Goal: Complete application form: Complete application form

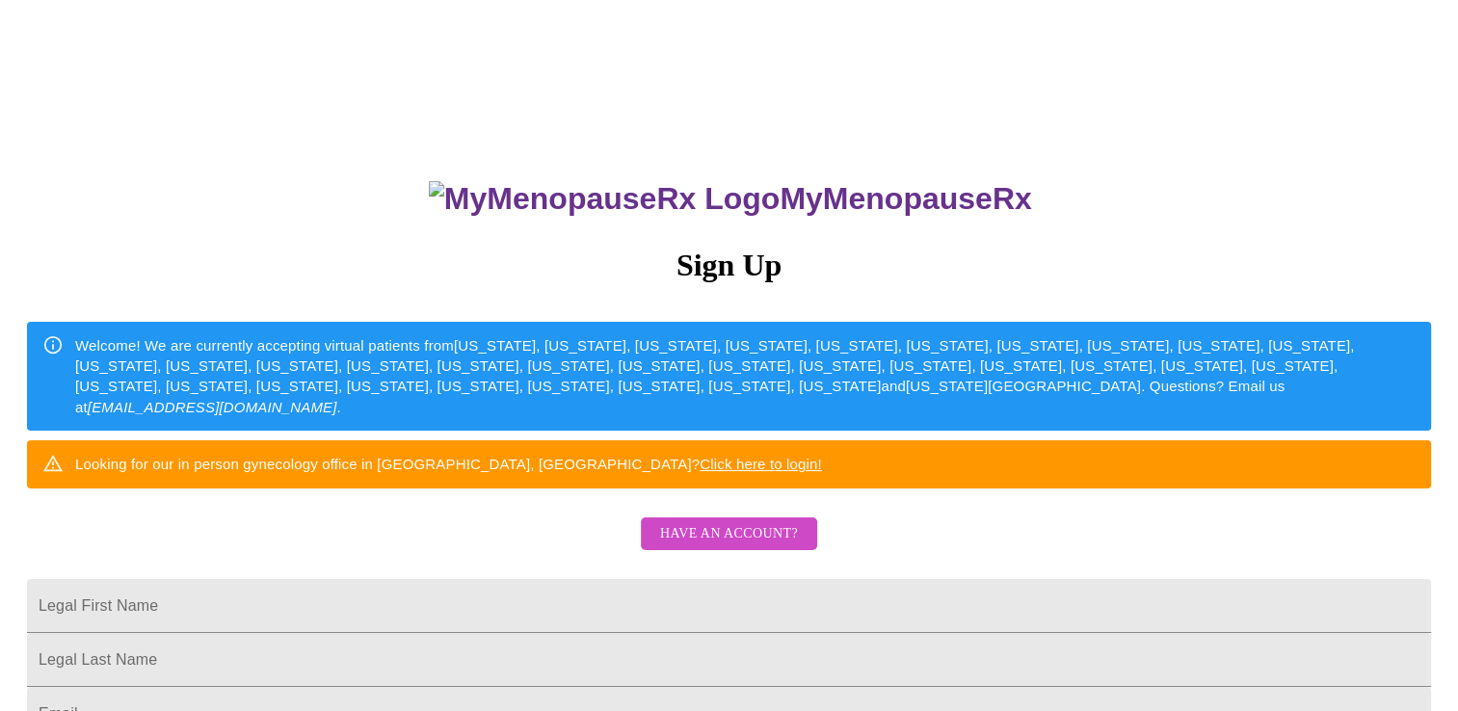
scroll to position [96, 0]
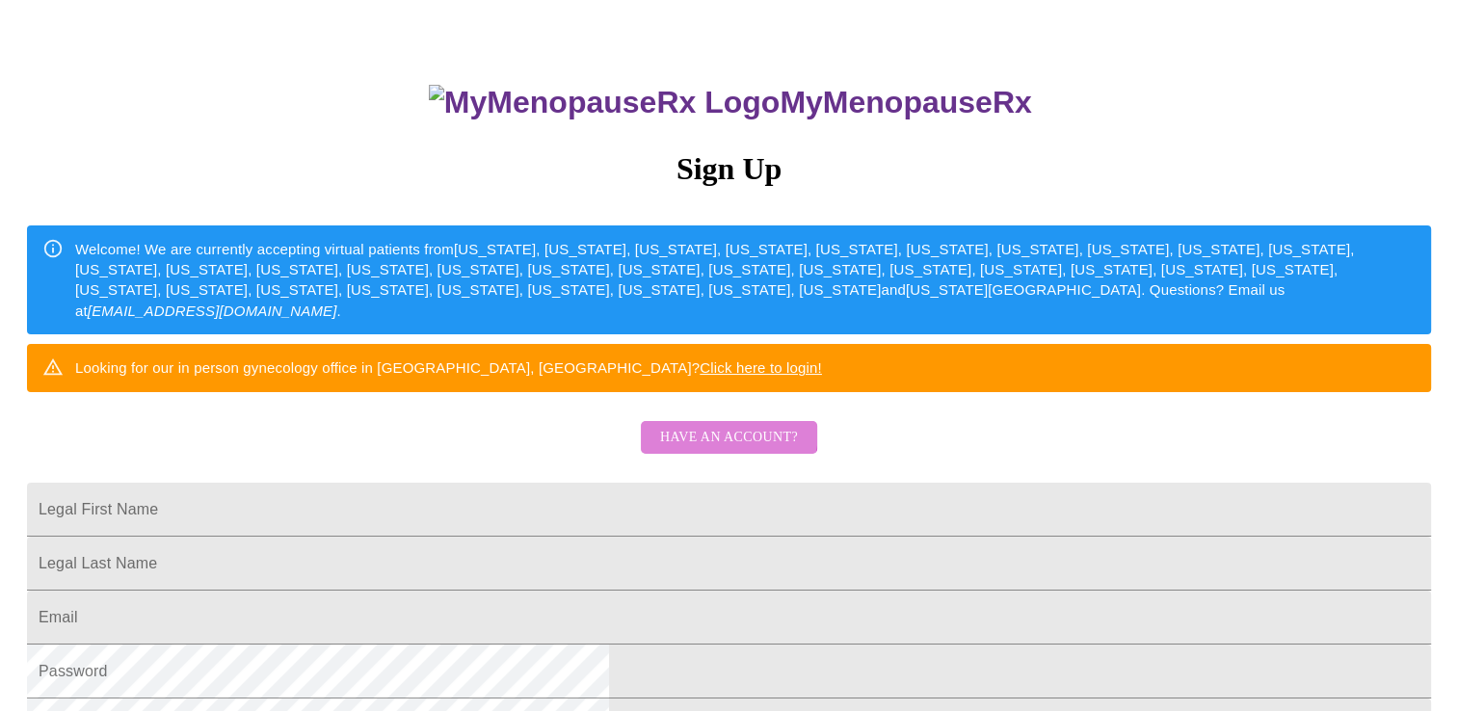
click at [686, 450] on span "Have an account?" at bounding box center [729, 438] width 138 height 24
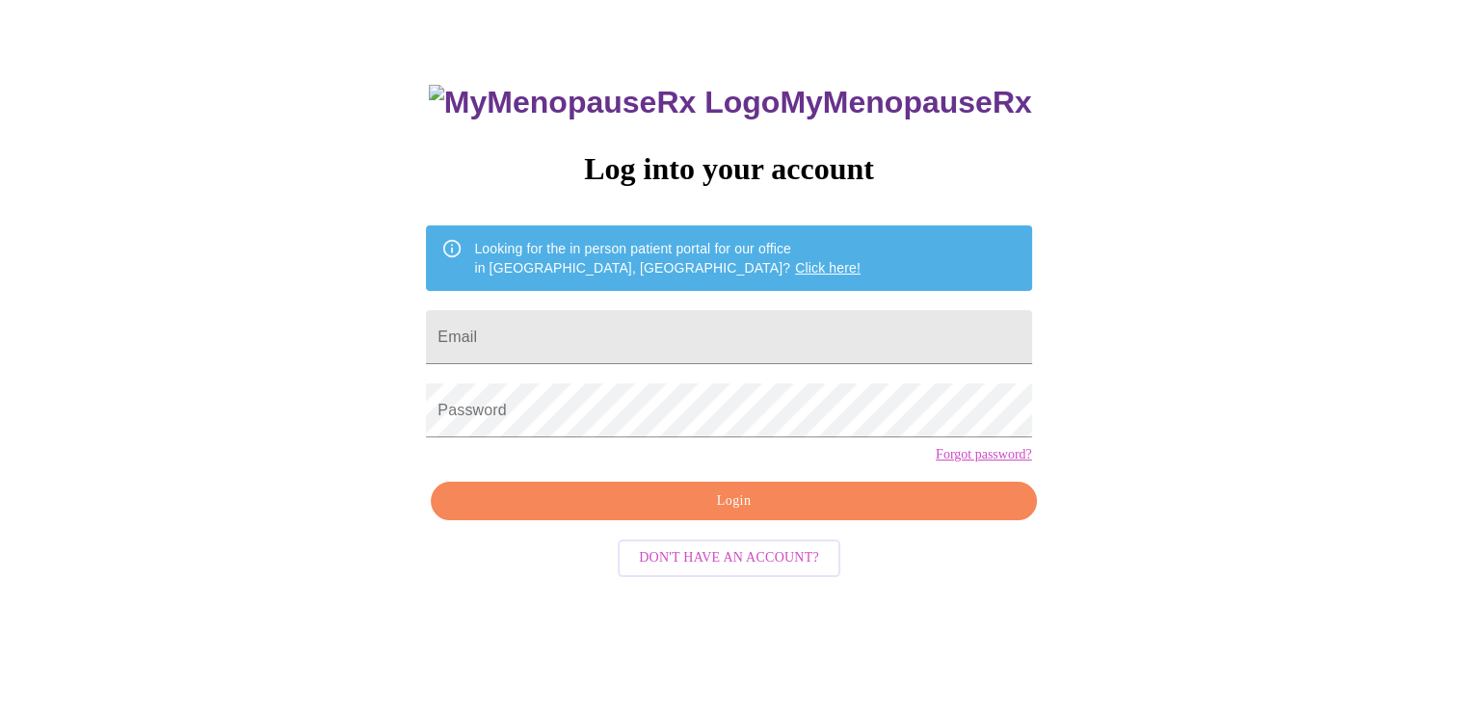
scroll to position [19, 0]
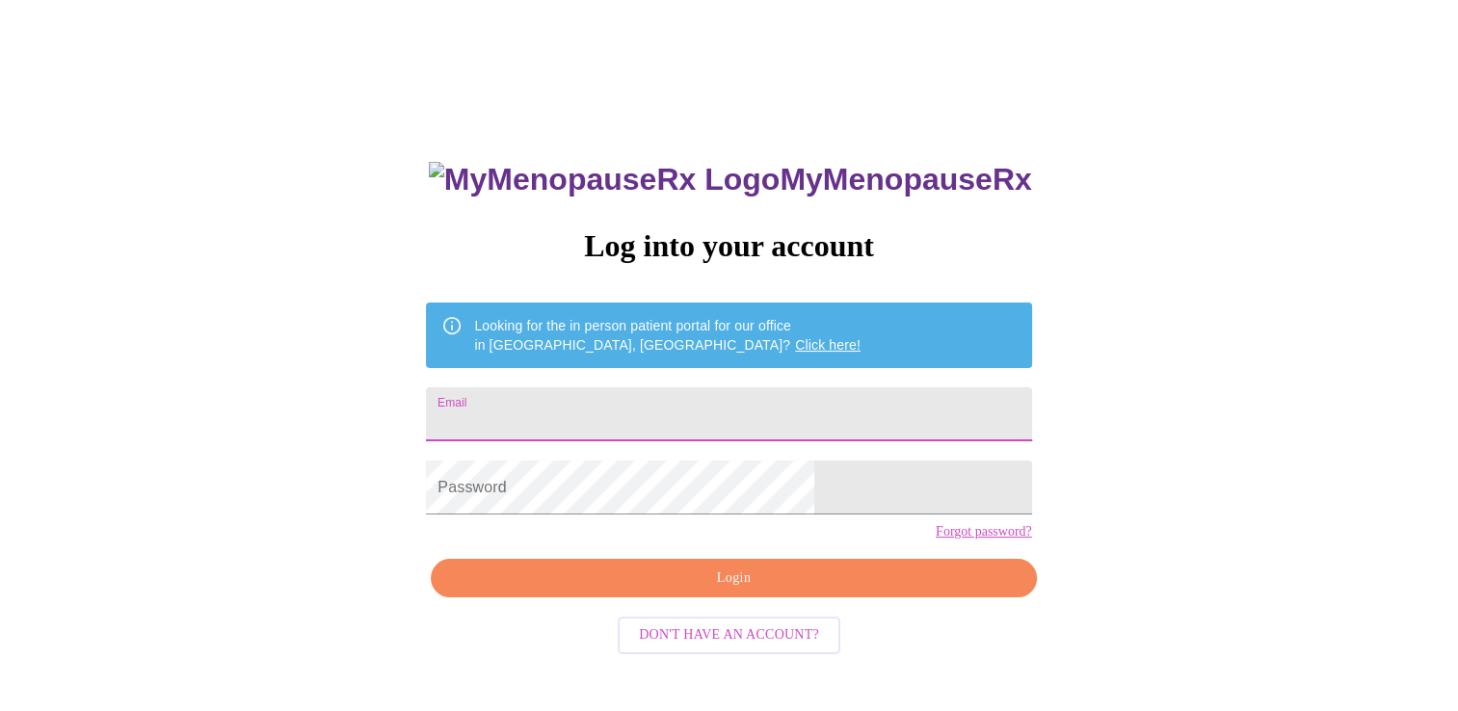
click at [638, 395] on input "Email" at bounding box center [728, 414] width 605 height 54
type input "[EMAIL_ADDRESS][DOMAIN_NAME]"
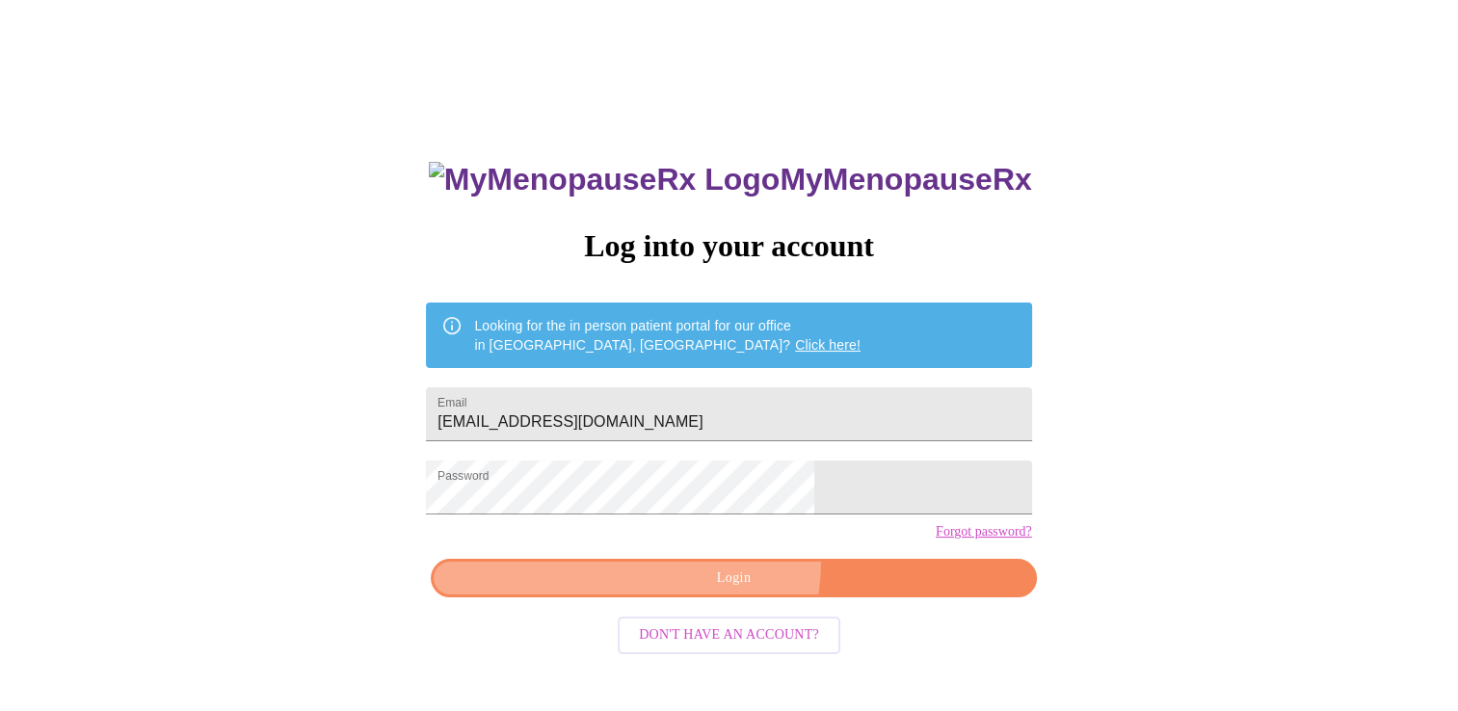
click at [682, 593] on button "Login" at bounding box center [733, 579] width 605 height 40
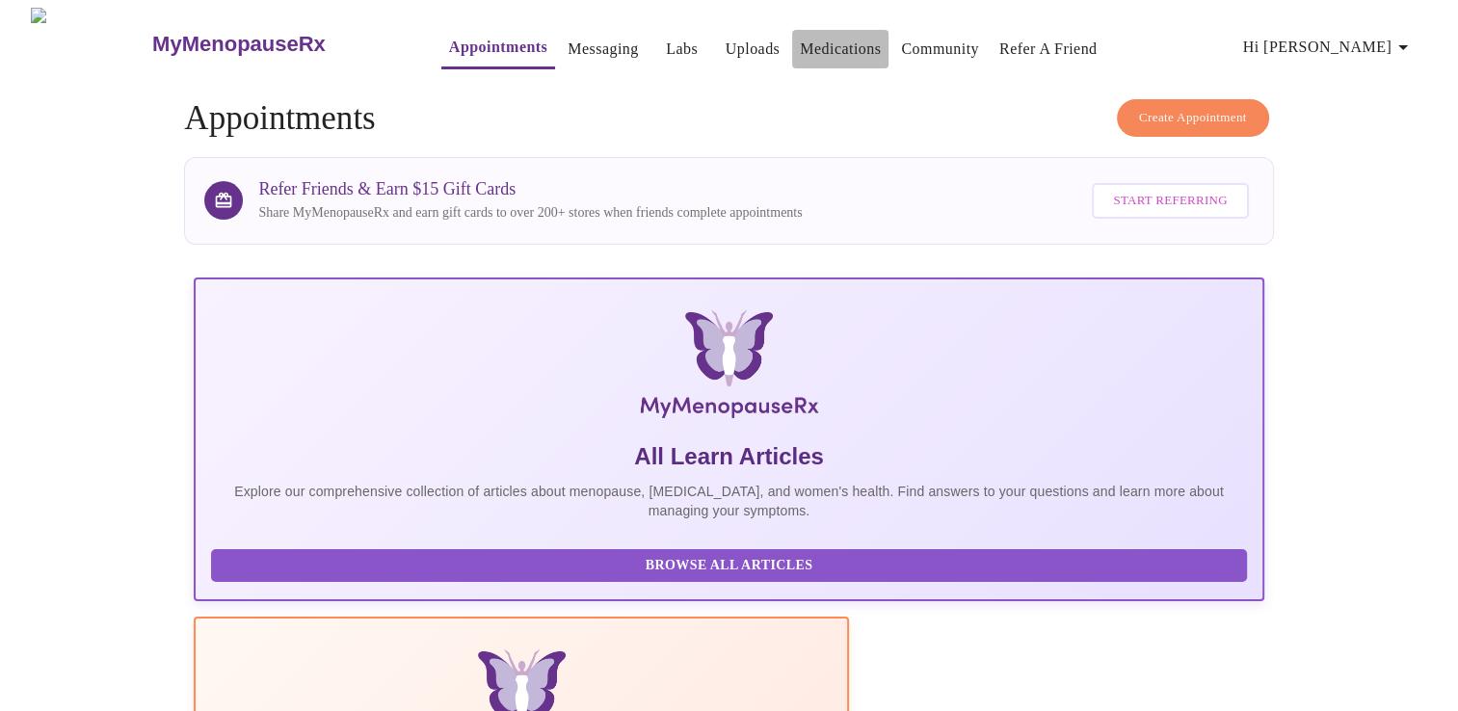
click at [800, 43] on link "Medications" at bounding box center [840, 49] width 81 height 27
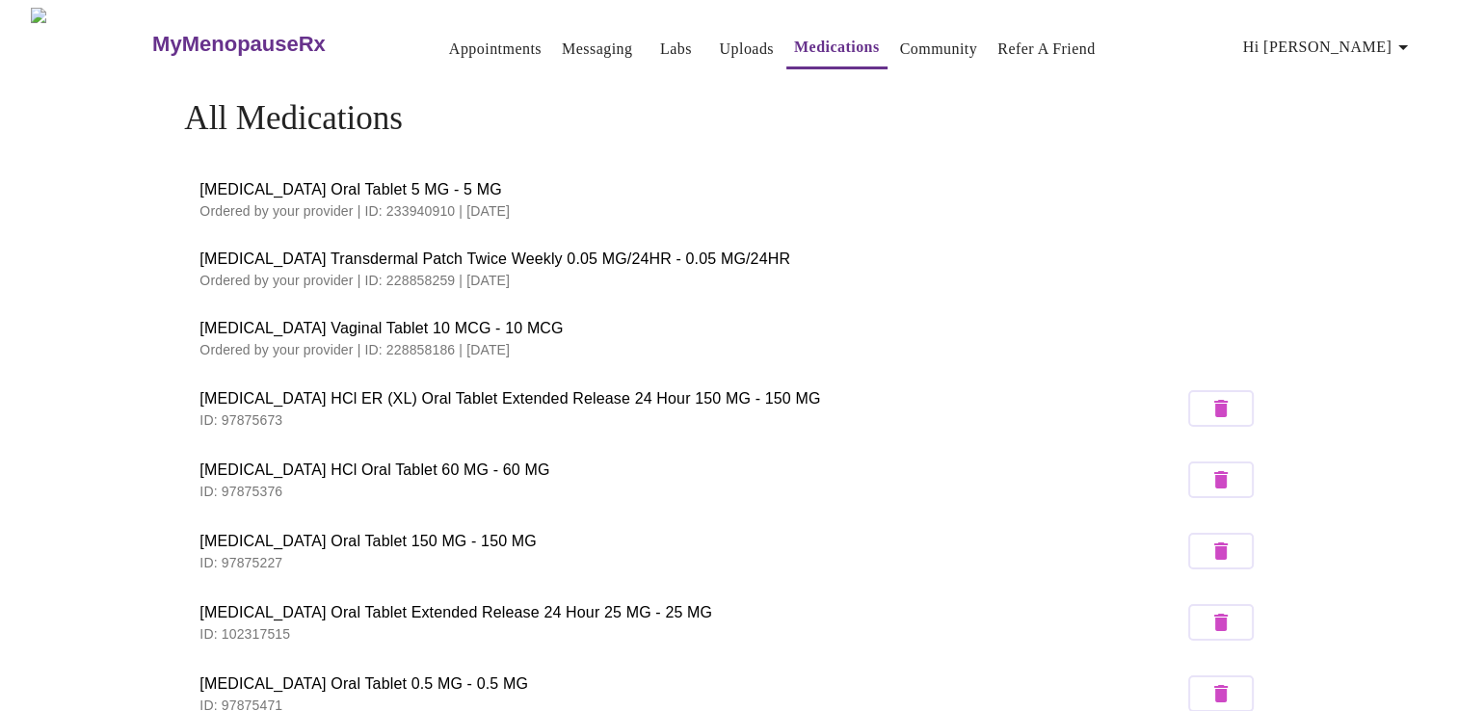
click at [249, 33] on h3 "MyMenopauseRx" at bounding box center [238, 44] width 173 height 25
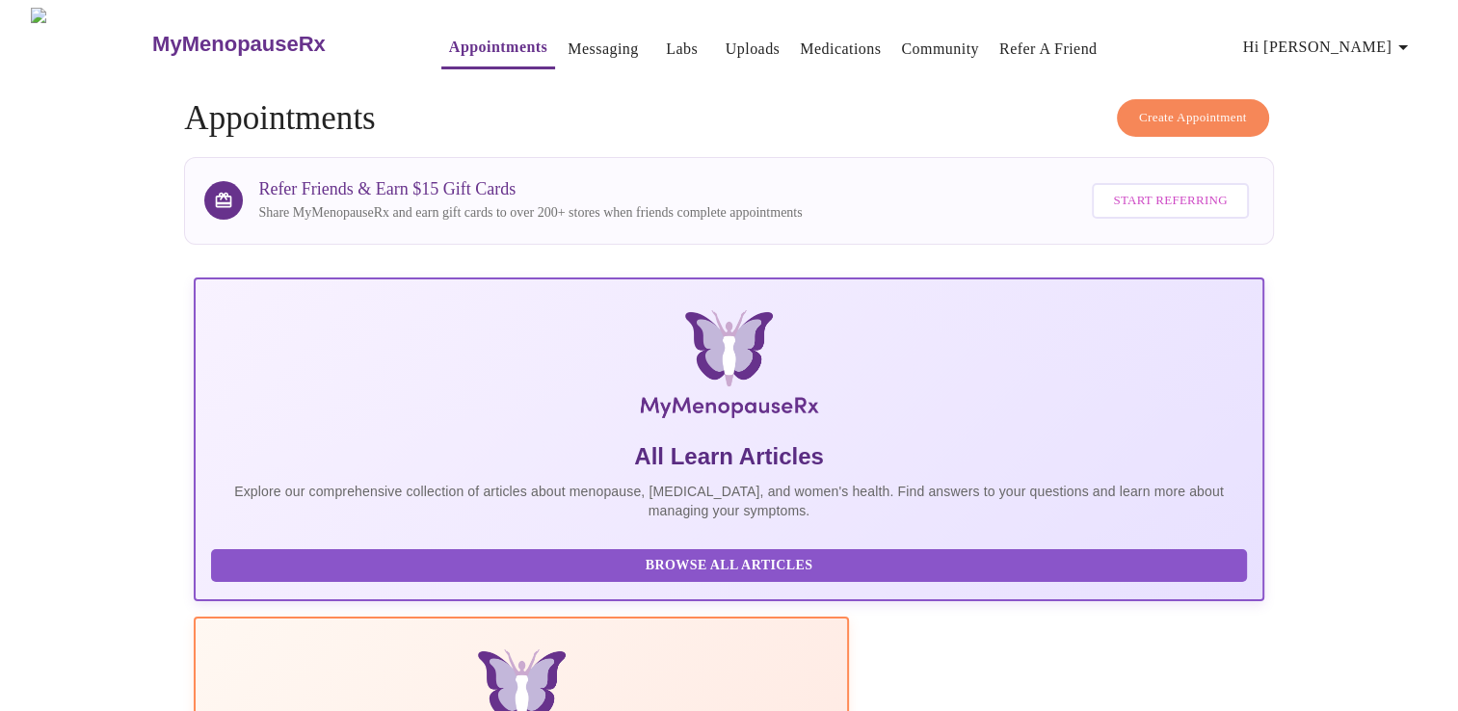
click at [182, 33] on h3 "MyMenopauseRx" at bounding box center [238, 44] width 173 height 25
click at [1410, 36] on icon "button" at bounding box center [1403, 47] width 23 height 23
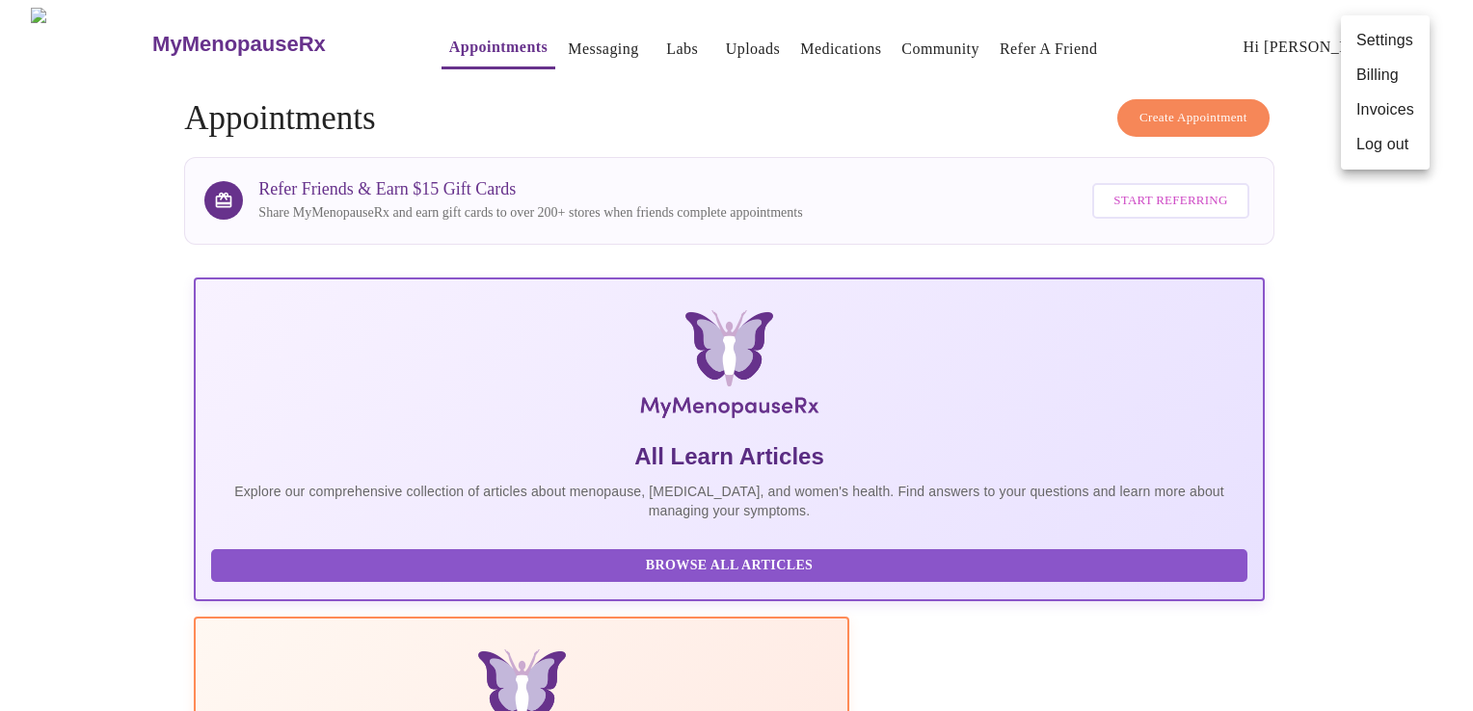
click at [1382, 226] on div at bounding box center [736, 355] width 1473 height 711
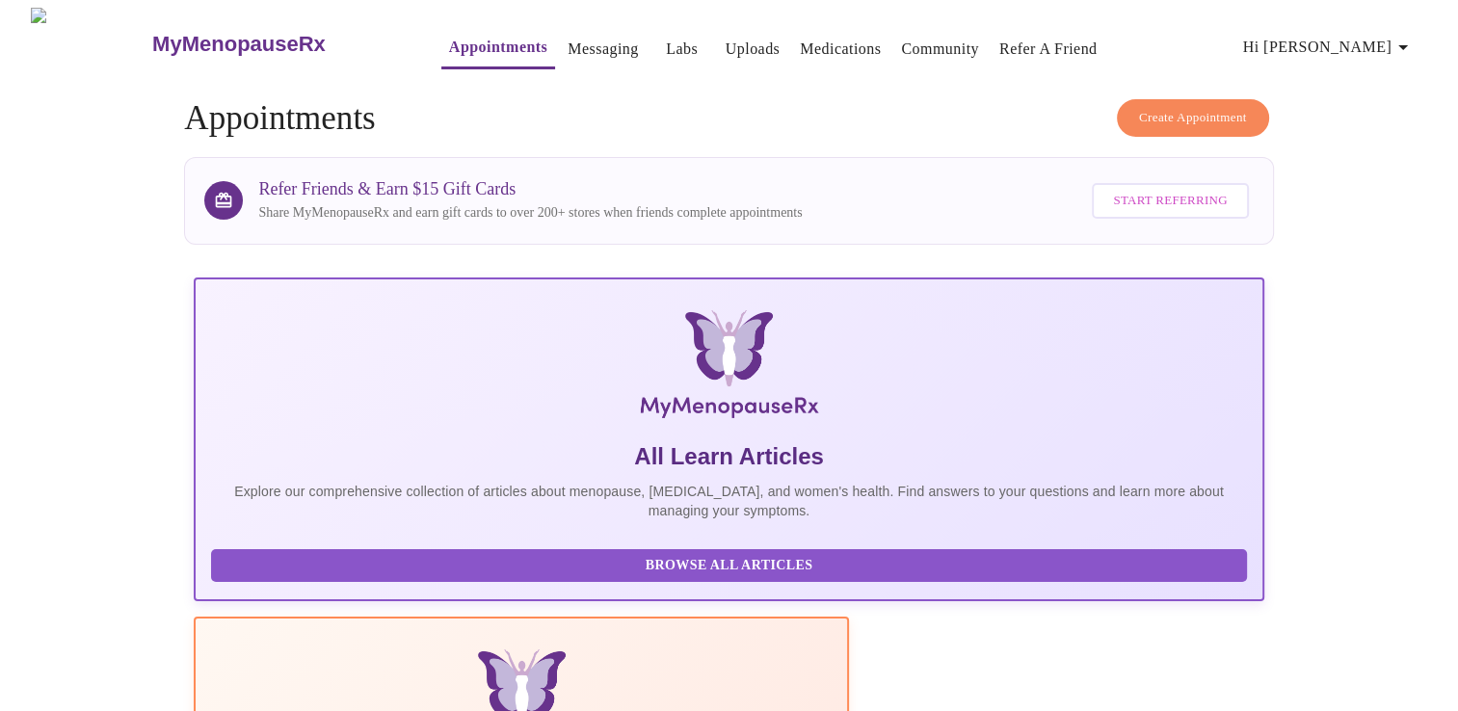
click at [574, 42] on link "Messaging" at bounding box center [603, 49] width 70 height 27
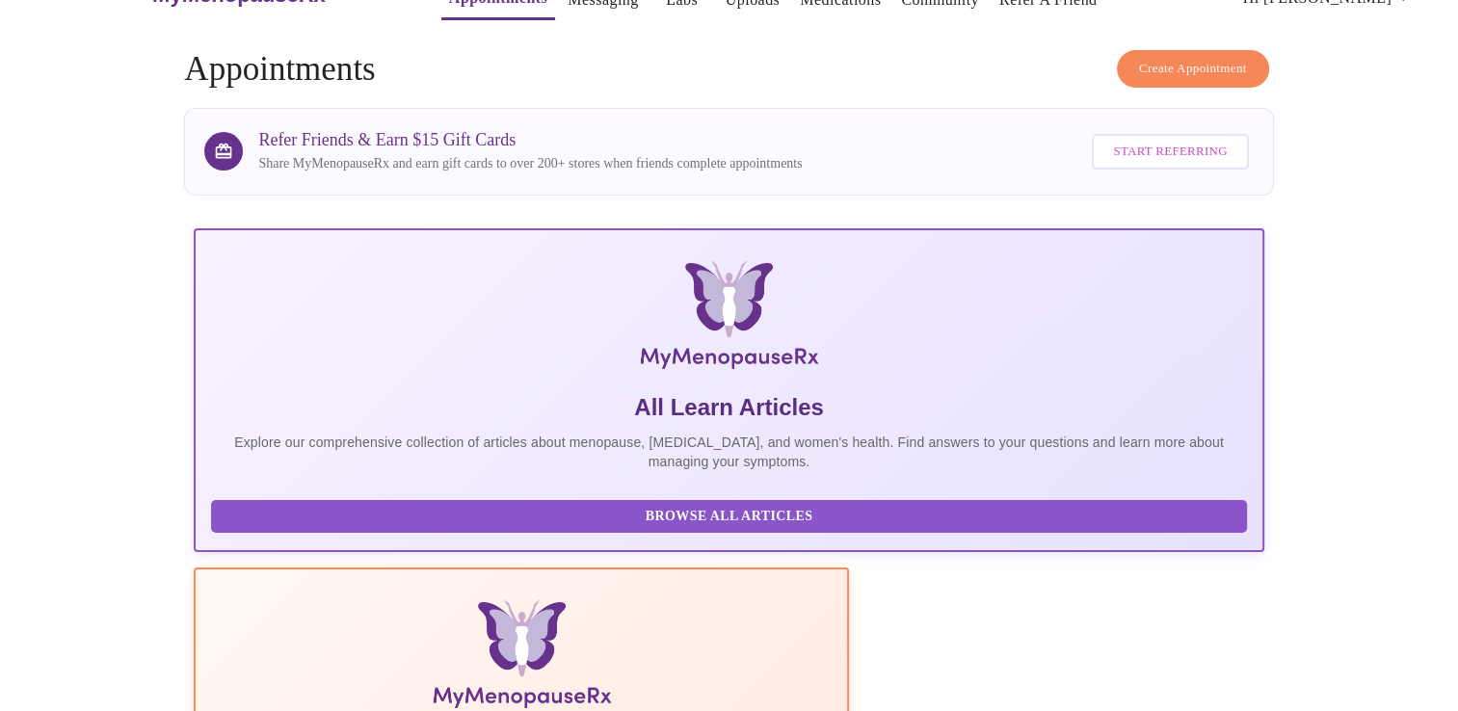
scroll to position [96, 0]
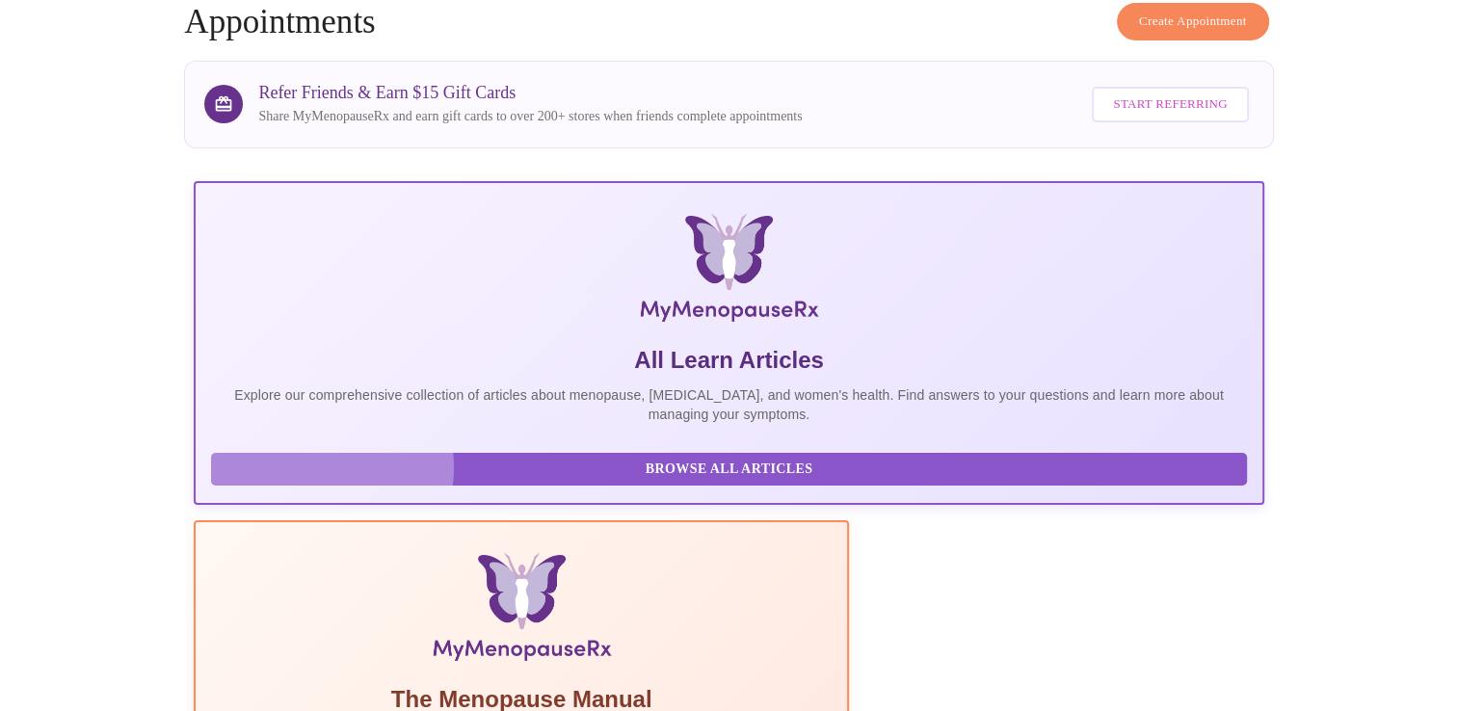
click at [320, 481] on span "Browse All Articles" at bounding box center [728, 470] width 997 height 24
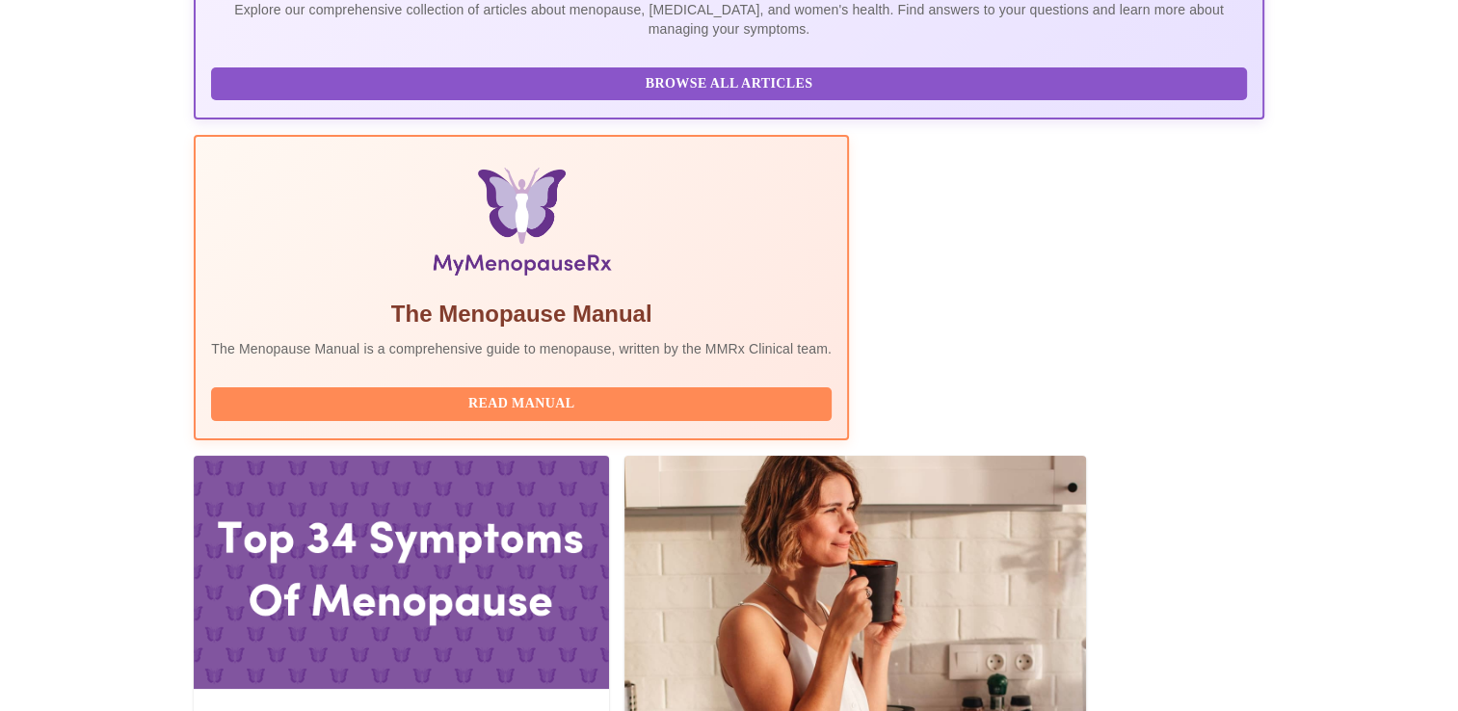
scroll to position [482, 0]
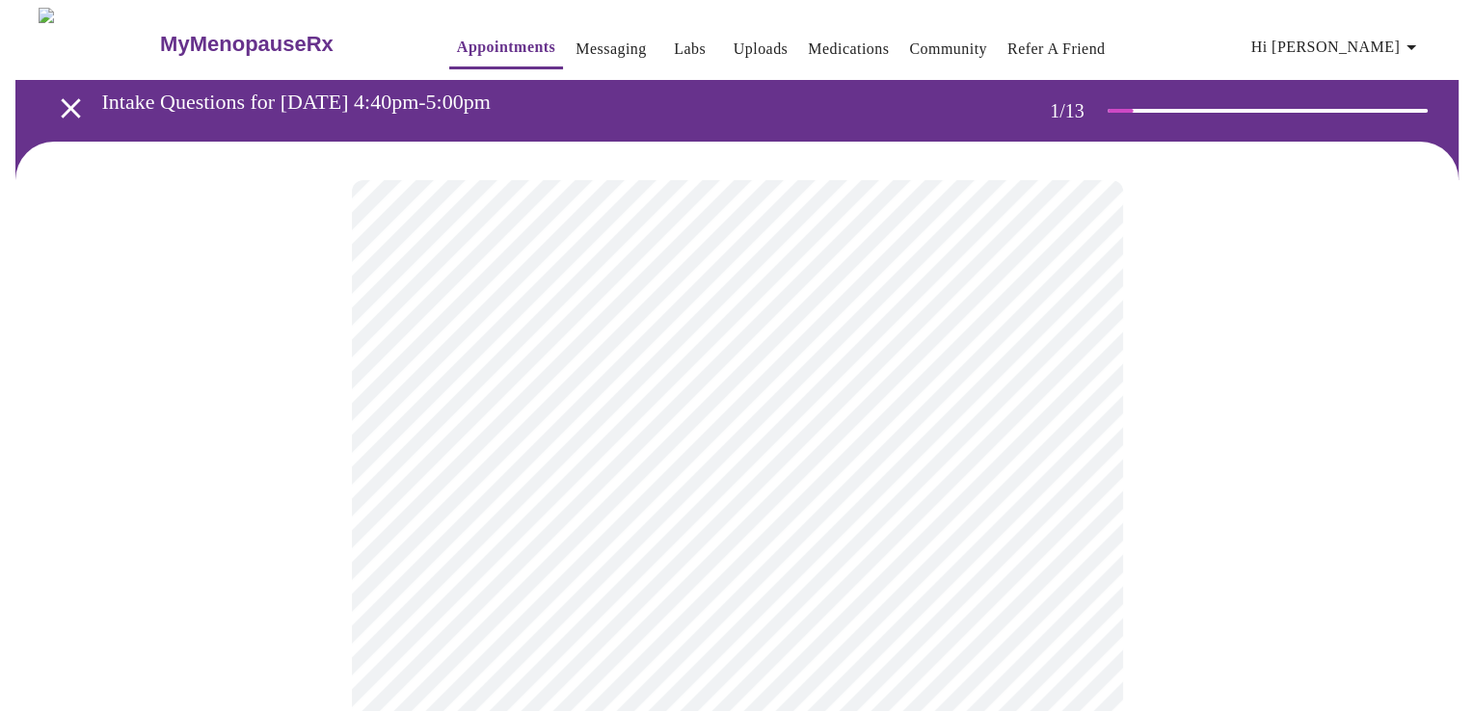
scroll to position [193, 0]
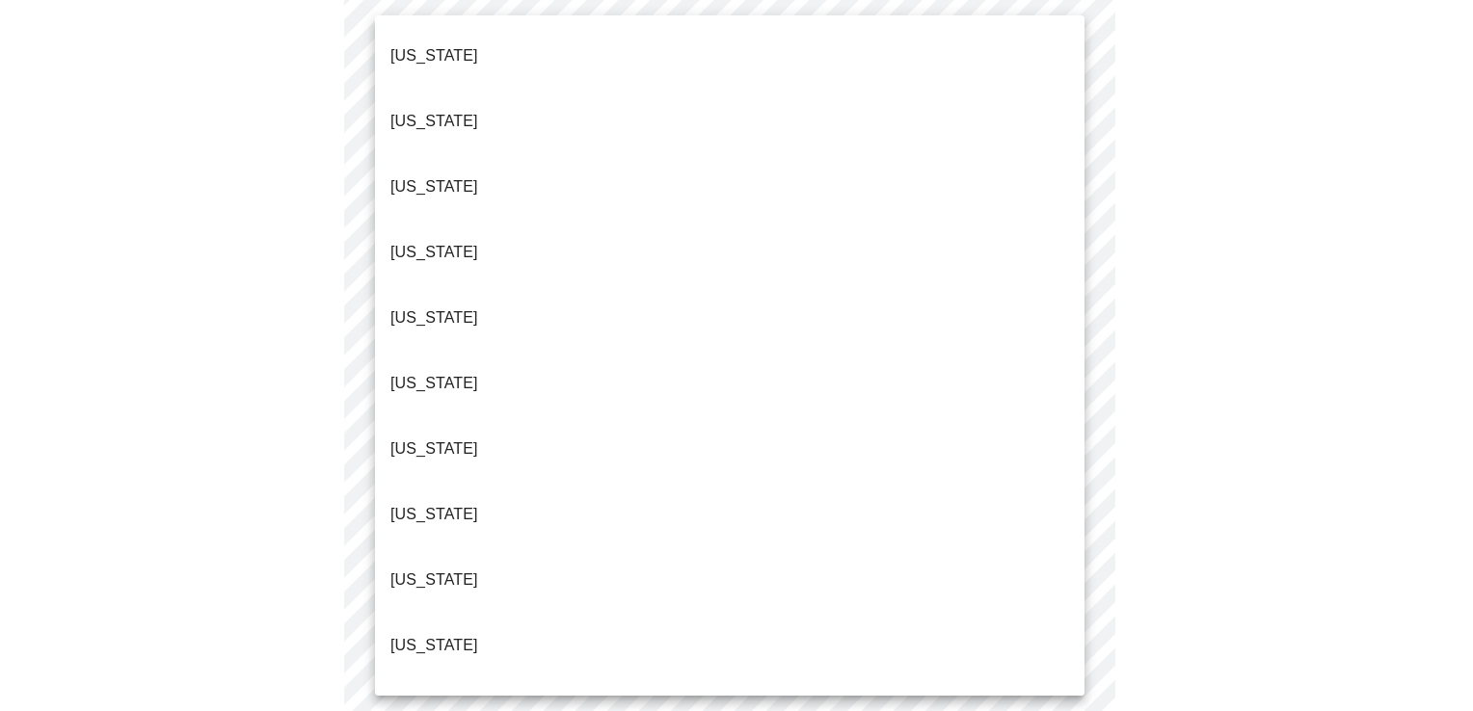
click at [1060, 223] on body "MyMenopauseRx Appointments Messaging Labs Uploads Medications Community Refer a…" at bounding box center [736, 694] width 1457 height 1759
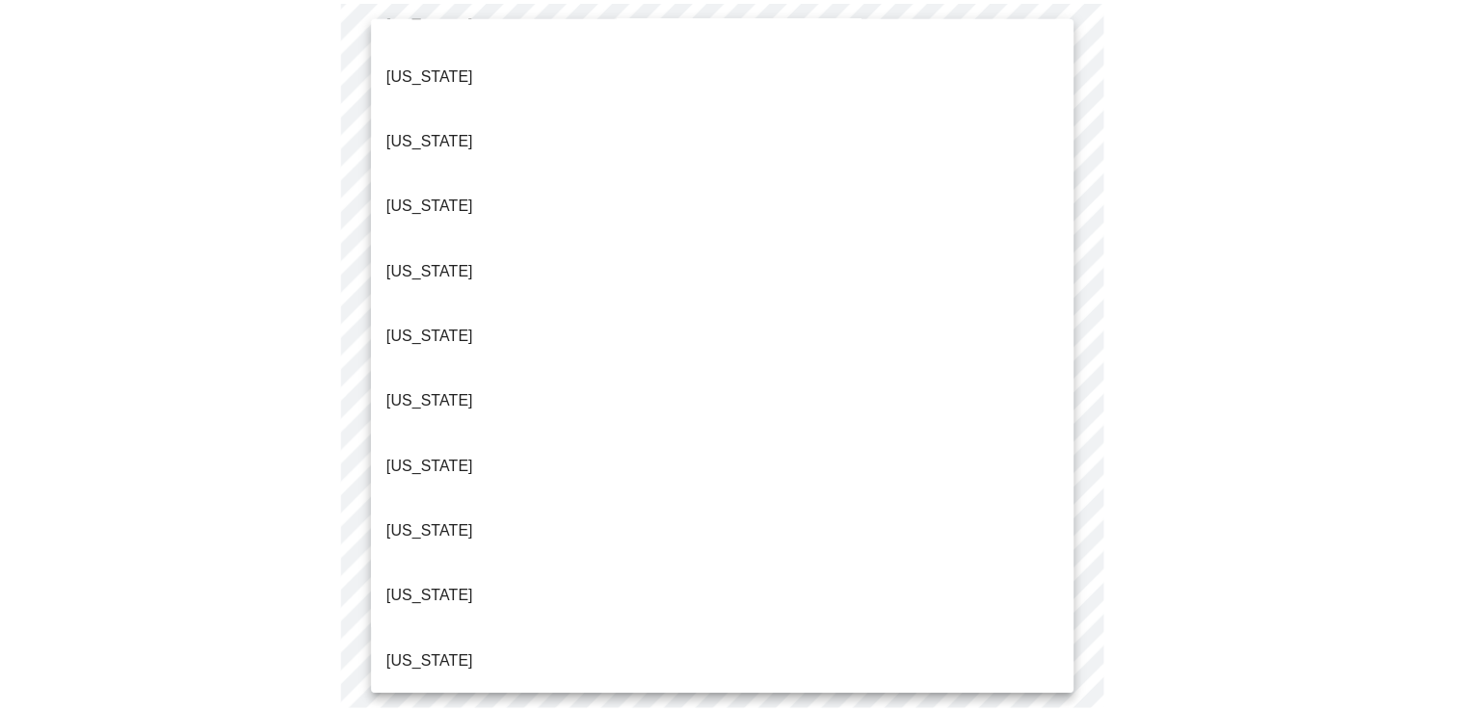
scroll to position [386, 0]
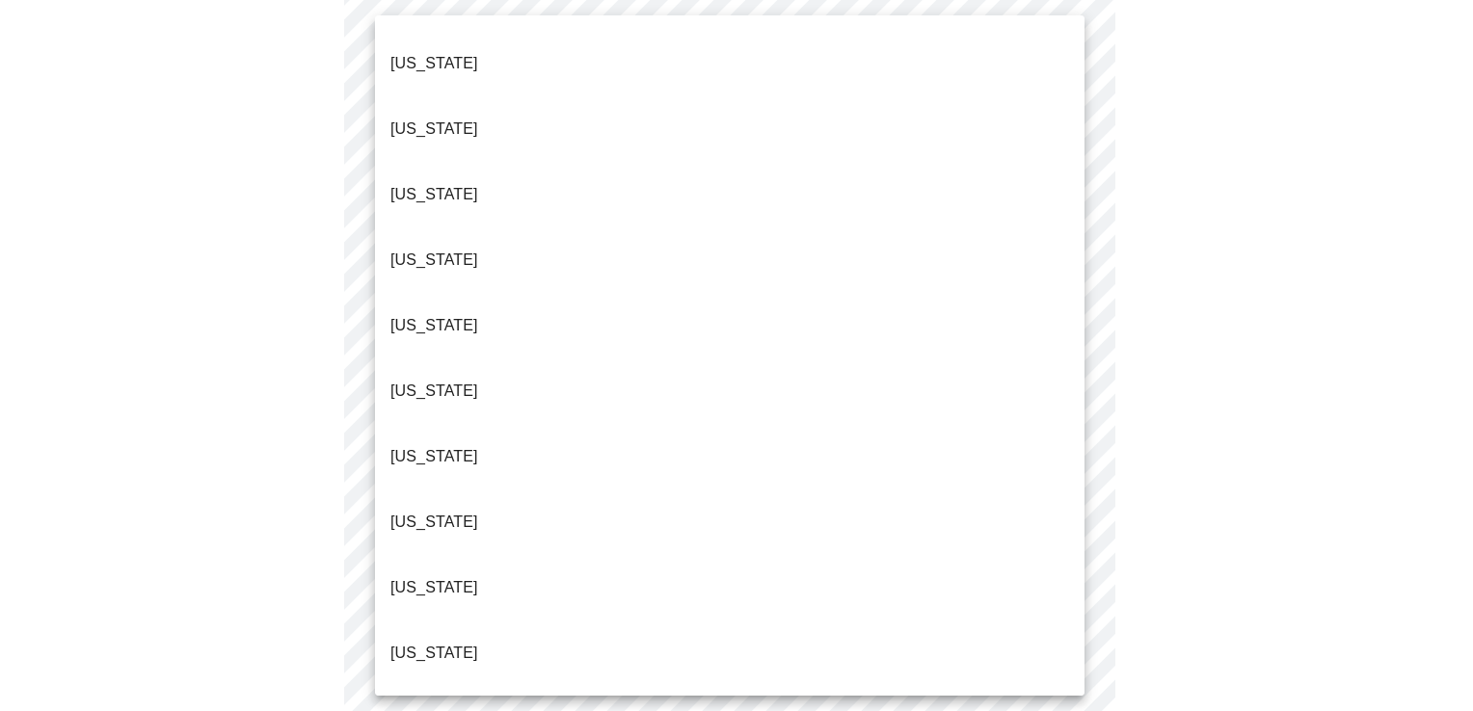
click at [428, 445] on p "[US_STATE]" at bounding box center [434, 456] width 88 height 23
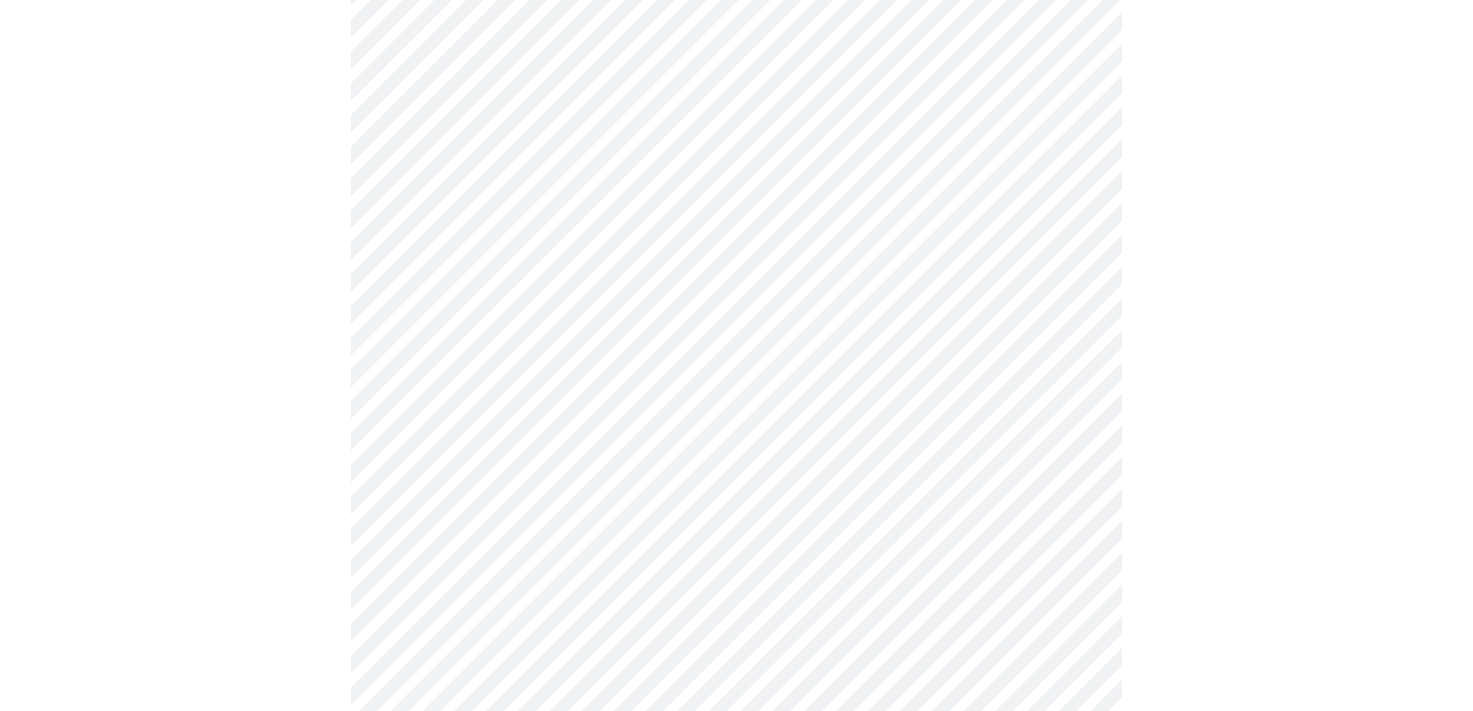
click at [474, 356] on body "MyMenopauseRx Appointments Messaging Labs Uploads Medications Community Refer a…" at bounding box center [736, 688] width 1457 height 1747
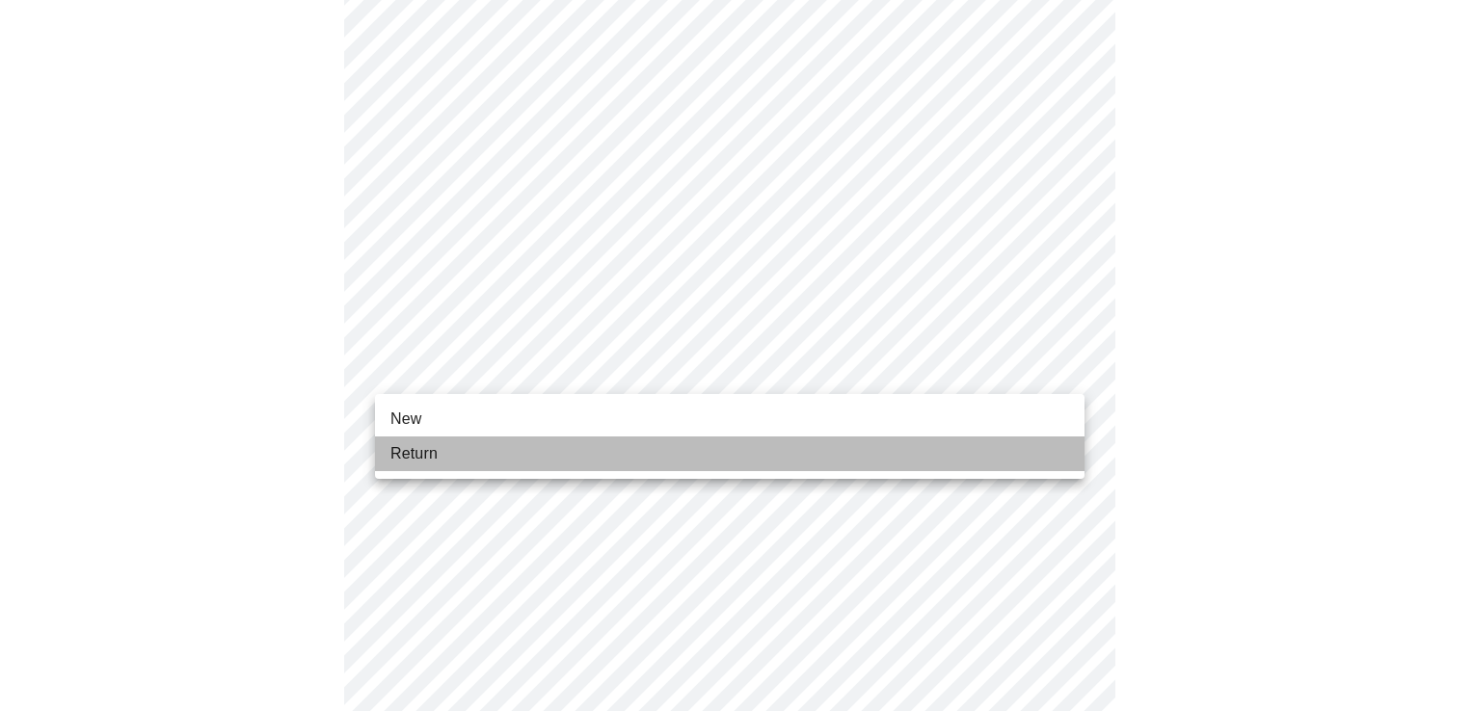
click at [433, 454] on span "Return" at bounding box center [413, 453] width 47 height 23
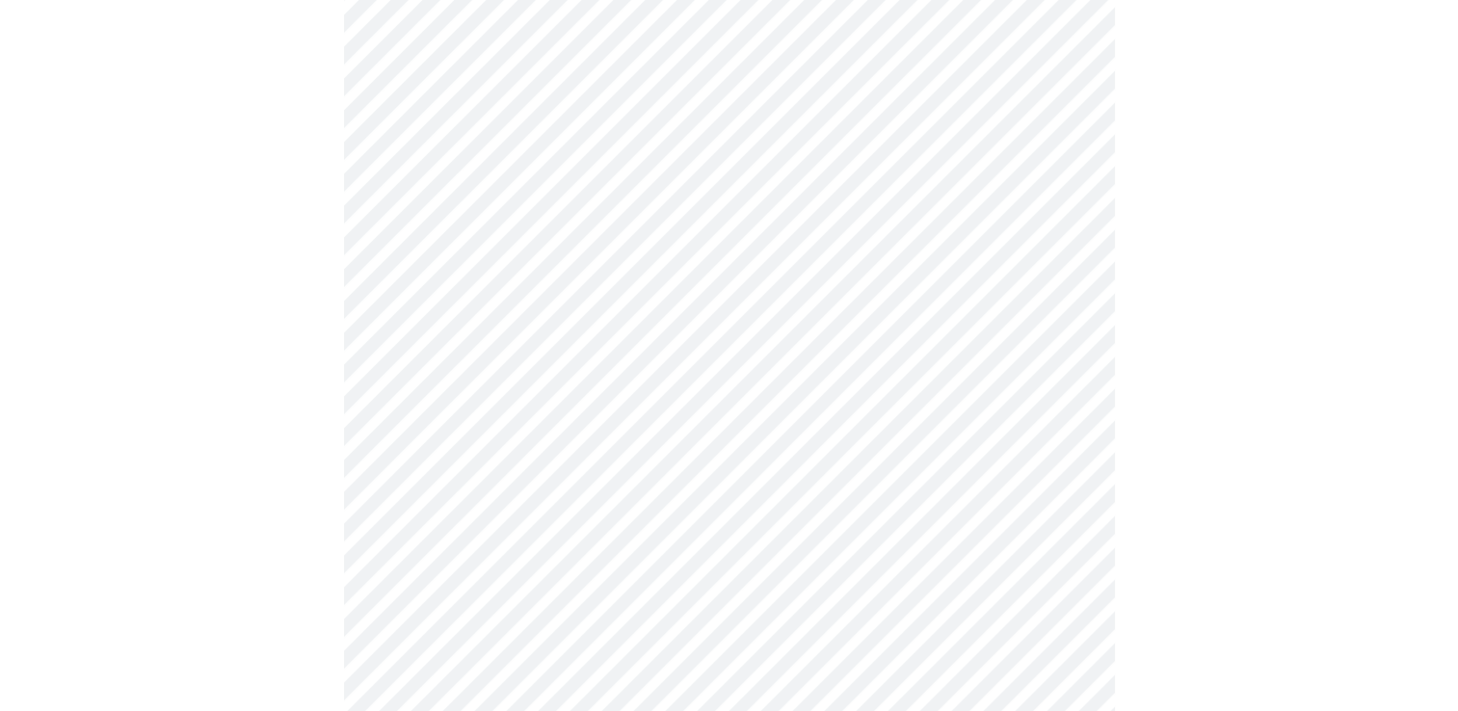
scroll to position [1008, 0]
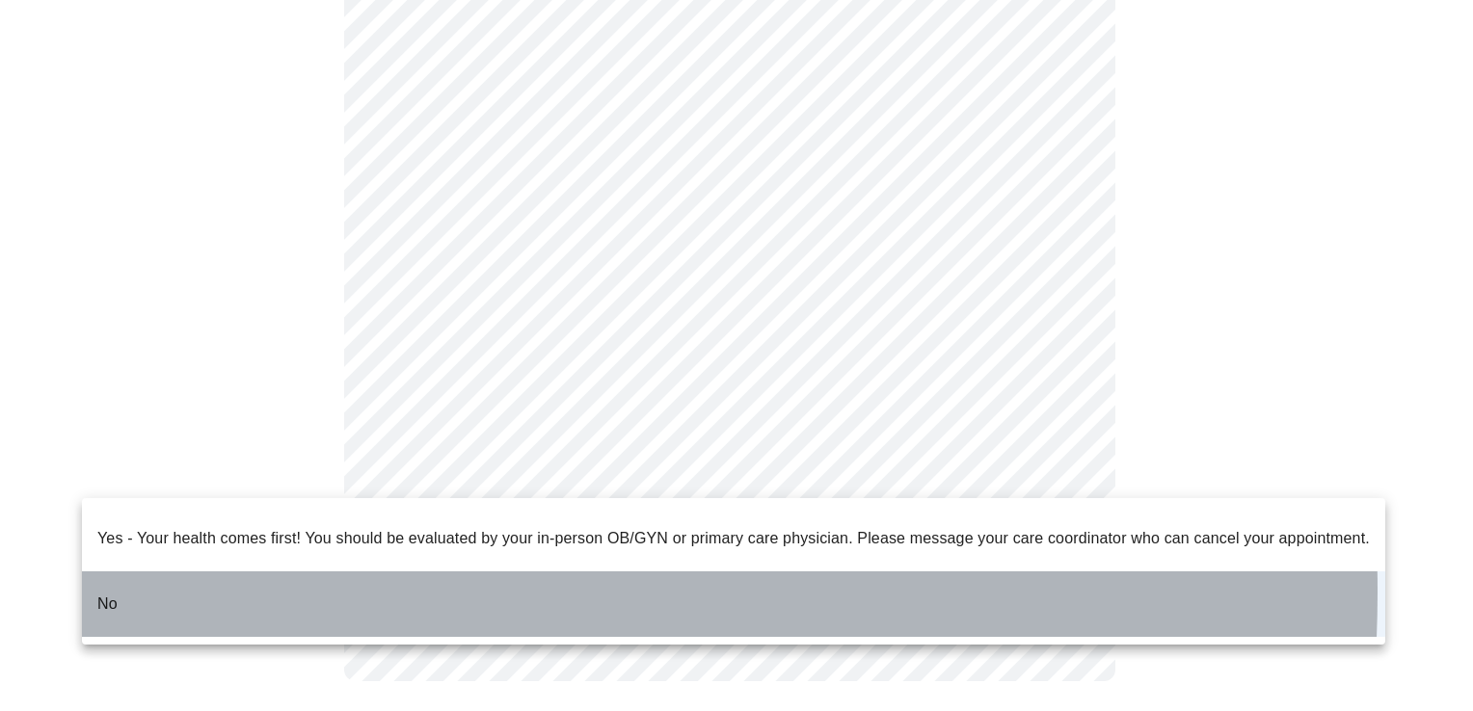
click at [236, 576] on li "No" at bounding box center [733, 605] width 1303 height 66
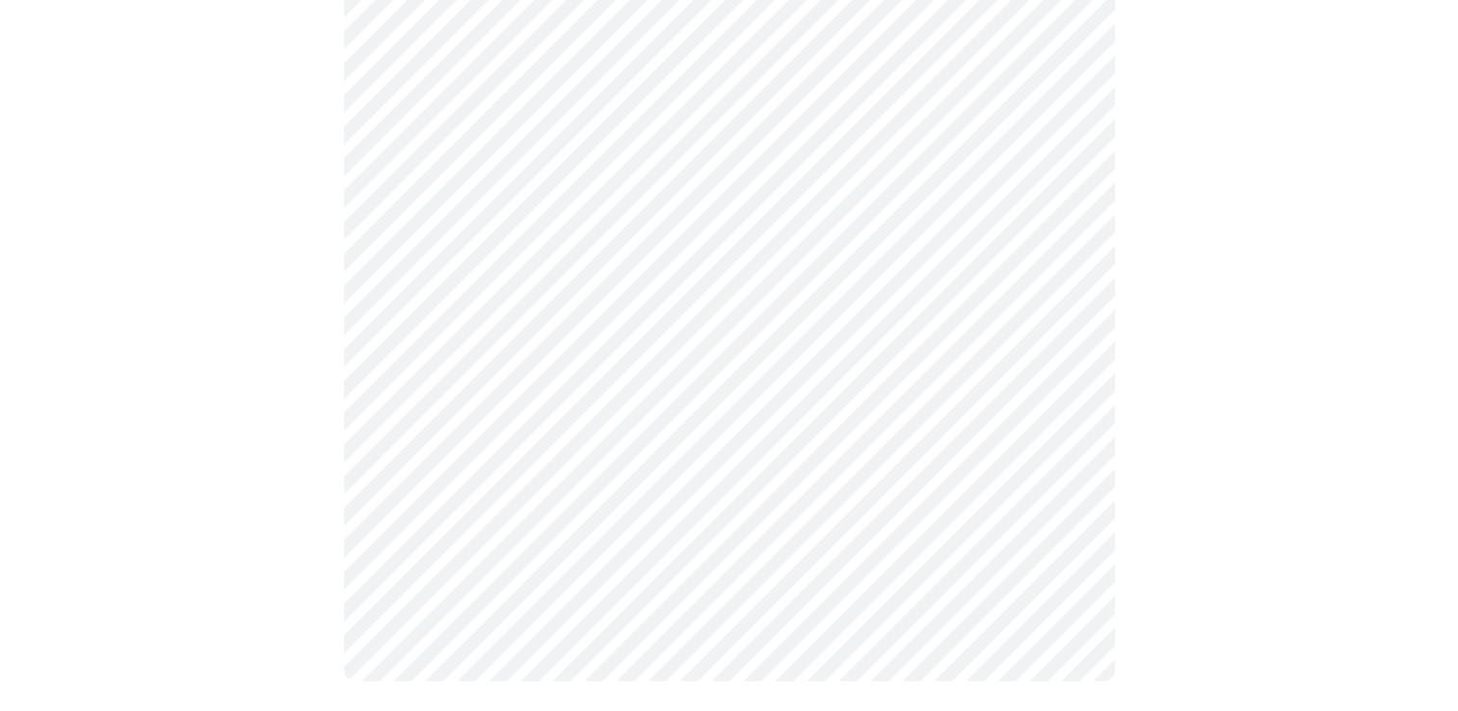
scroll to position [0, 0]
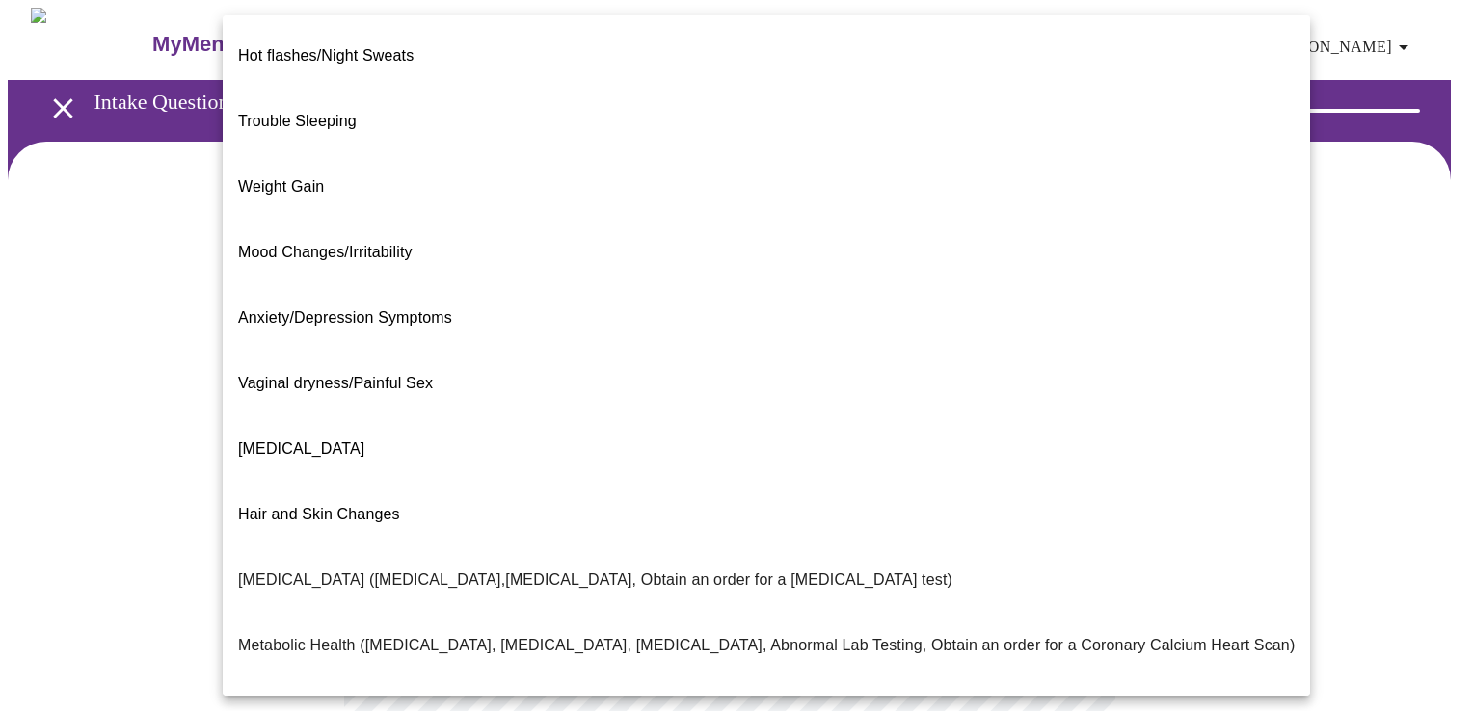
click at [1072, 388] on body "MyMenopauseRx Appointments Messaging Labs Uploads Medications Community Refer a…" at bounding box center [736, 586] width 1457 height 1157
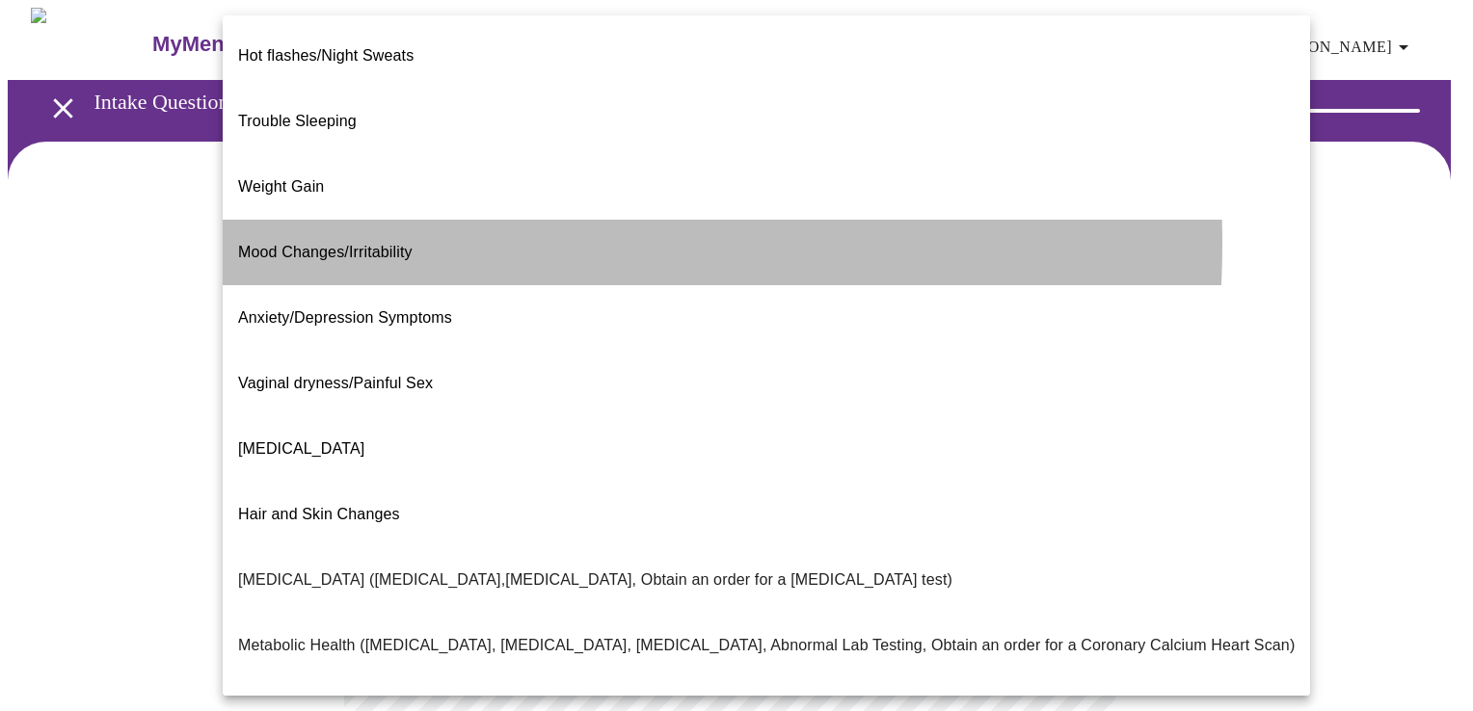
click at [344, 244] on span "Mood Changes/Irritability" at bounding box center [325, 252] width 174 height 16
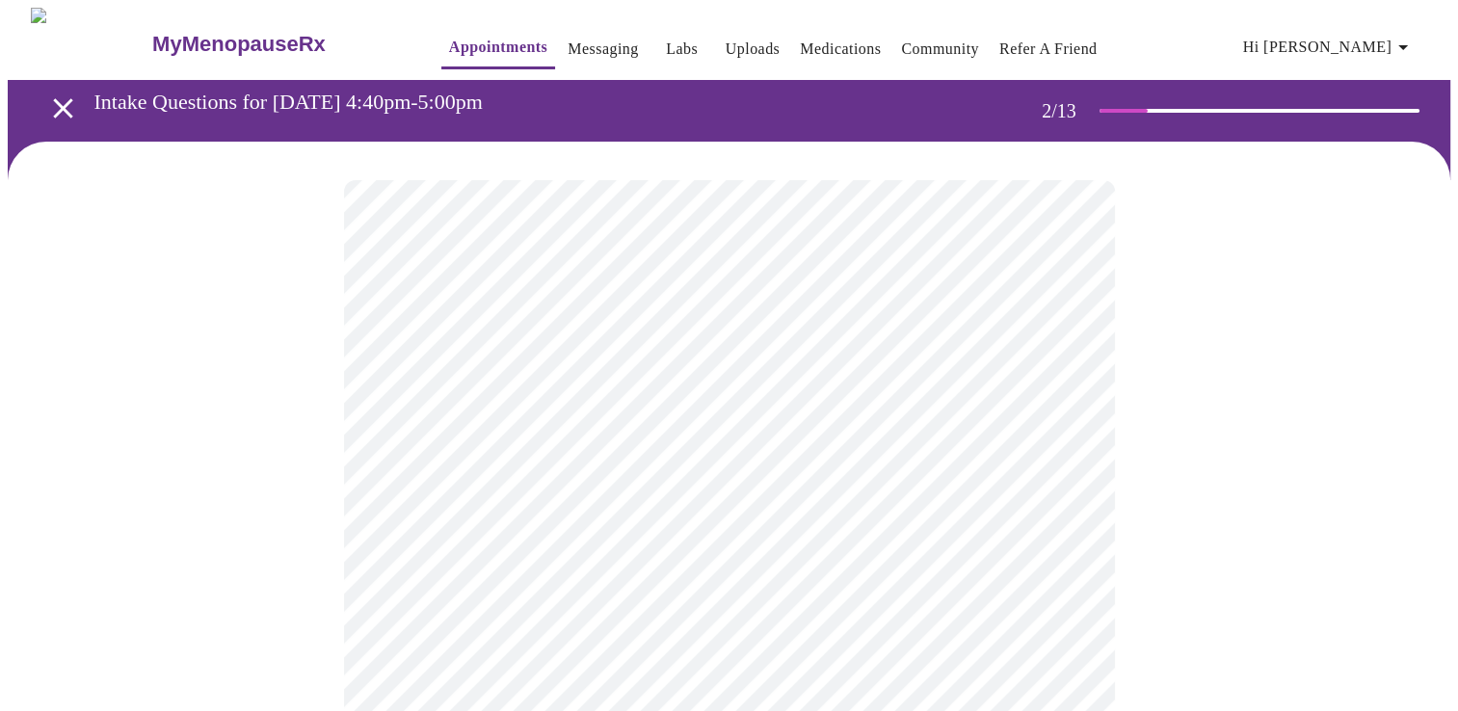
scroll to position [96, 0]
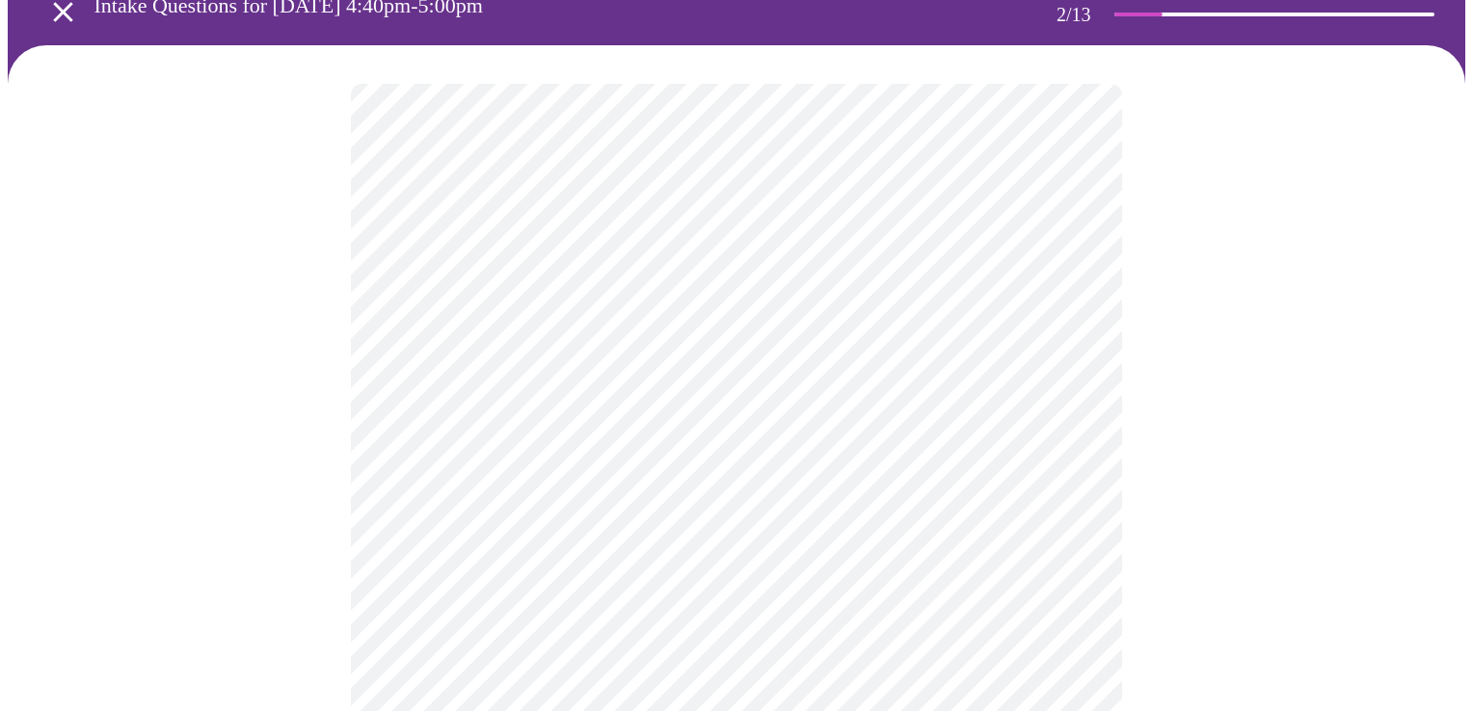
click at [1070, 490] on body "MyMenopauseRx Appointments Messaging Labs Uploads Medications Community Refer a…" at bounding box center [736, 484] width 1457 height 1146
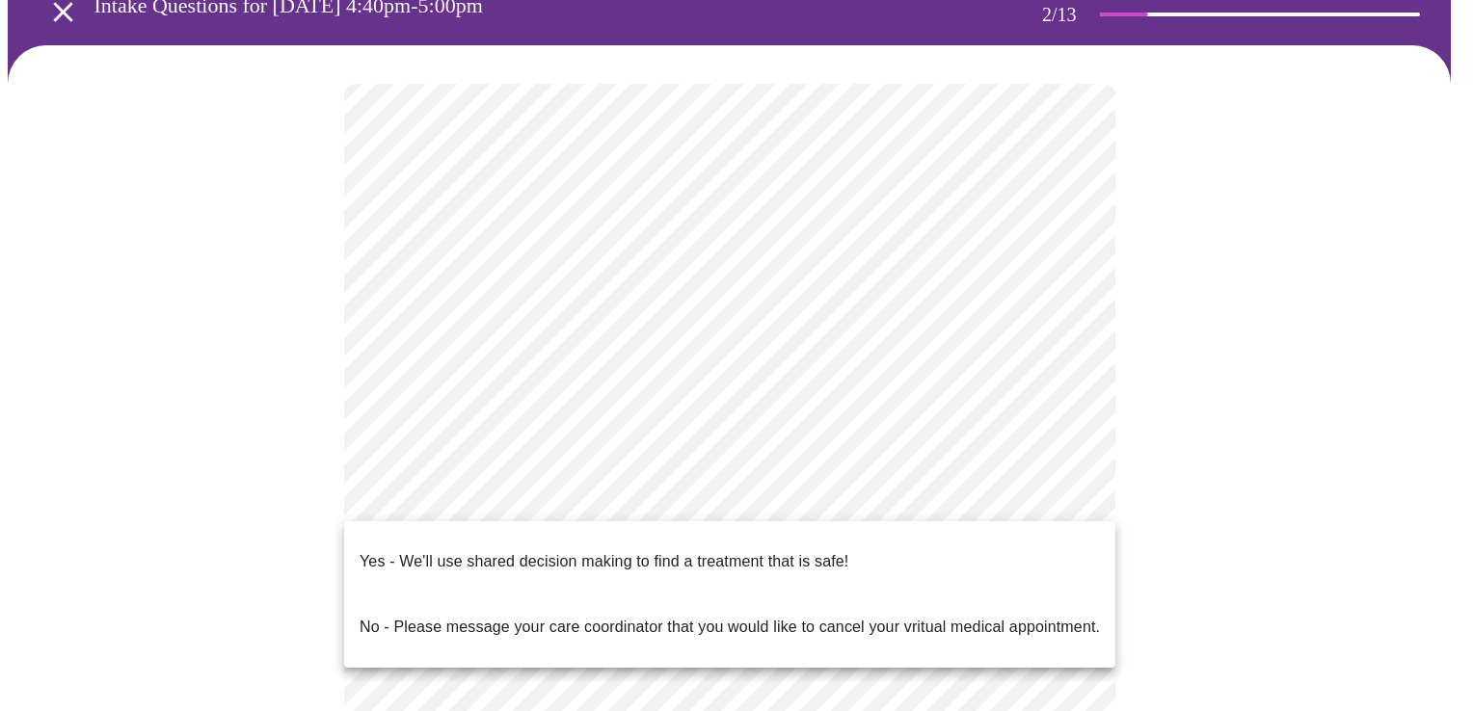
click at [501, 550] on p "Yes - We'll use shared decision making to find a treatment that is safe!" at bounding box center [603, 561] width 489 height 23
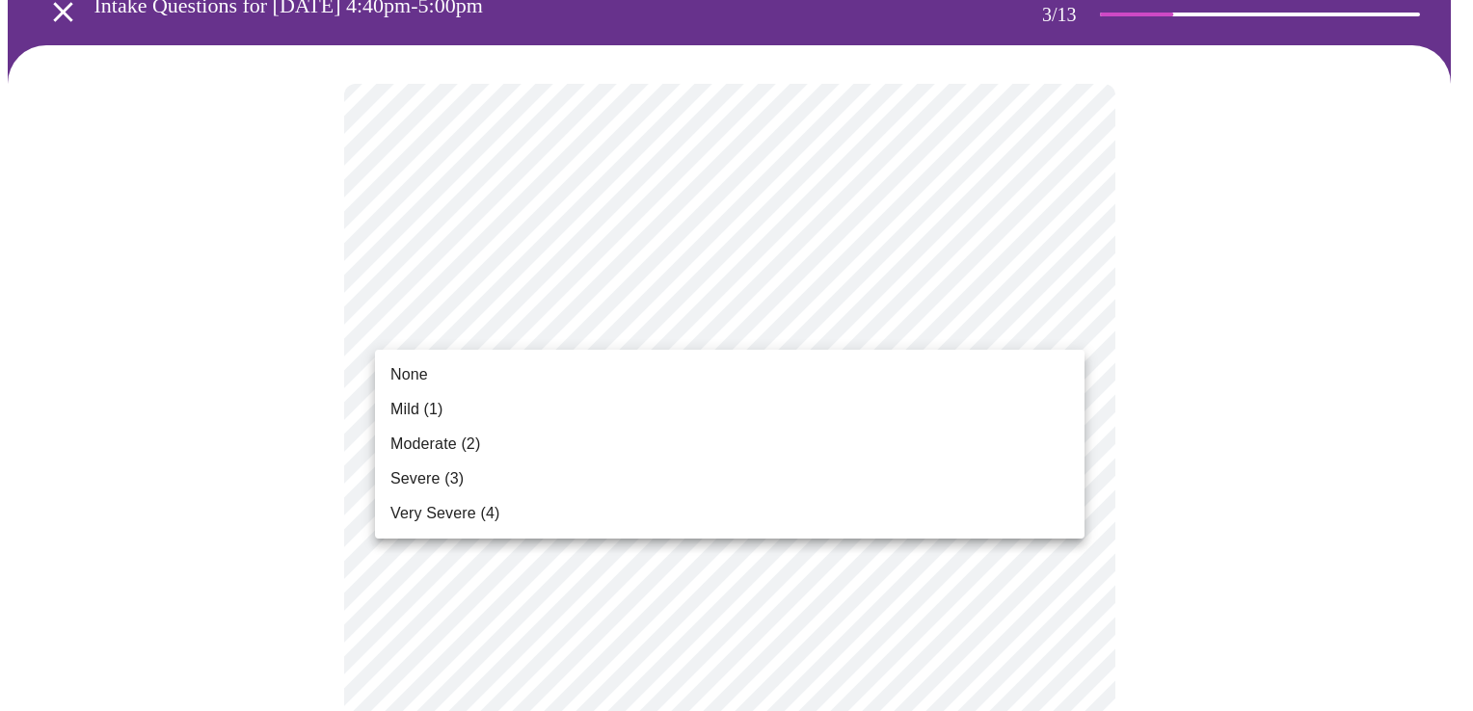
click at [418, 441] on span "Moderate (2)" at bounding box center [435, 444] width 90 height 23
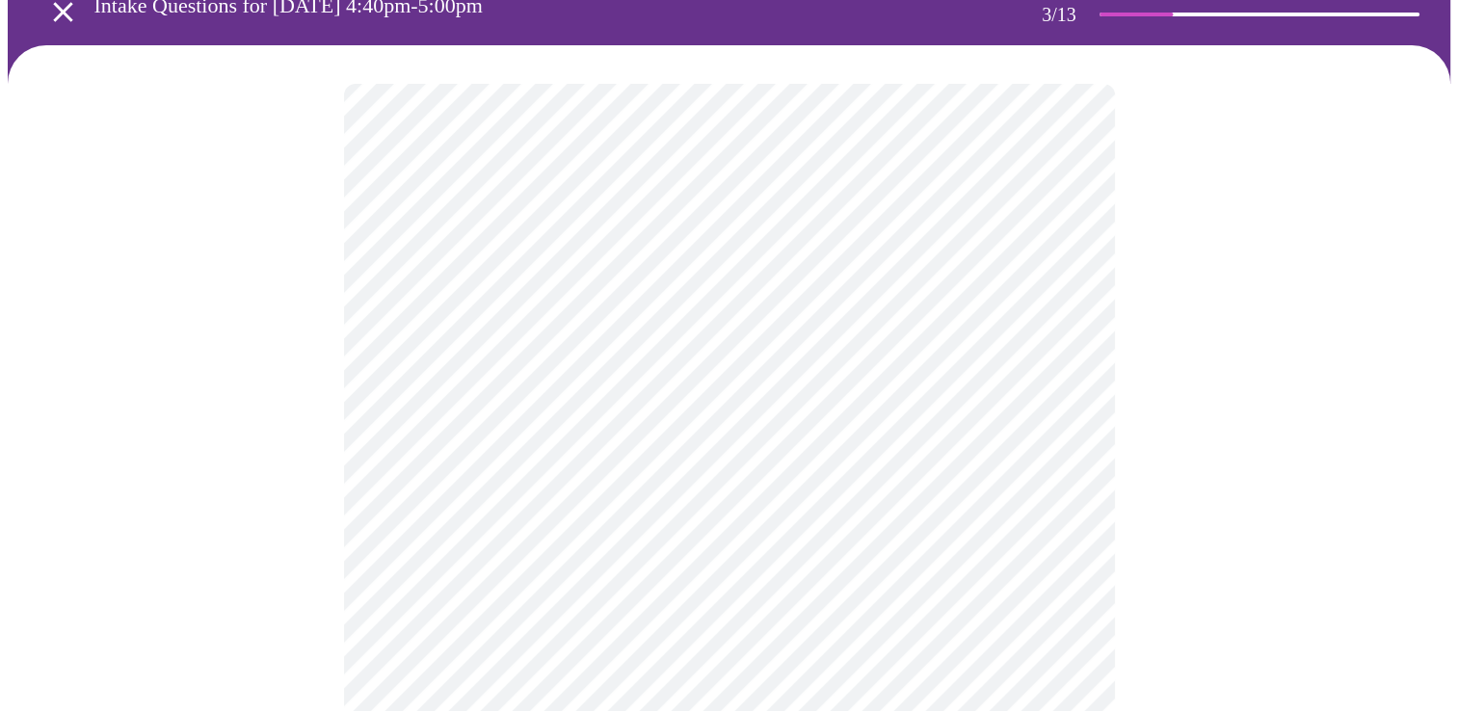
click at [475, 410] on span "Moderate (2)" at bounding box center [508, 402] width 67 height 13
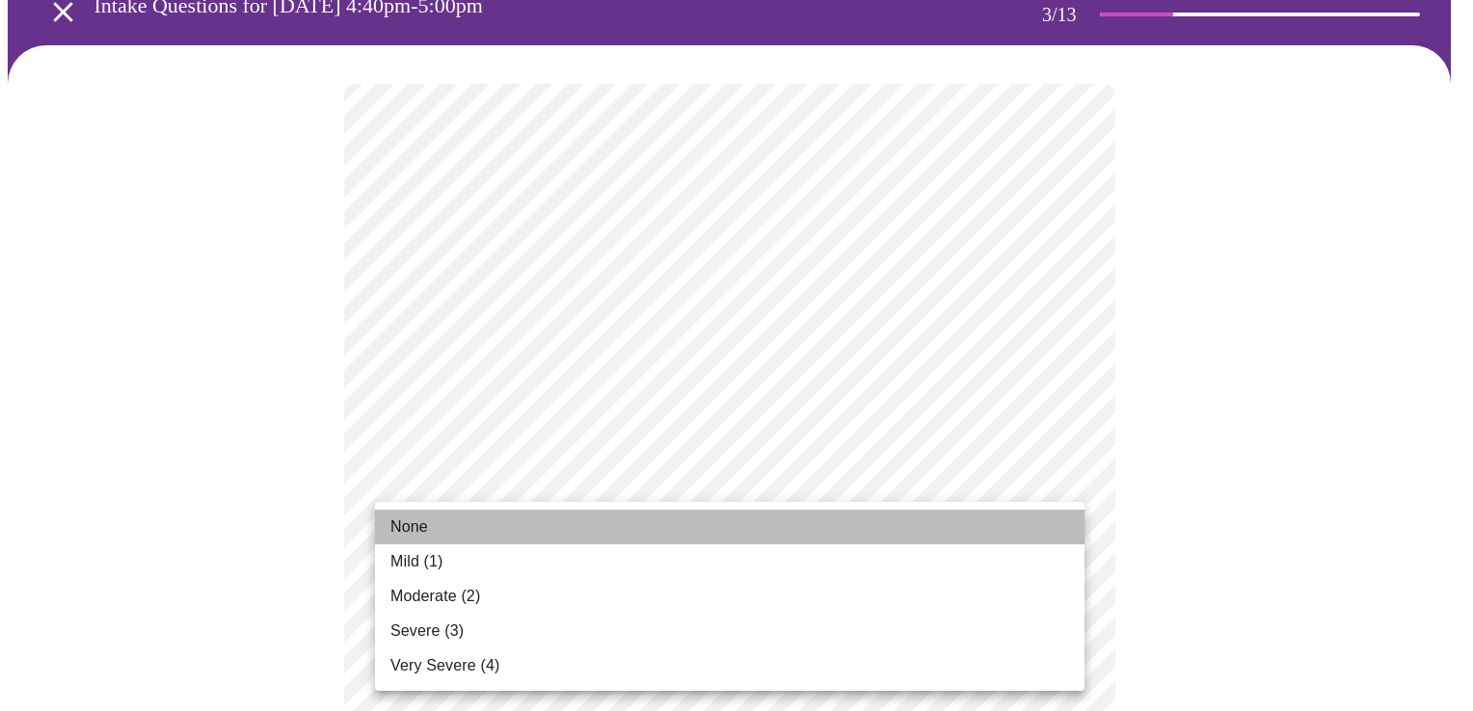
click at [443, 534] on li "None" at bounding box center [729, 527] width 709 height 35
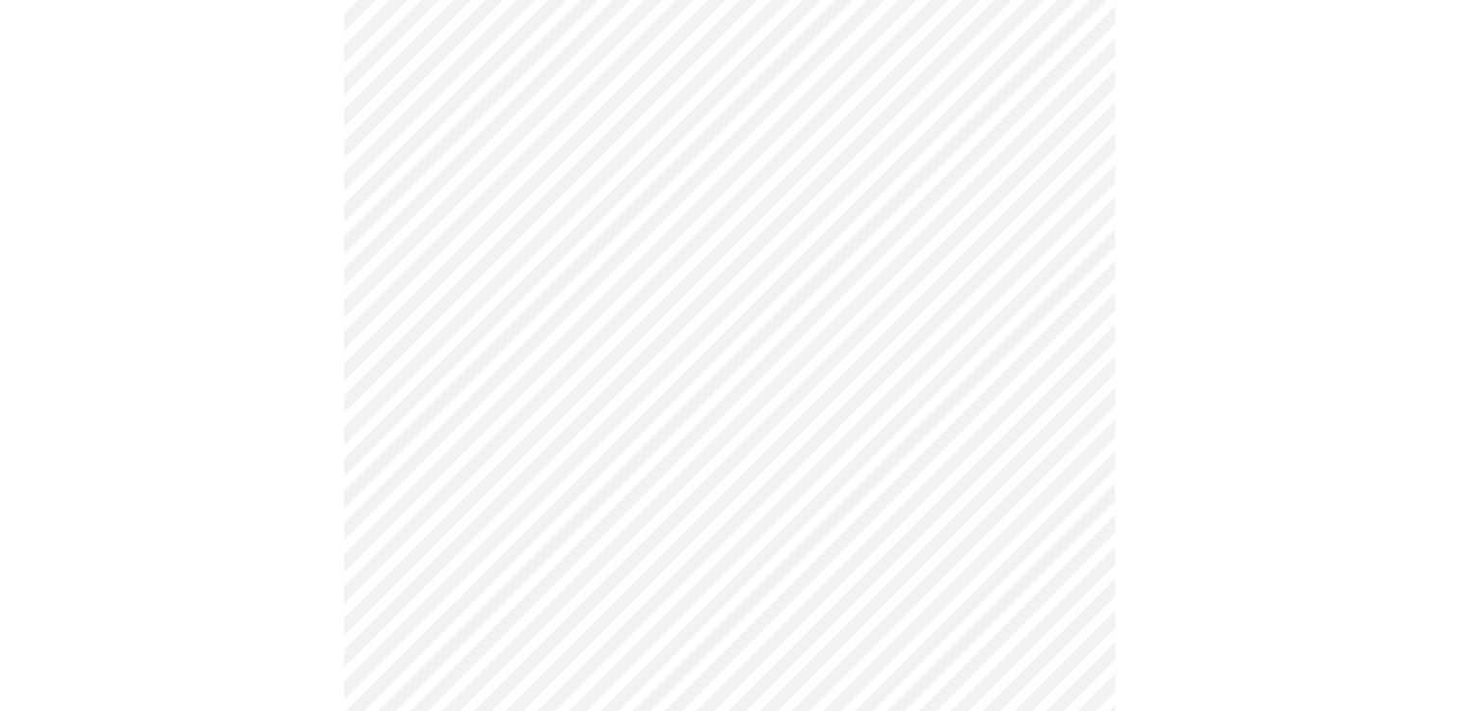
scroll to position [289, 0]
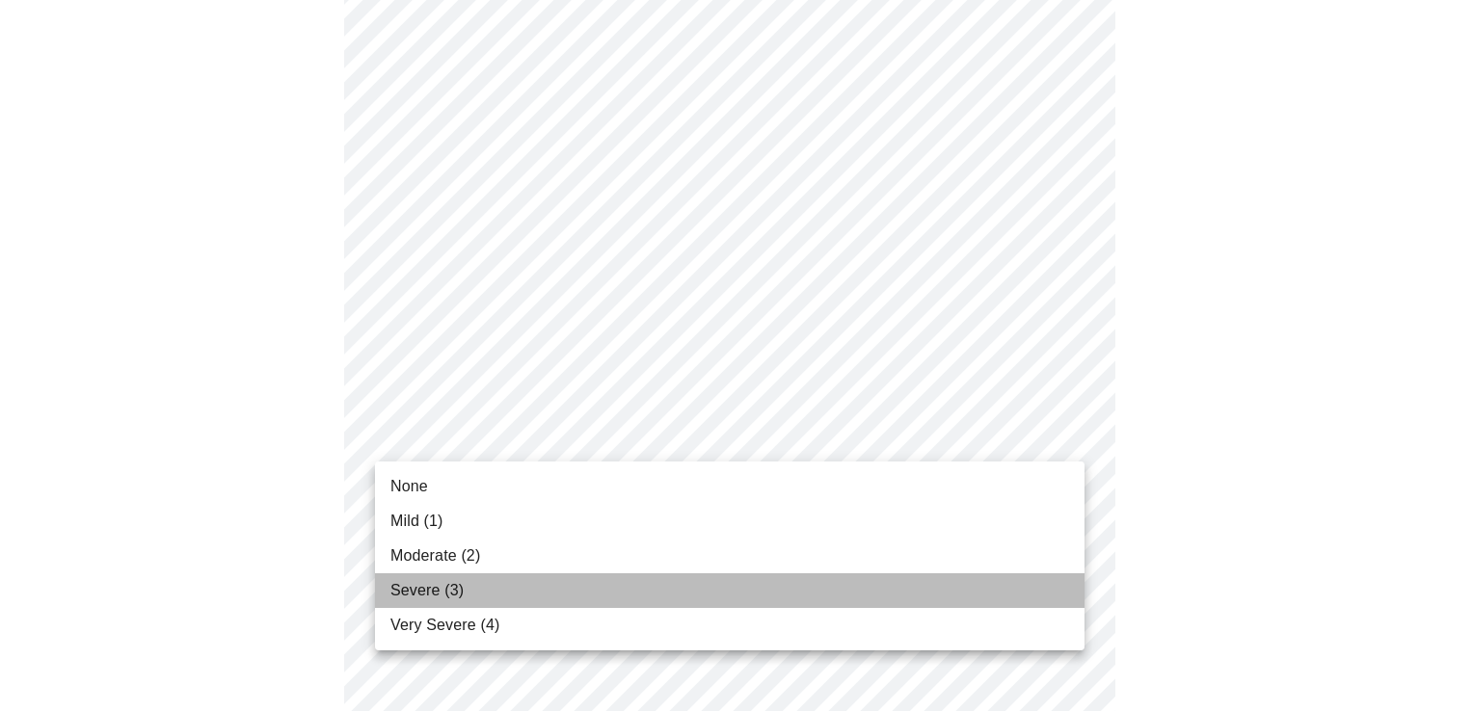
click at [417, 589] on span "Severe (3)" at bounding box center [426, 590] width 73 height 23
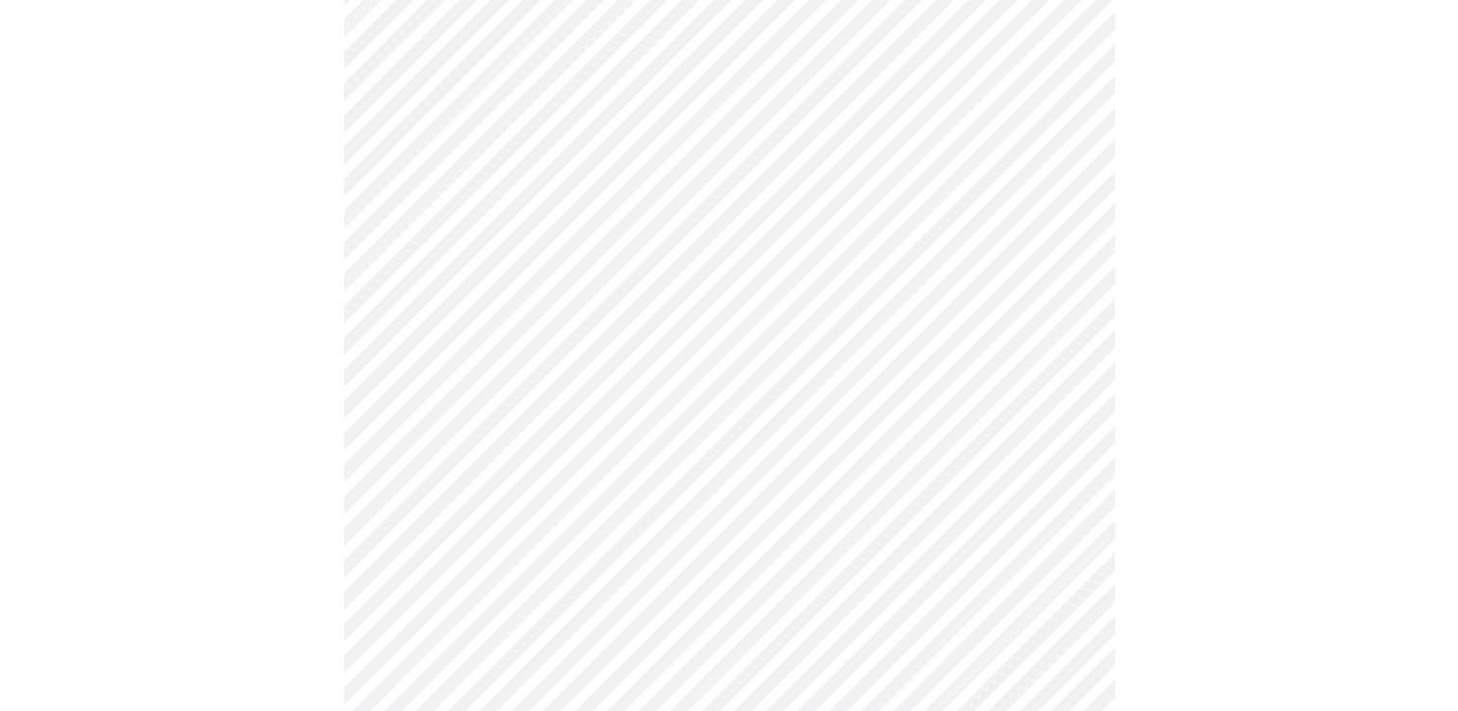
scroll to position [386, 0]
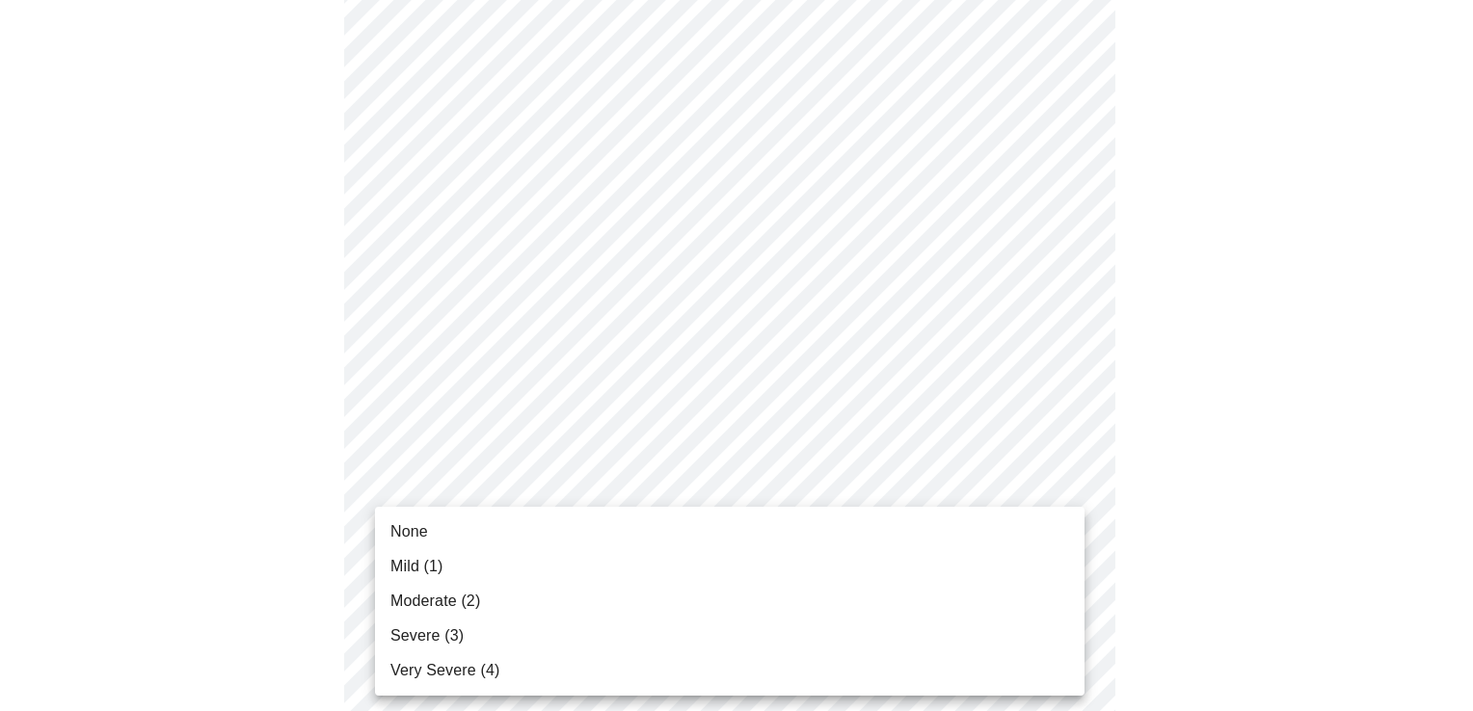
click at [427, 632] on span "Severe (3)" at bounding box center [426, 636] width 73 height 23
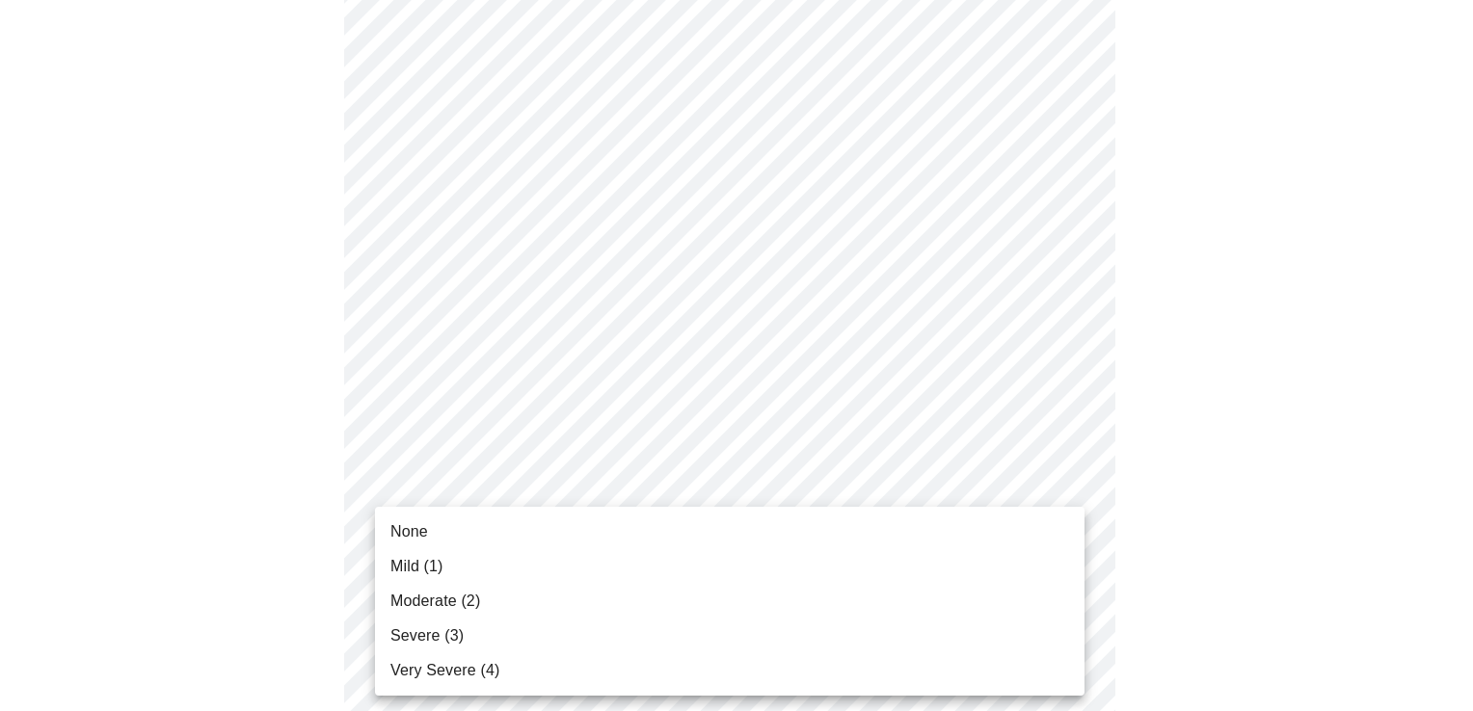
click at [409, 634] on span "Severe (3)" at bounding box center [426, 636] width 73 height 23
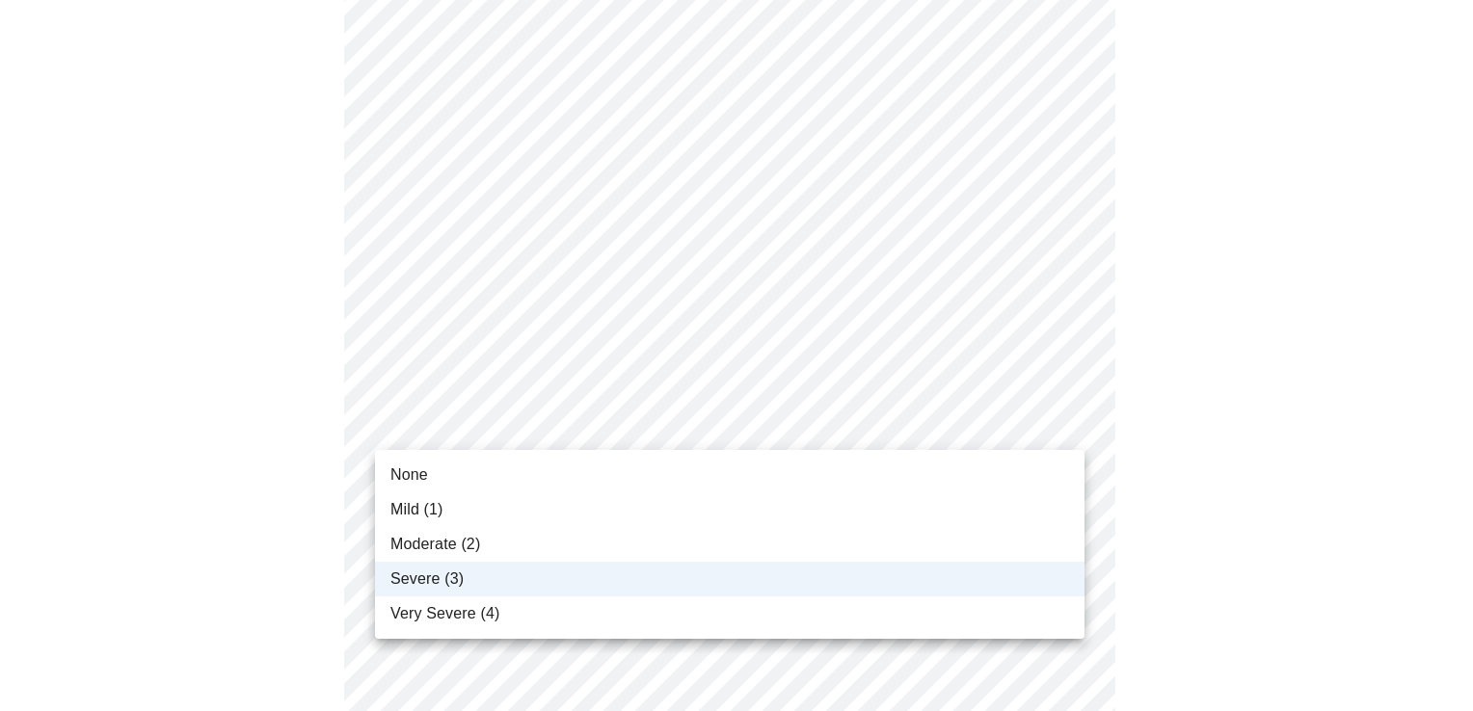
click at [1067, 418] on body "MyMenopauseRx Appointments Messaging Labs Uploads Medications Community Refer a…" at bounding box center [736, 643] width 1457 height 2428
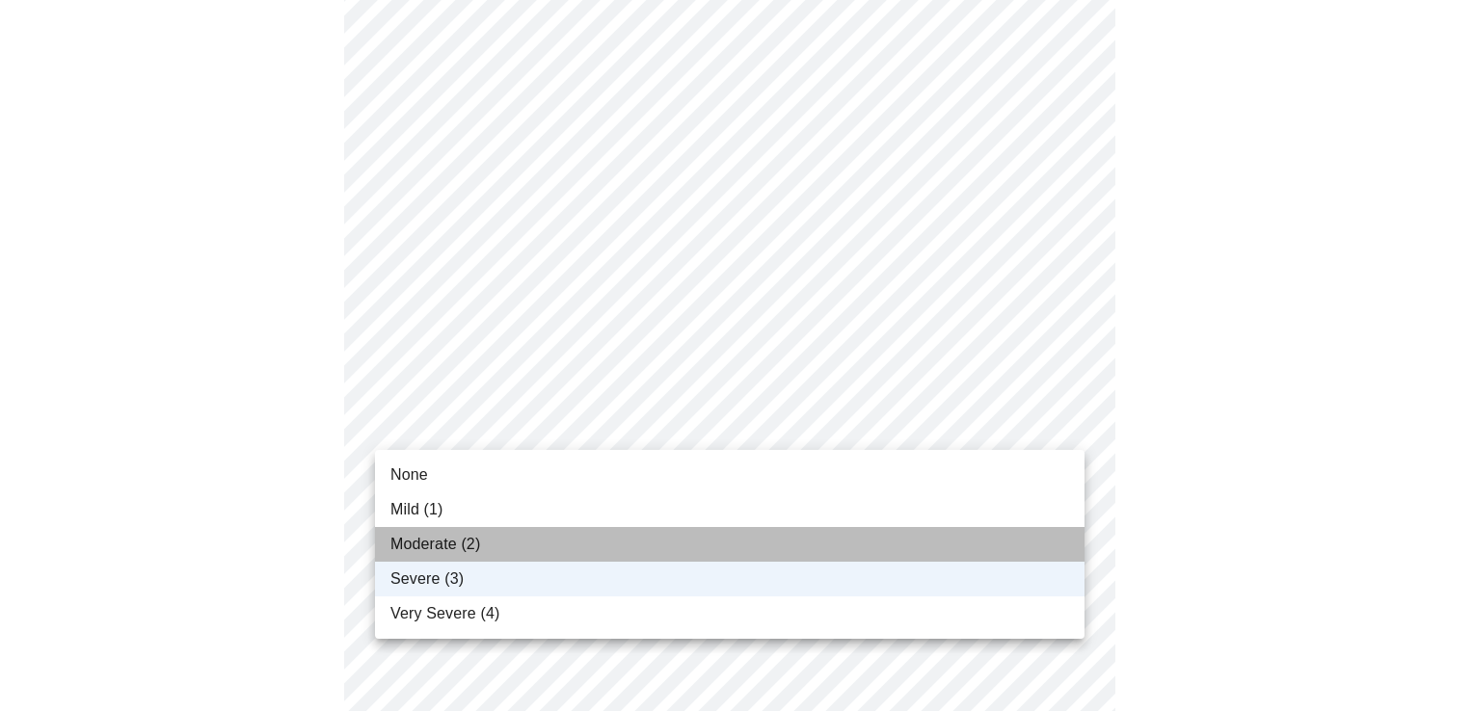
click at [449, 548] on span "Moderate (2)" at bounding box center [435, 544] width 90 height 23
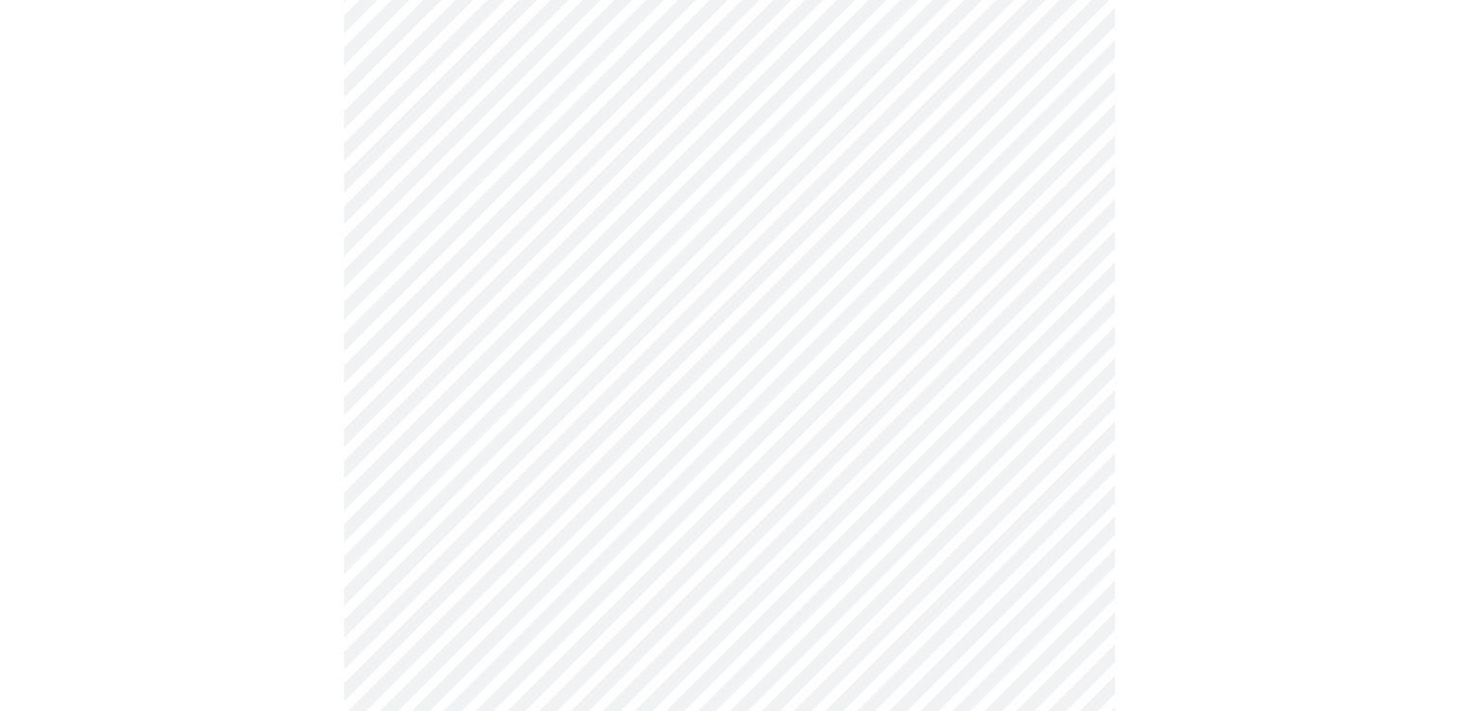
click at [291, 438] on div at bounding box center [729, 710] width 1443 height 2294
click at [1072, 455] on body "MyMenopauseRx Appointments Messaging Labs Uploads Medications Community Refer a…" at bounding box center [729, 547] width 1443 height 2428
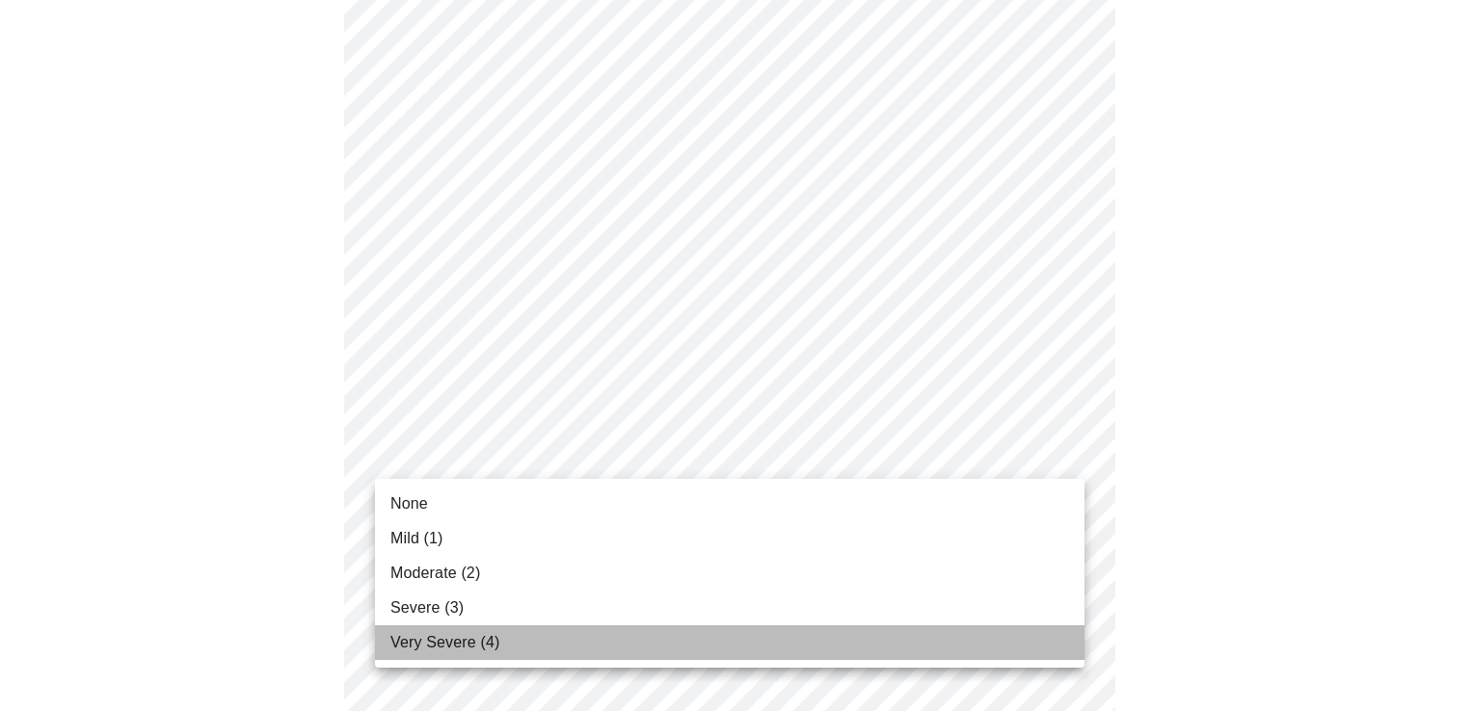
click at [416, 640] on span "Very Severe (4)" at bounding box center [444, 642] width 109 height 23
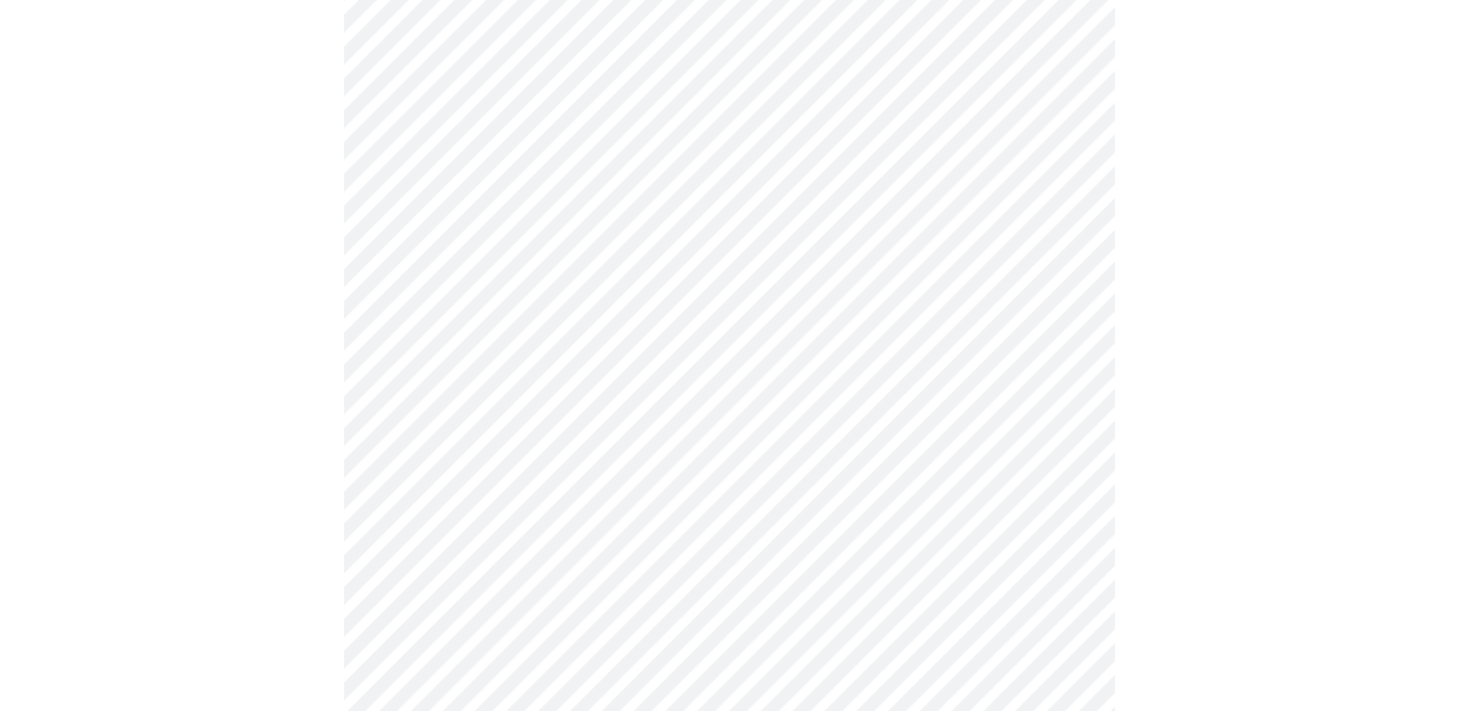
click at [274, 481] on div at bounding box center [729, 600] width 1443 height 2267
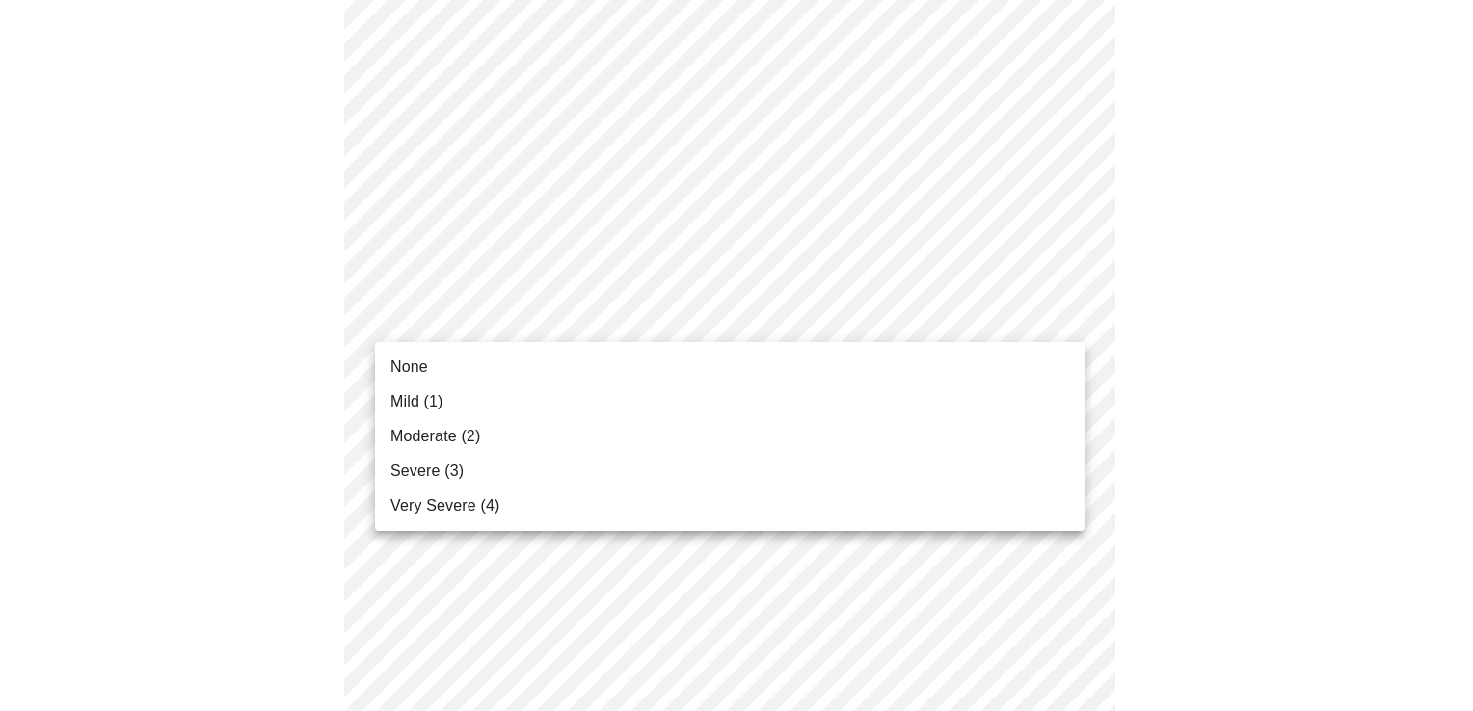
click at [1066, 314] on body "MyMenopauseRx Appointments Messaging Labs Uploads Medications Community Refer a…" at bounding box center [736, 244] width 1457 height 2401
click at [432, 468] on span "Severe (3)" at bounding box center [426, 471] width 73 height 23
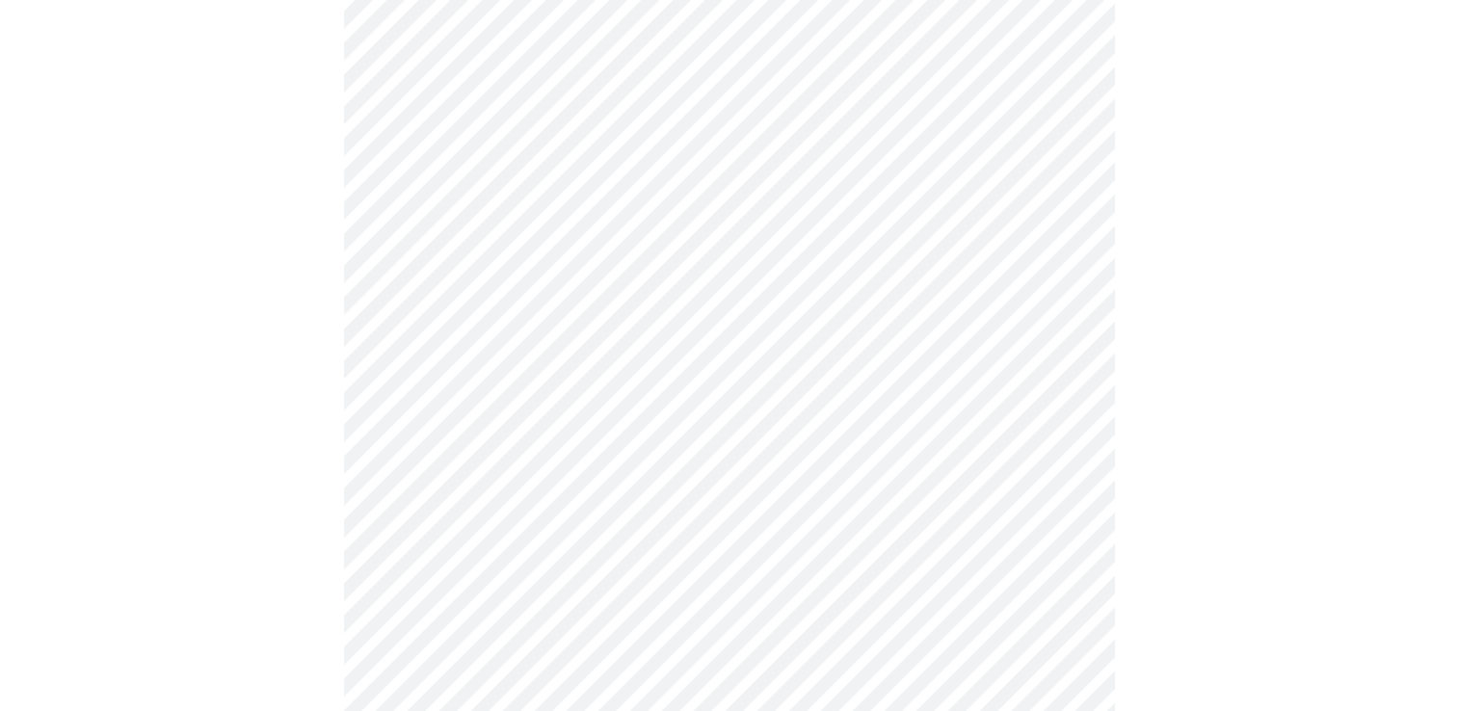
scroll to position [1157, 0]
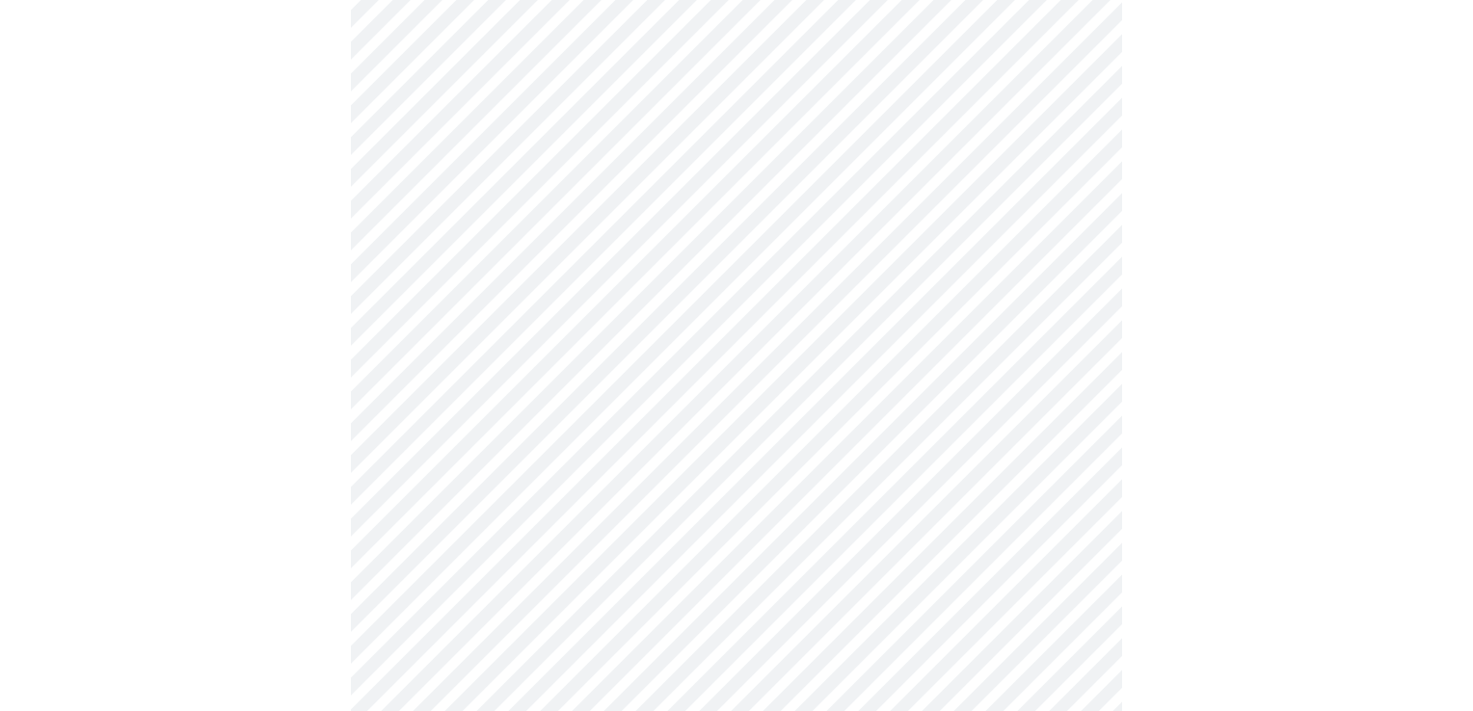
click at [1060, 271] on body "MyMenopauseRx Appointments Messaging Labs Uploads Medications Community Refer a…" at bounding box center [736, 38] width 1457 height 2374
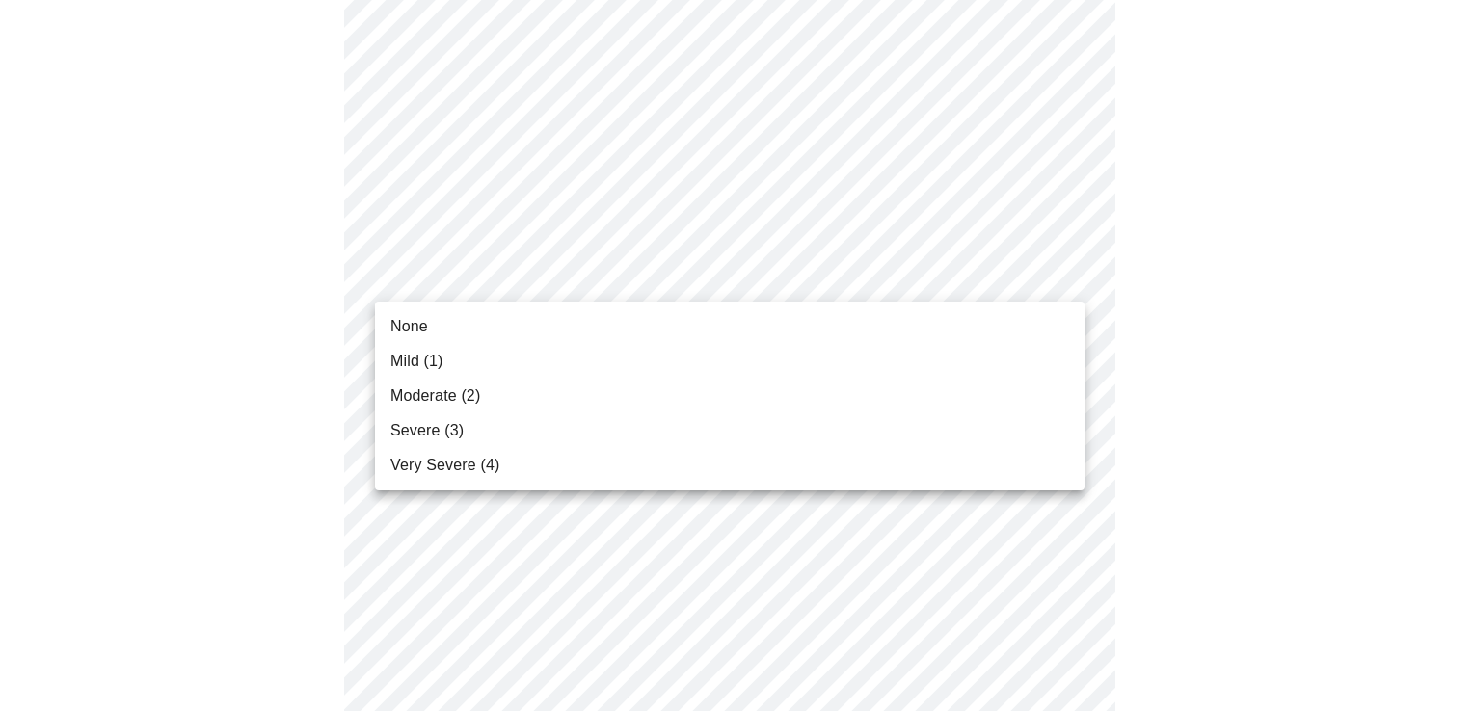
click at [1061, 270] on div at bounding box center [736, 355] width 1473 height 711
click at [1063, 271] on body "MyMenopauseRx Appointments Messaging Labs Uploads Medications Community Refer a…" at bounding box center [736, 38] width 1457 height 2374
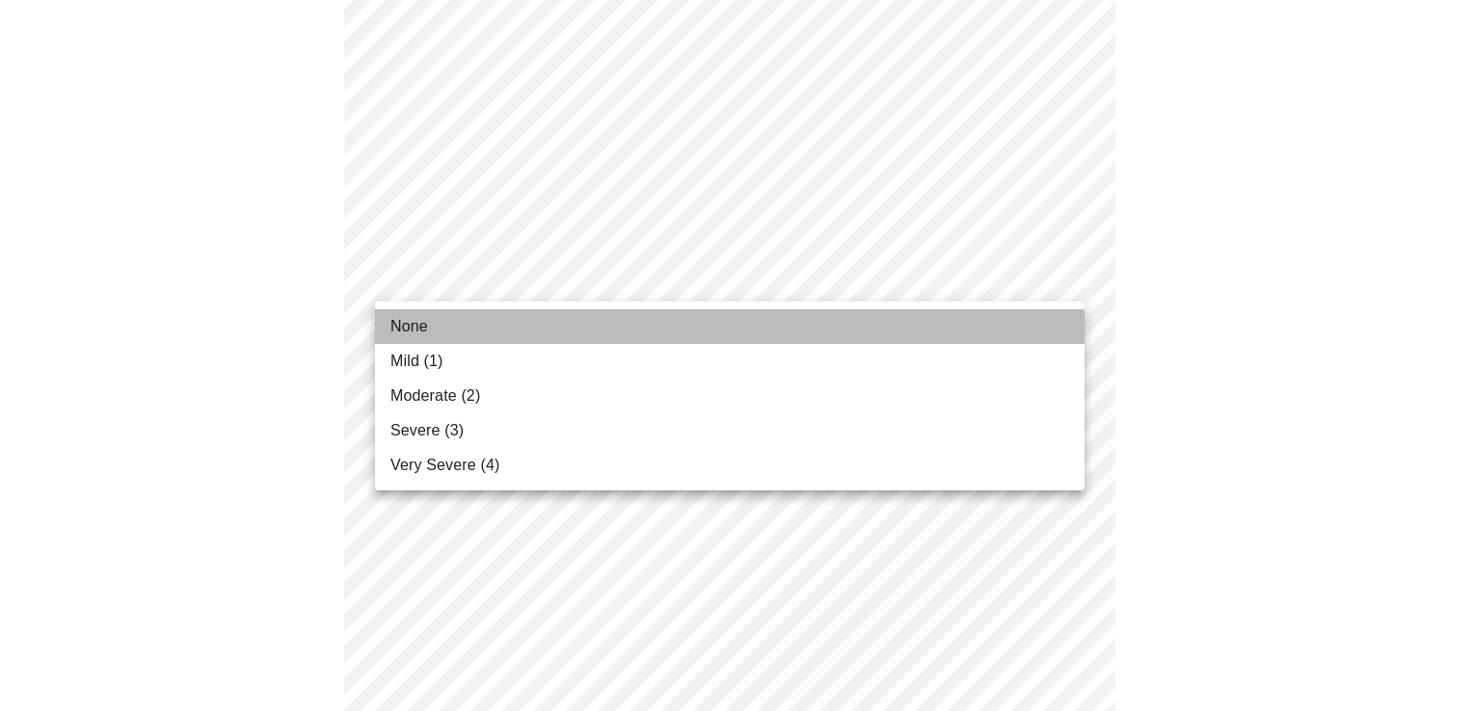
click at [509, 327] on li "None" at bounding box center [729, 326] width 709 height 35
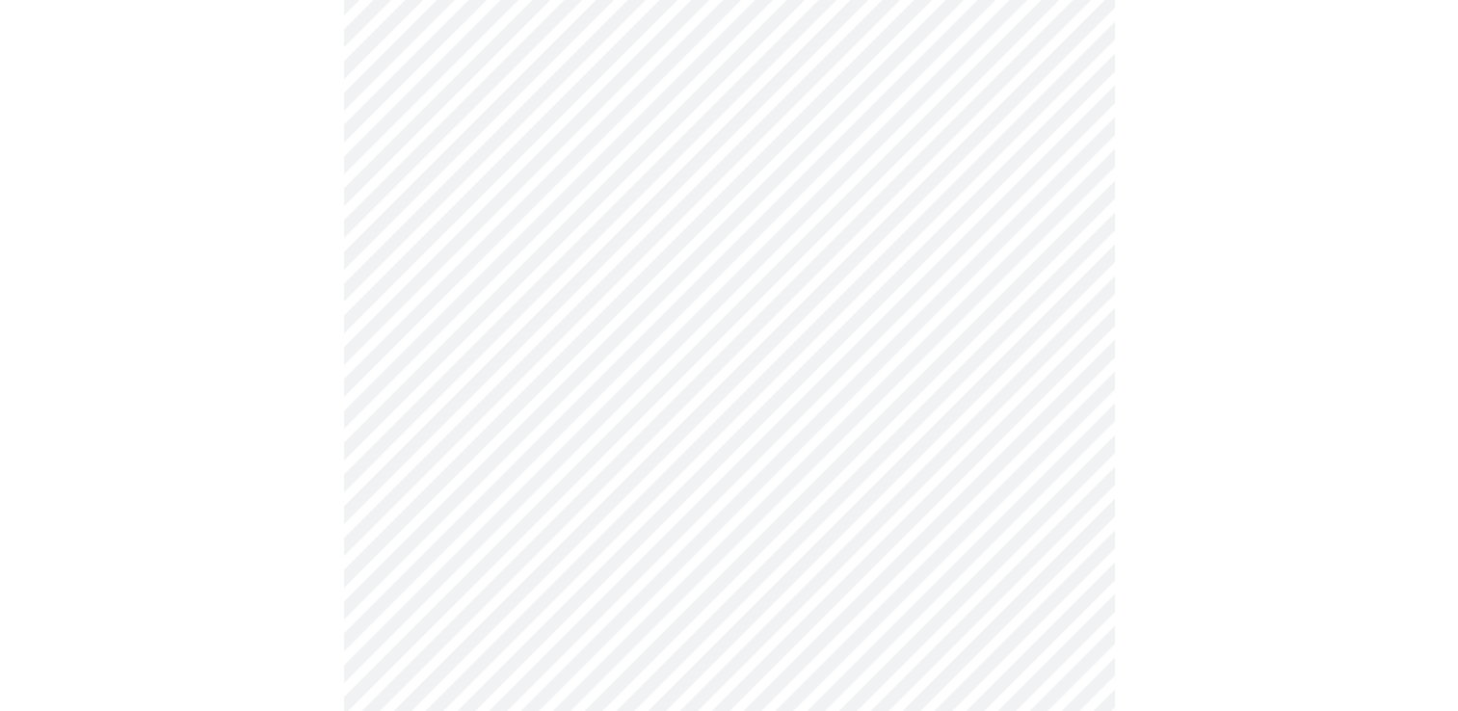
scroll to position [1253, 0]
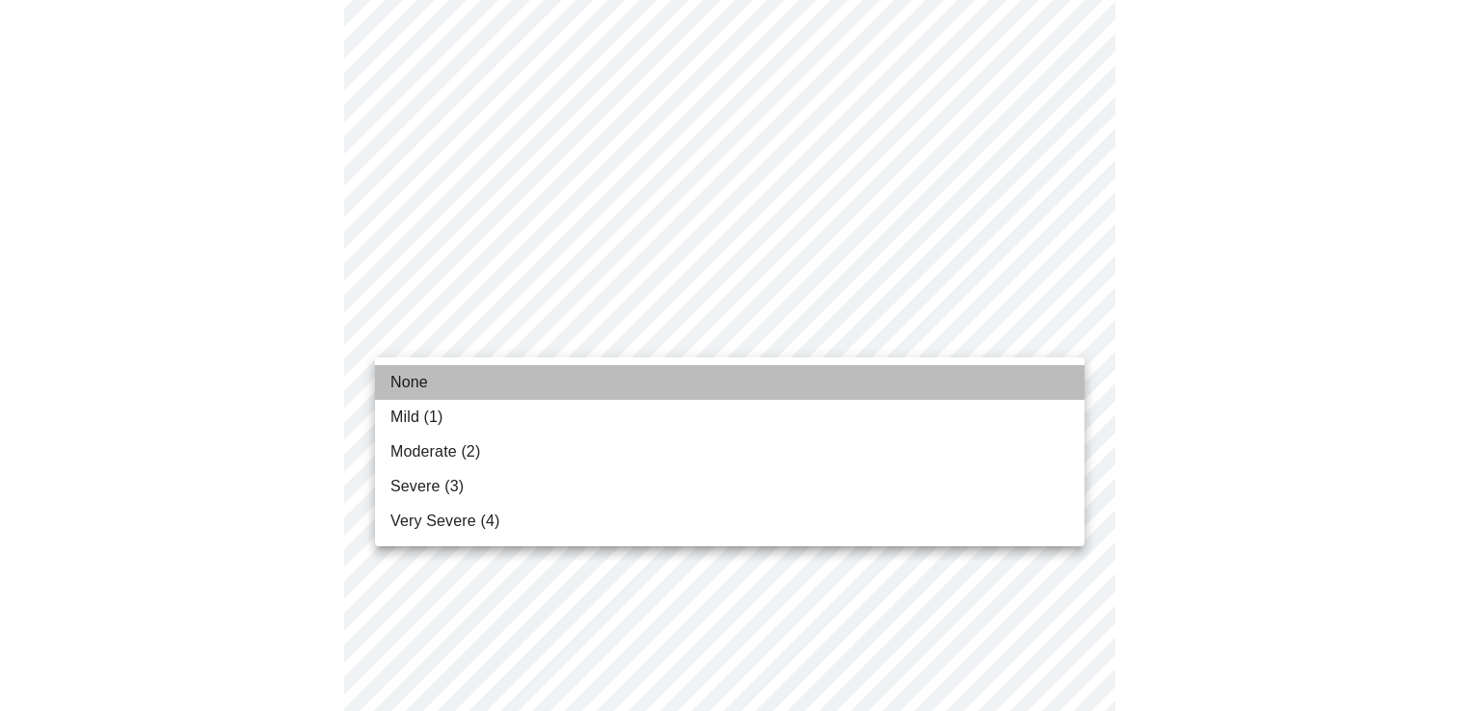
click at [400, 380] on span "None" at bounding box center [409, 382] width 38 height 23
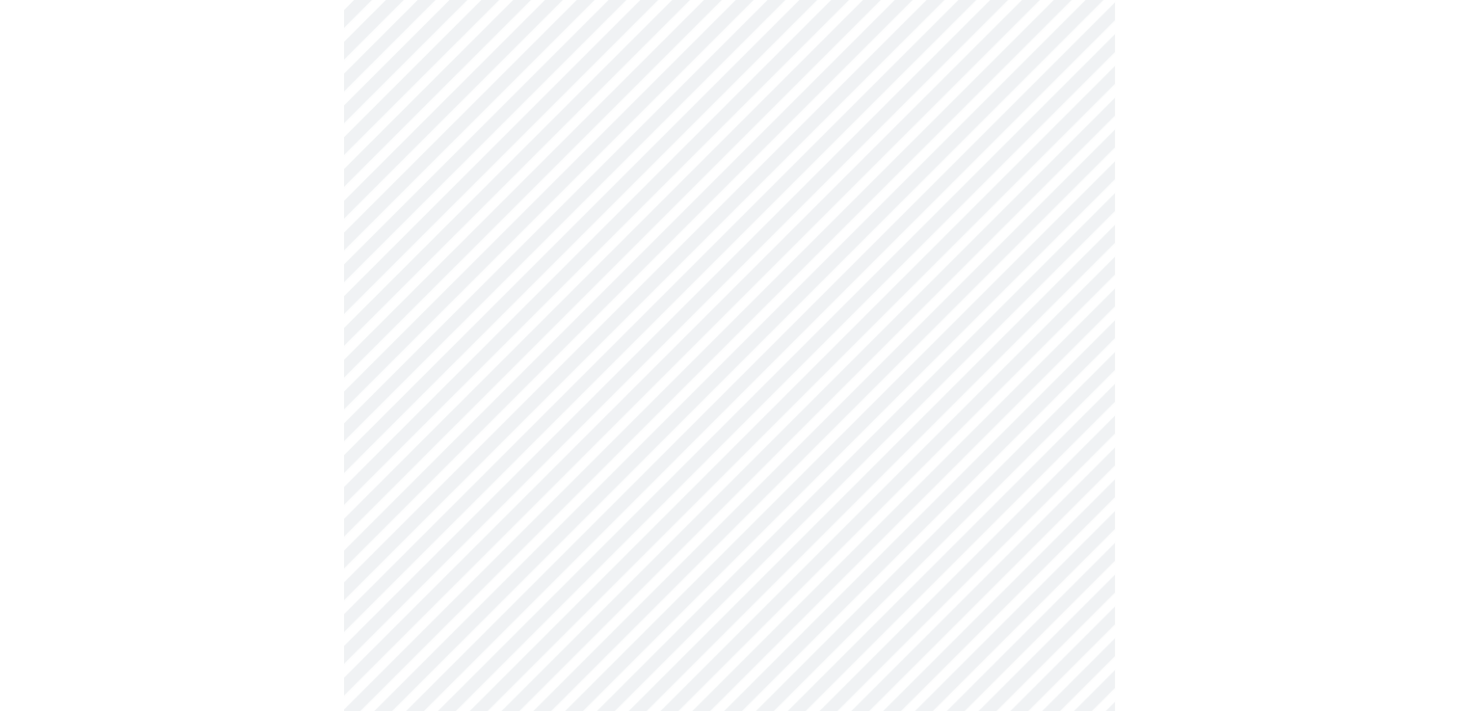
scroll to position [1349, 0]
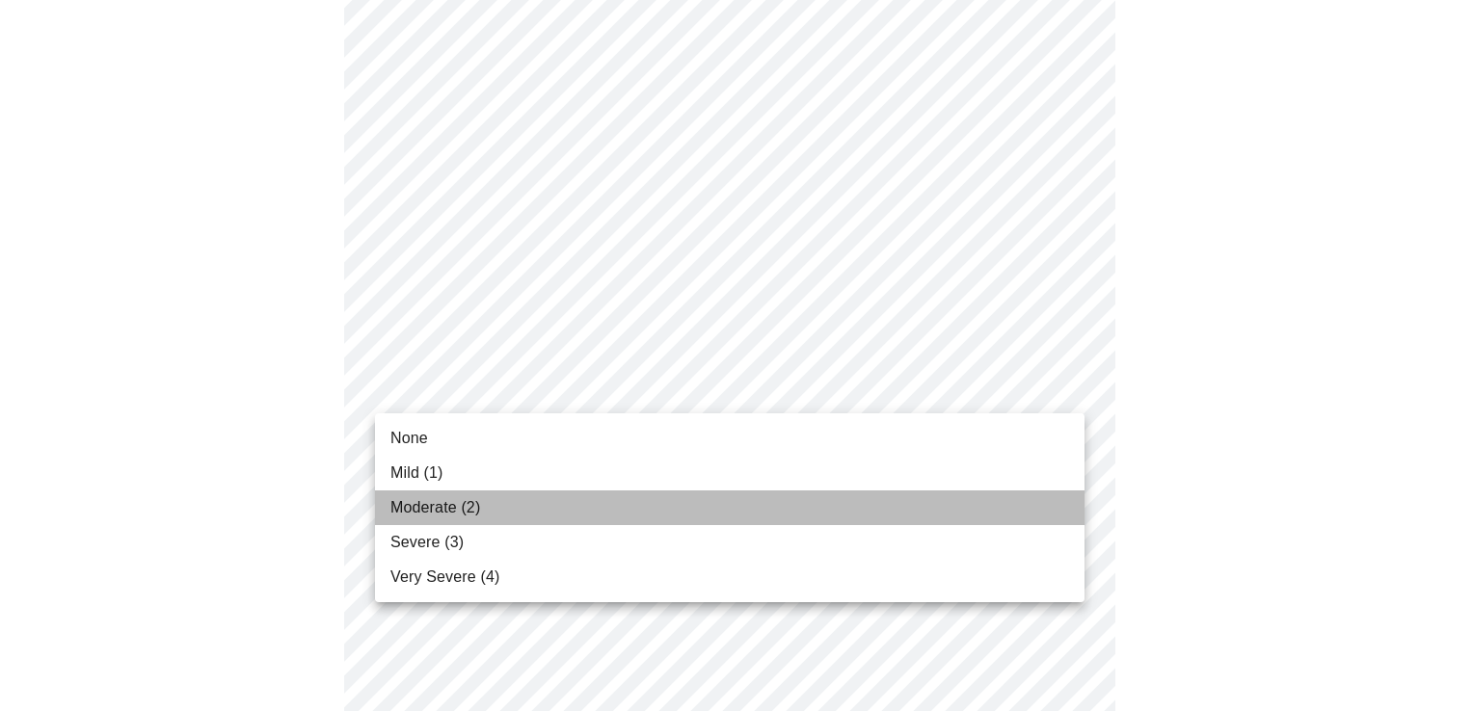
click at [441, 507] on span "Moderate (2)" at bounding box center [435, 507] width 90 height 23
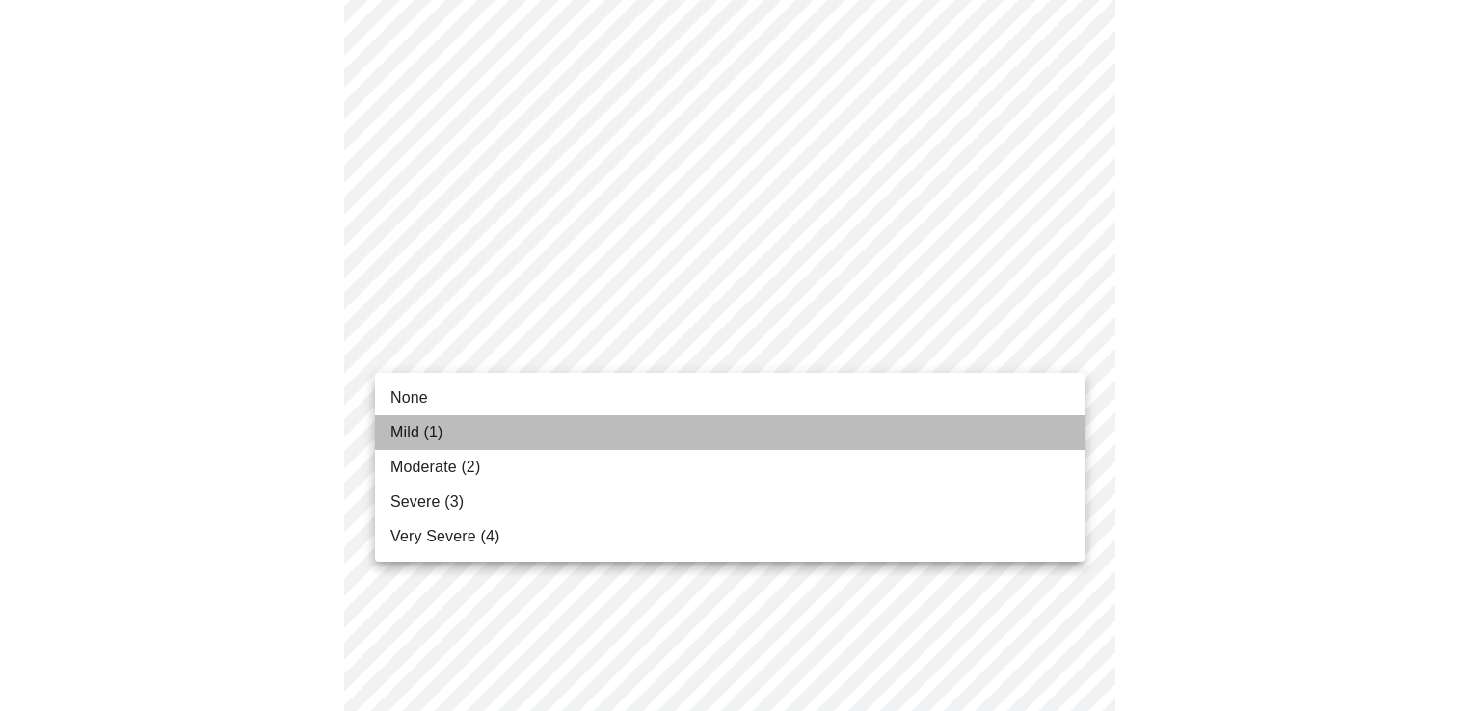
click at [423, 428] on span "Mild (1)" at bounding box center [416, 432] width 53 height 23
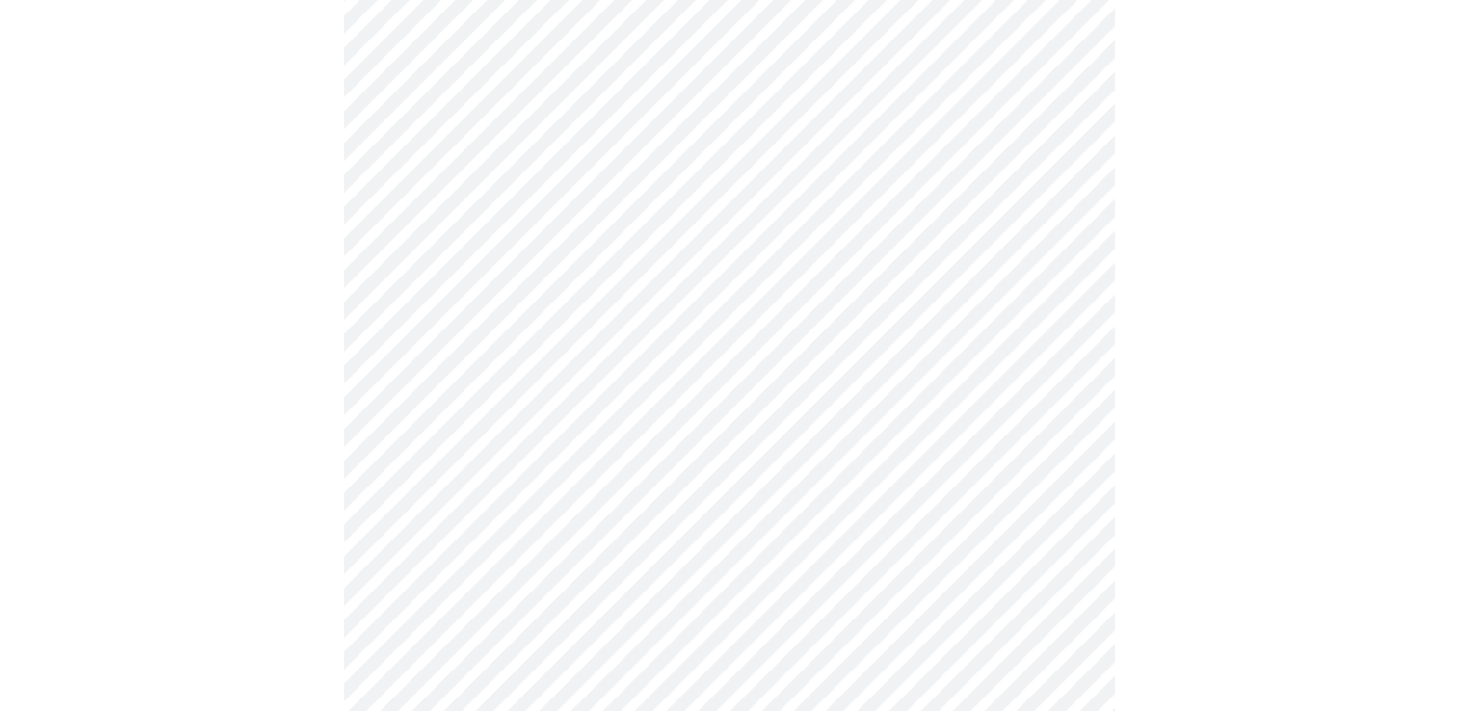
scroll to position [771, 0]
click at [714, 395] on body "MyMenopauseRx Appointments Messaging Labs Uploads Medications Community Refer a…" at bounding box center [729, 187] width 1443 height 1901
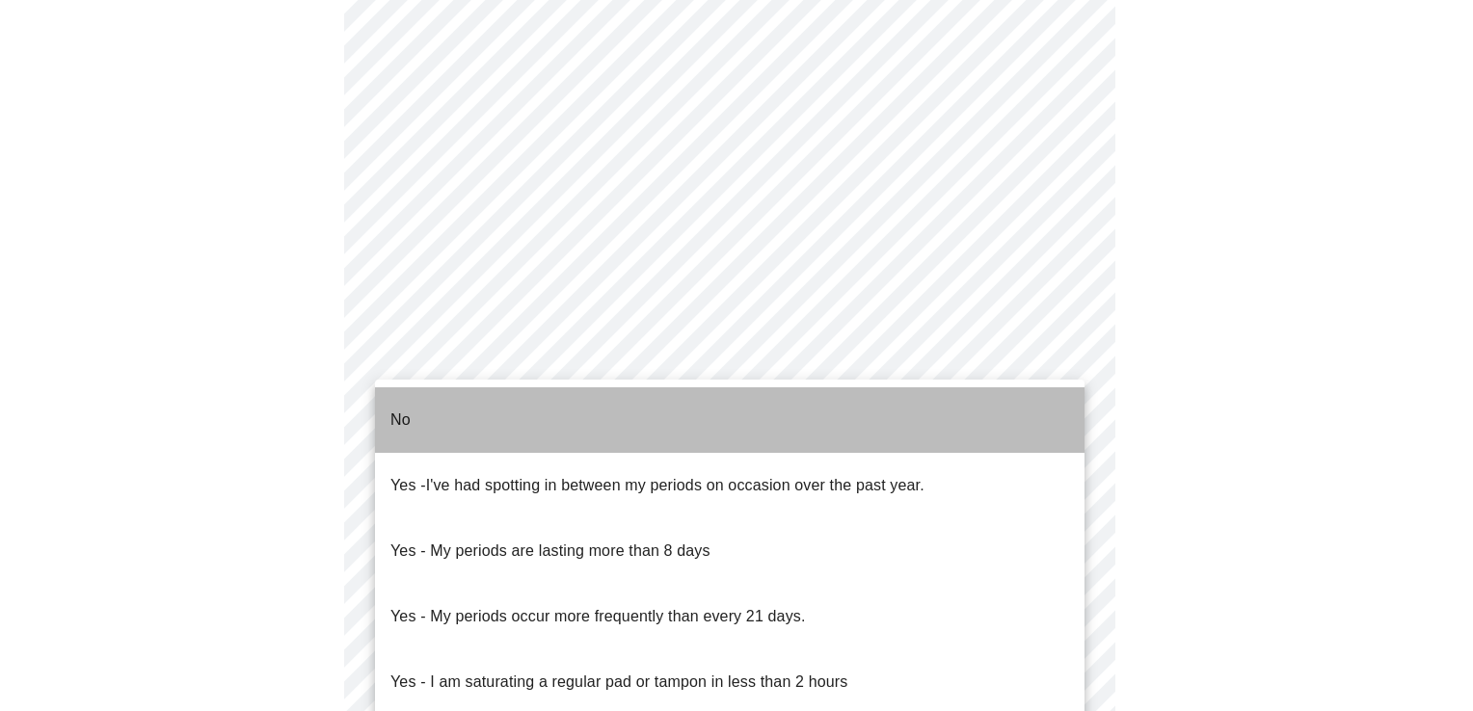
click at [459, 413] on li "No" at bounding box center [729, 420] width 709 height 66
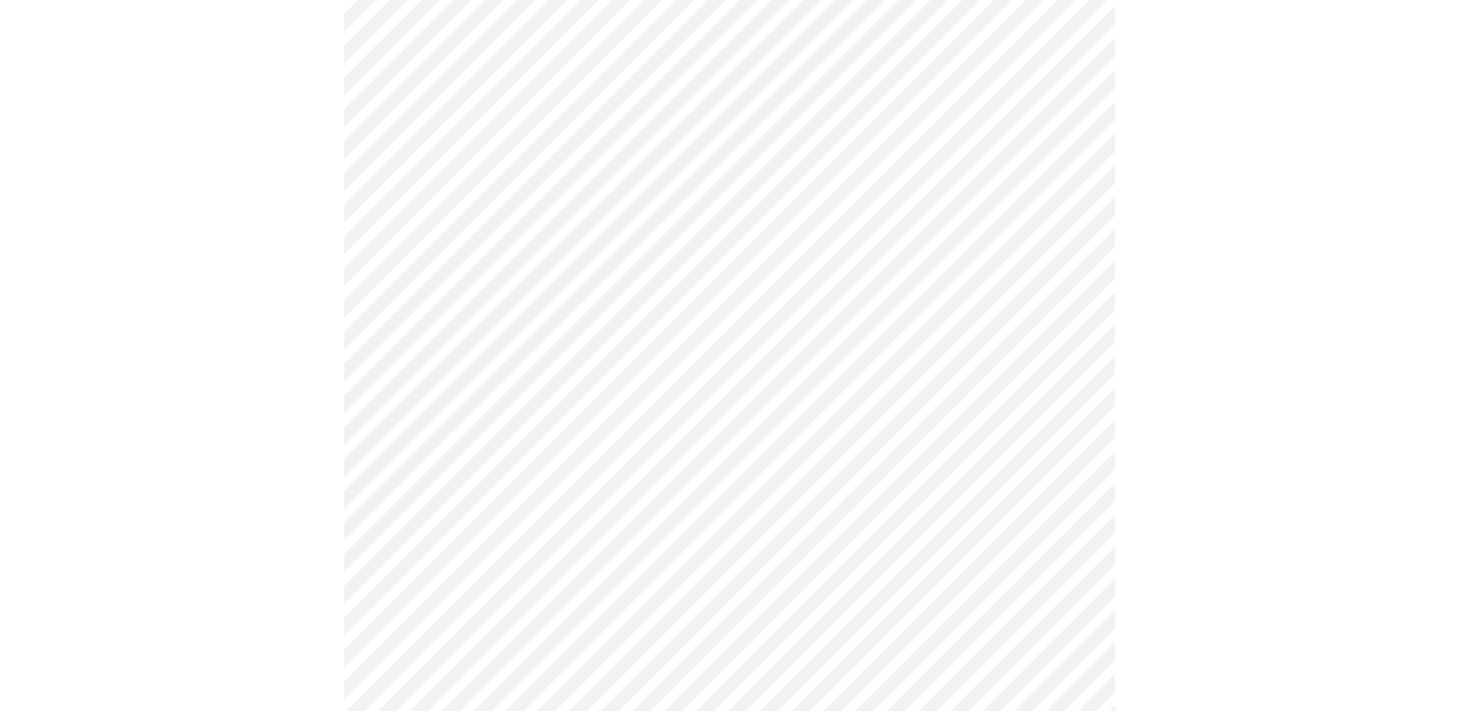
scroll to position [867, 0]
click at [561, 445] on body "MyMenopauseRx Appointments Messaging Labs Uploads Medications Community Refer a…" at bounding box center [729, 84] width 1443 height 1889
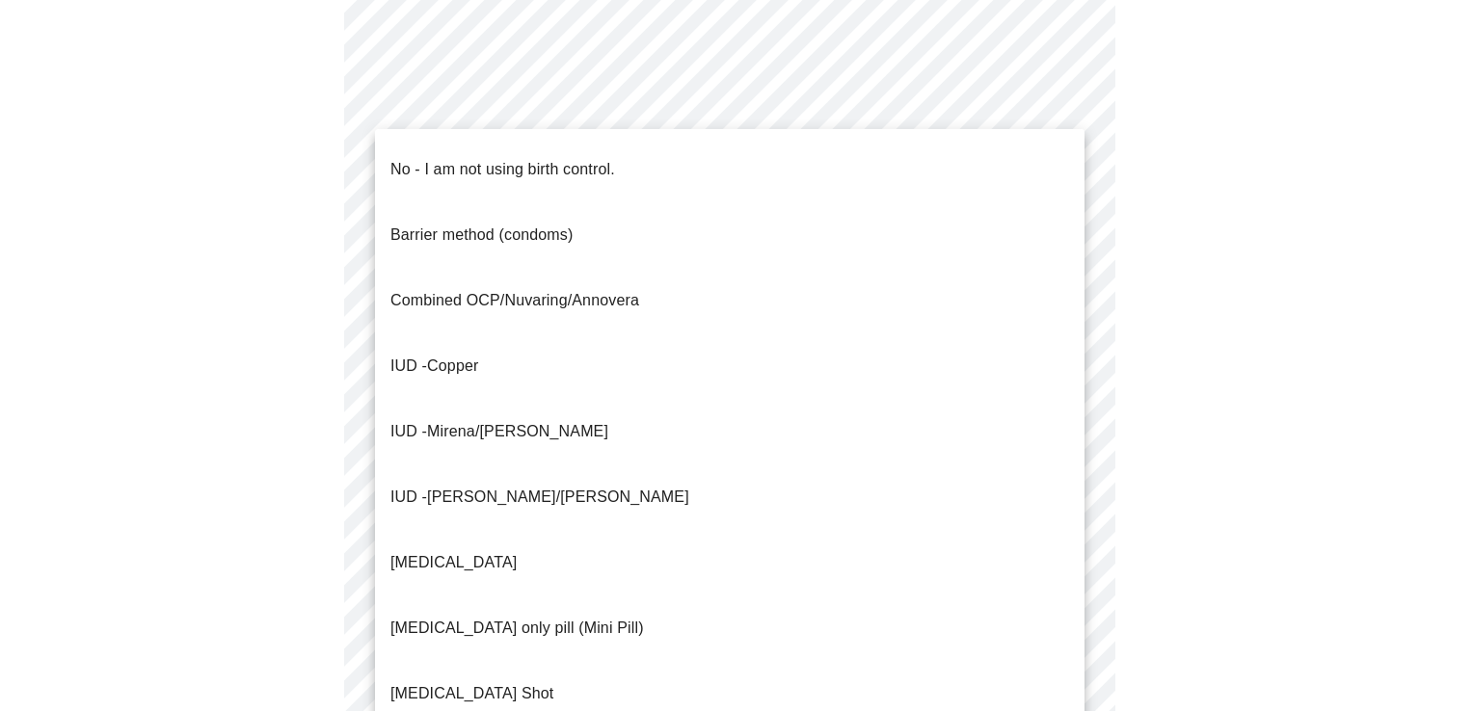
click at [490, 158] on p "No - I am not using birth control." at bounding box center [502, 169] width 225 height 23
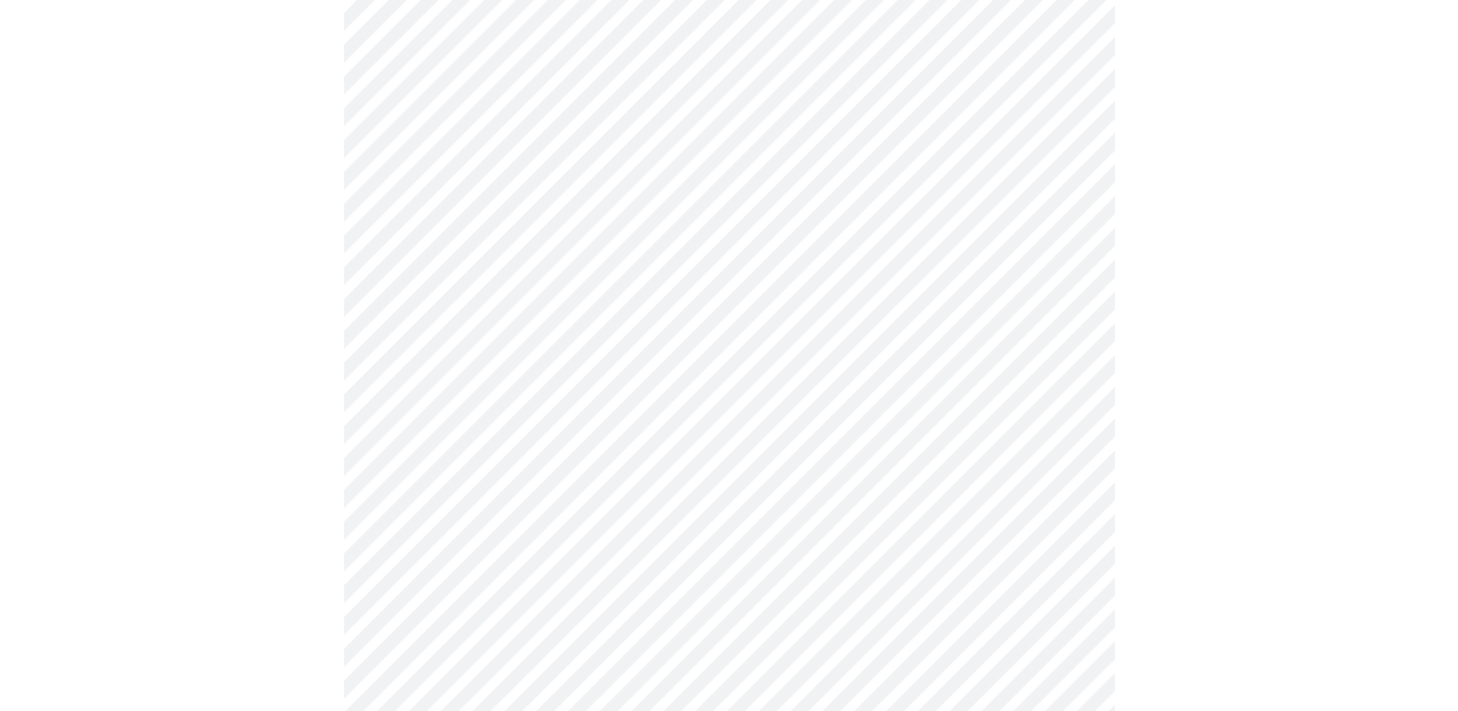
click at [270, 406] on div at bounding box center [729, 145] width 1443 height 1743
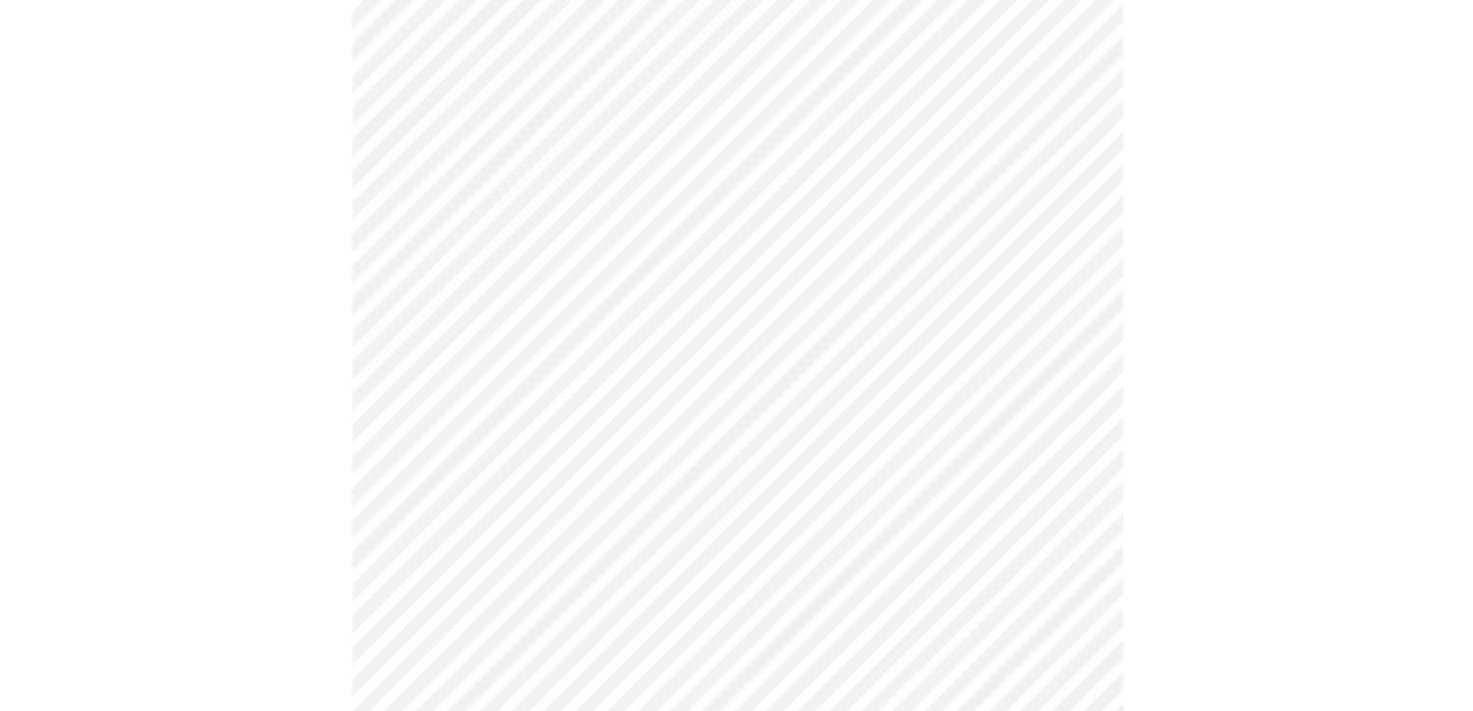
scroll to position [1157, 0]
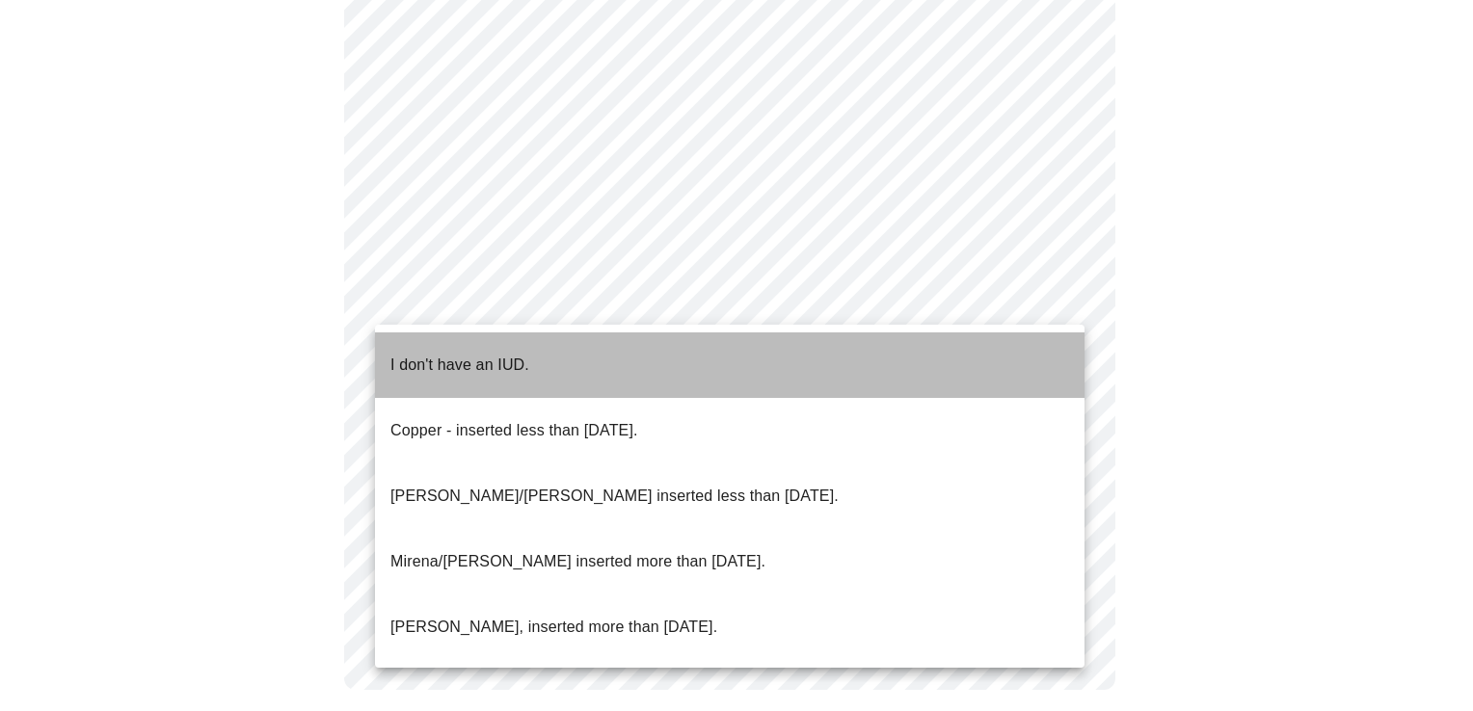
click at [467, 354] on p "I don't have an IUD." at bounding box center [459, 365] width 139 height 23
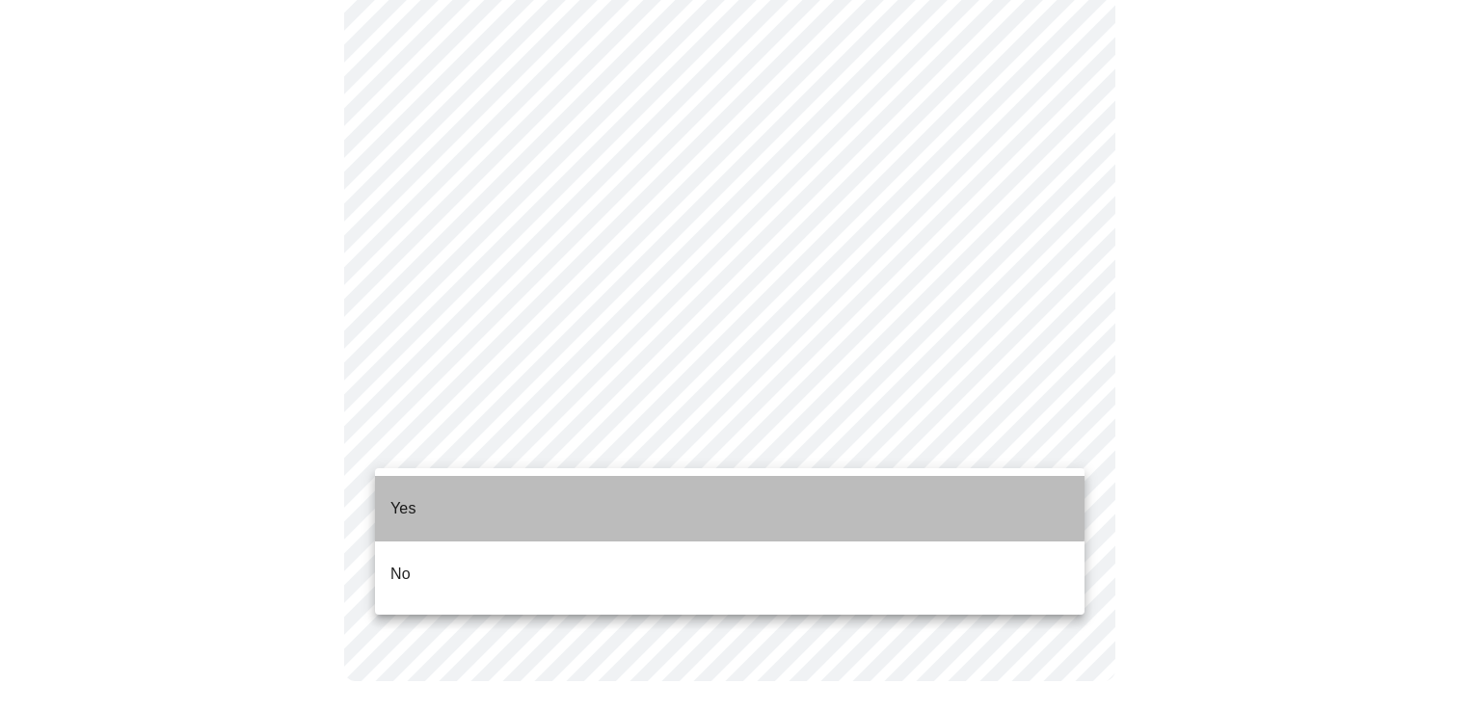
click at [478, 491] on li "Yes" at bounding box center [729, 509] width 709 height 66
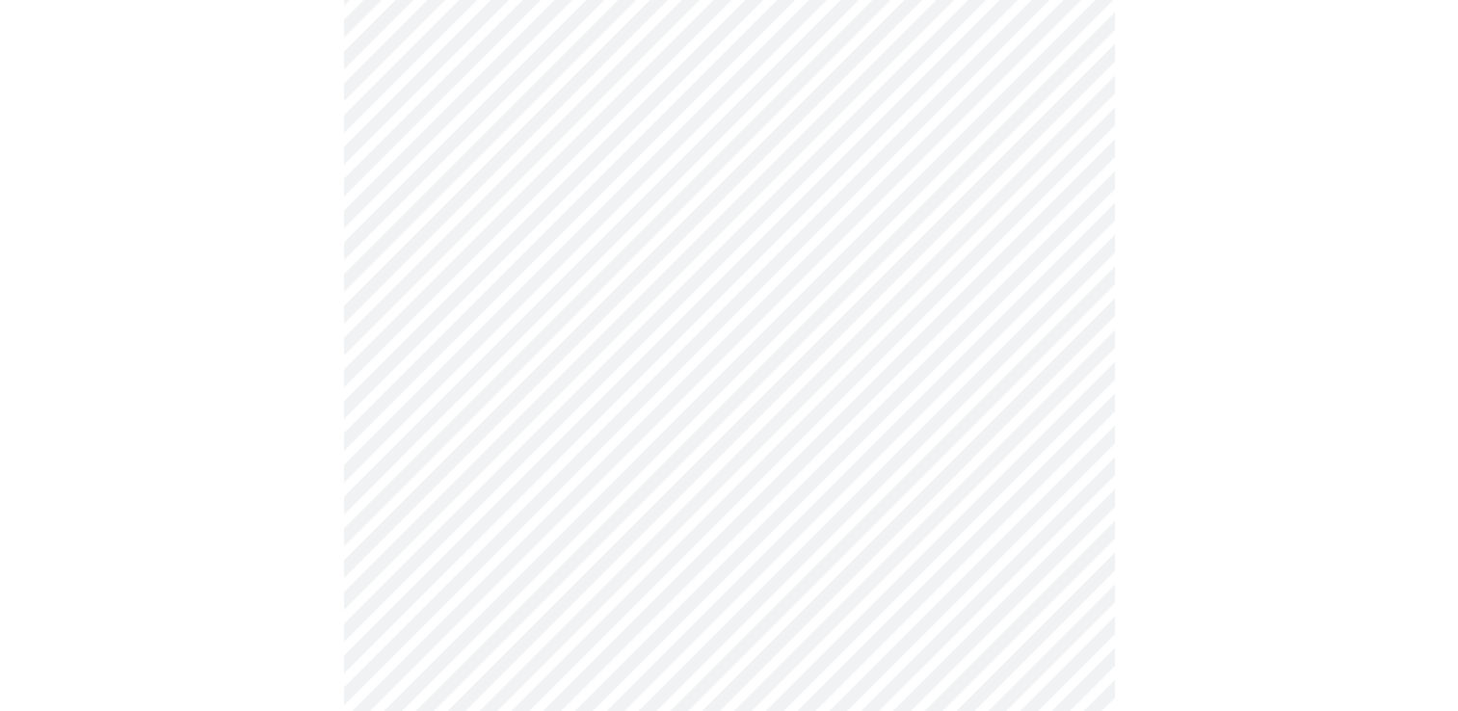
scroll to position [289, 0]
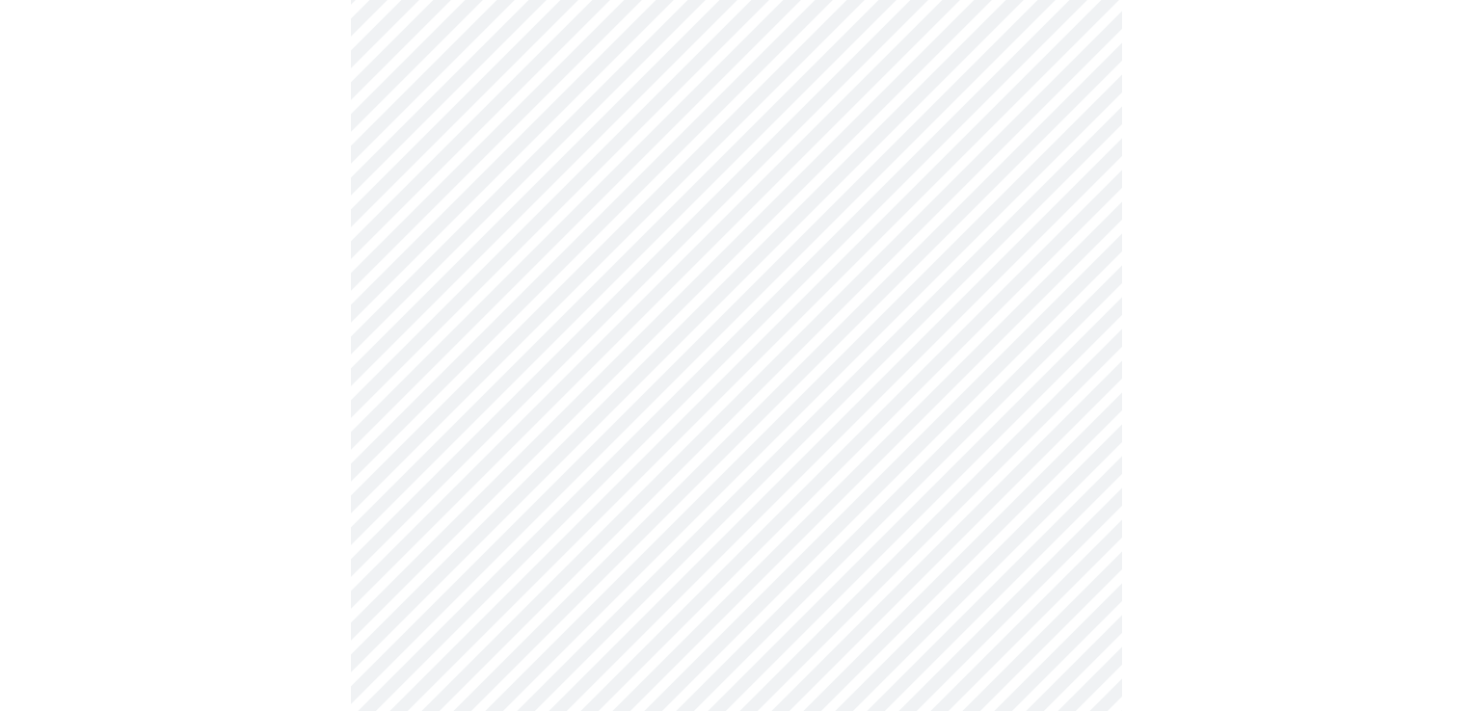
click at [617, 372] on body "MyMenopauseRx Appointments Messaging Labs Uploads Medications Community Refer a…" at bounding box center [736, 430] width 1457 height 1423
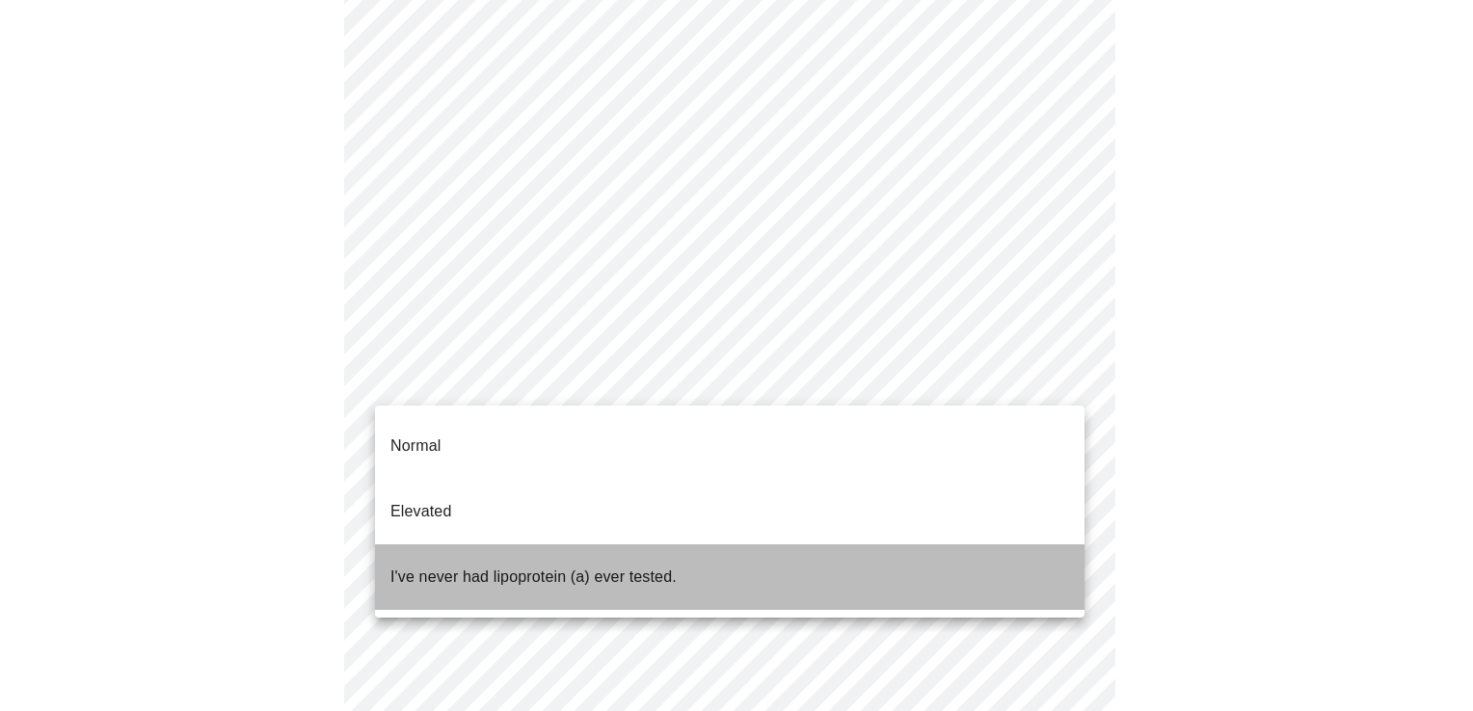
click at [470, 566] on p "I've never had lipoprotein (a) ever tested." at bounding box center [533, 577] width 286 height 23
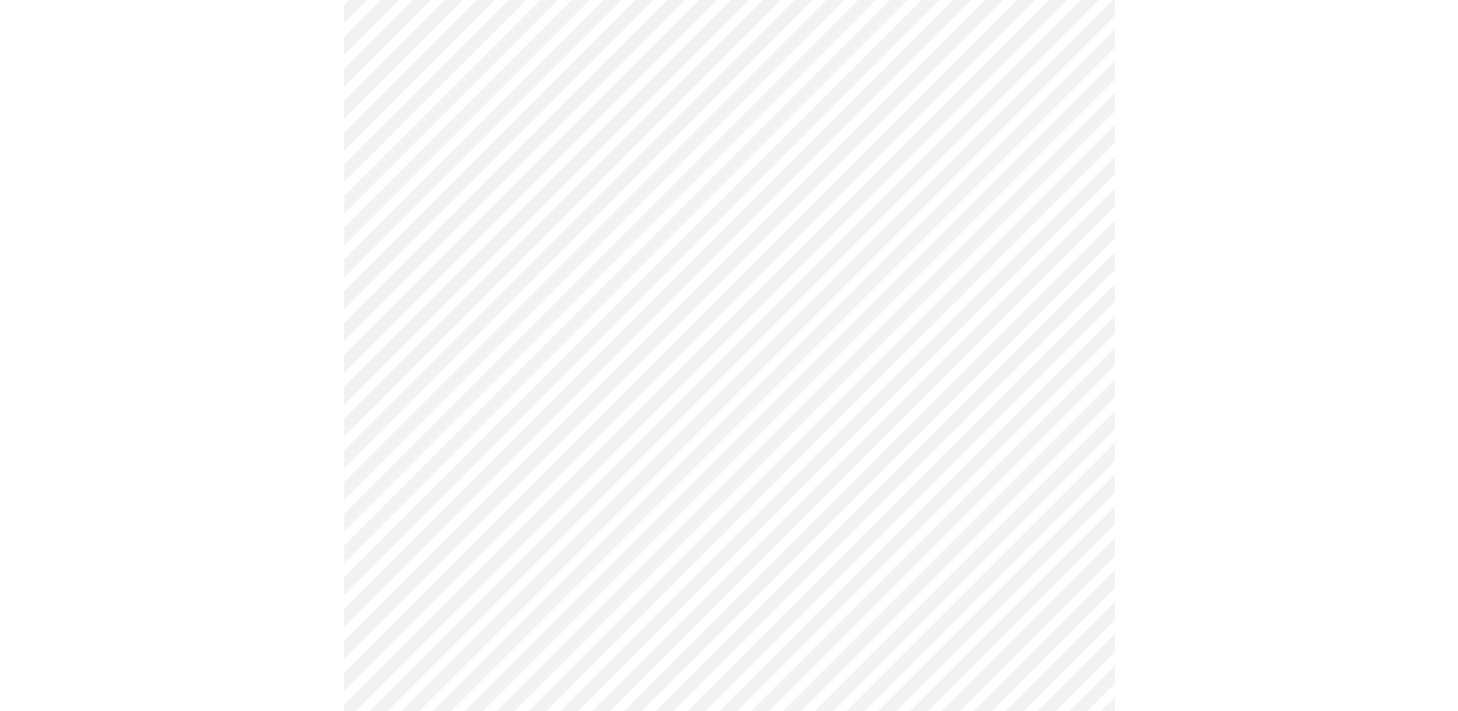
scroll to position [4915, 0]
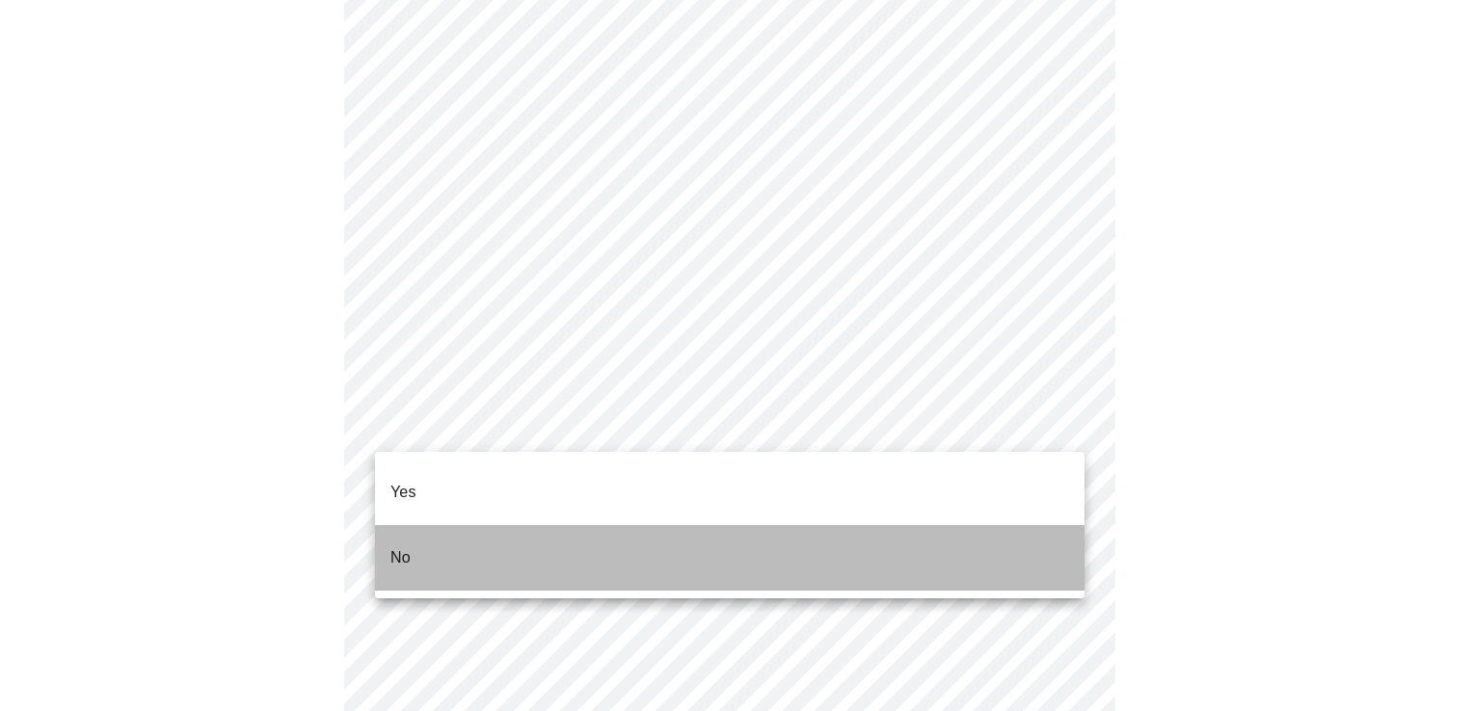
click at [414, 526] on li "No" at bounding box center [729, 558] width 709 height 66
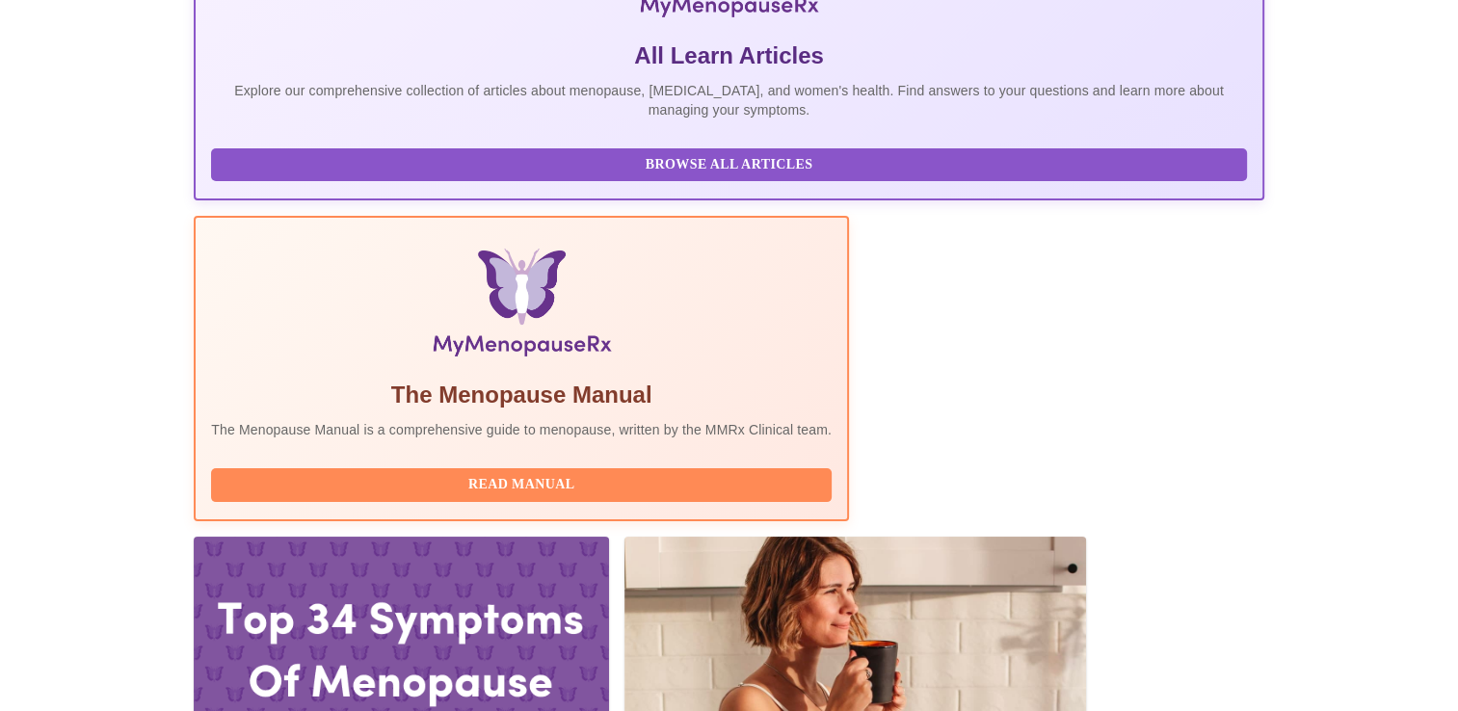
scroll to position [578, 0]
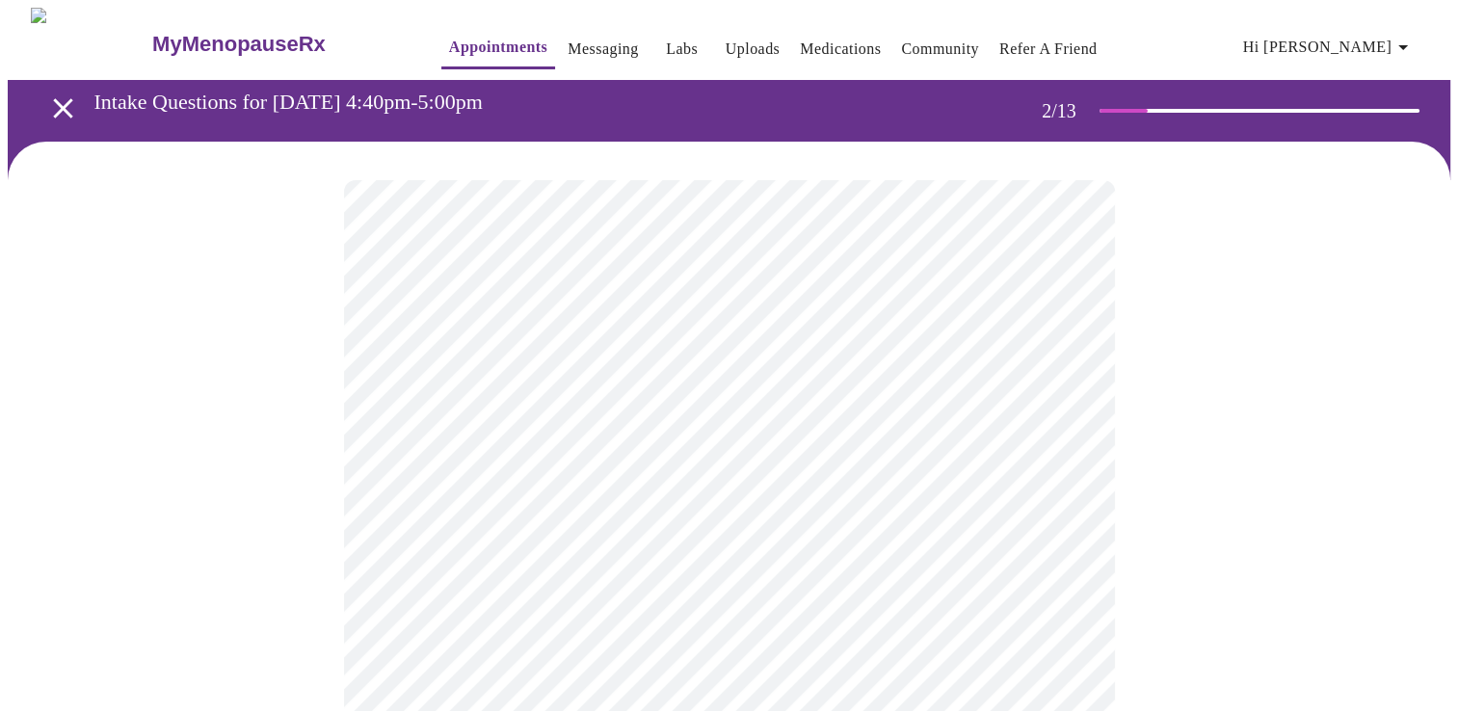
click at [1180, 109] on div at bounding box center [1260, 111] width 320 height 4
drag, startPoint x: 1153, startPoint y: 101, endPoint x: 1180, endPoint y: 103, distance: 27.1
click at [1180, 109] on div at bounding box center [1260, 111] width 320 height 4
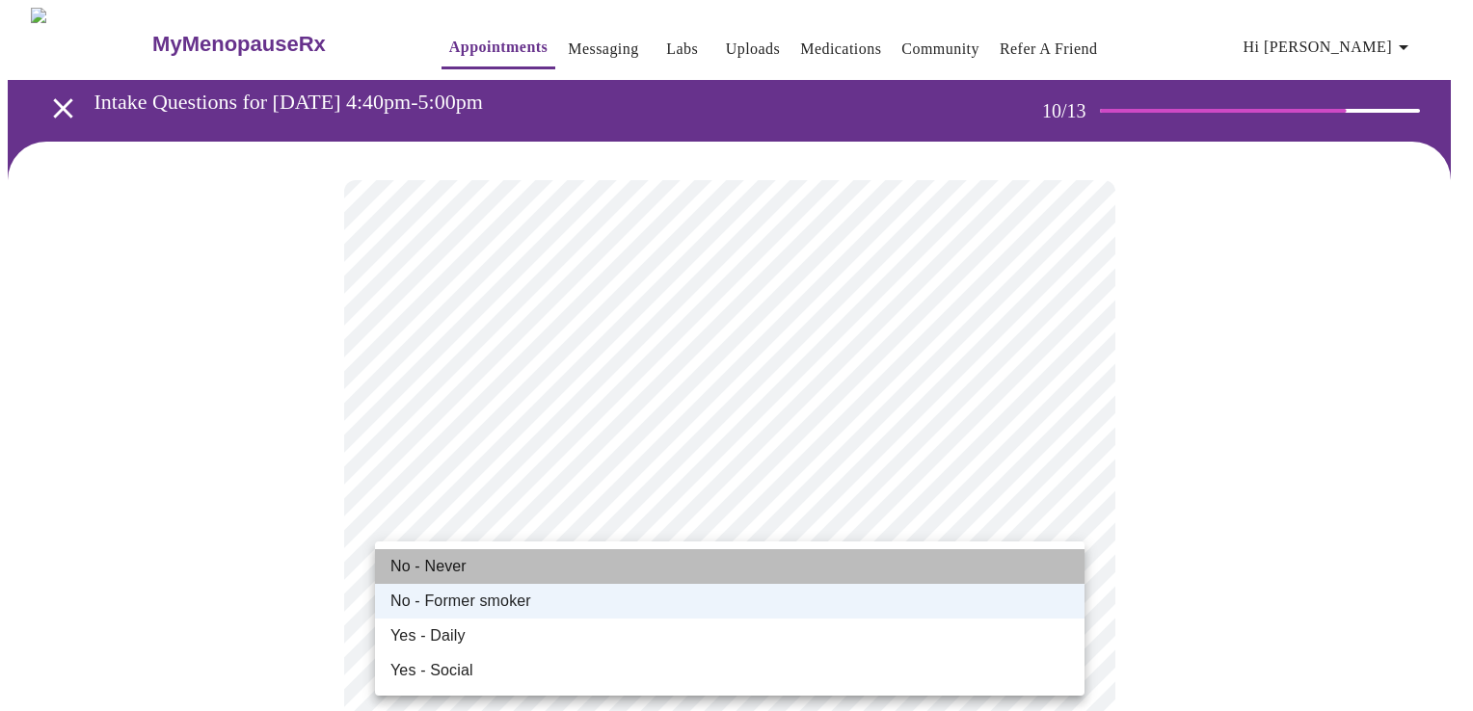
click at [464, 570] on li "No - Never" at bounding box center [729, 566] width 709 height 35
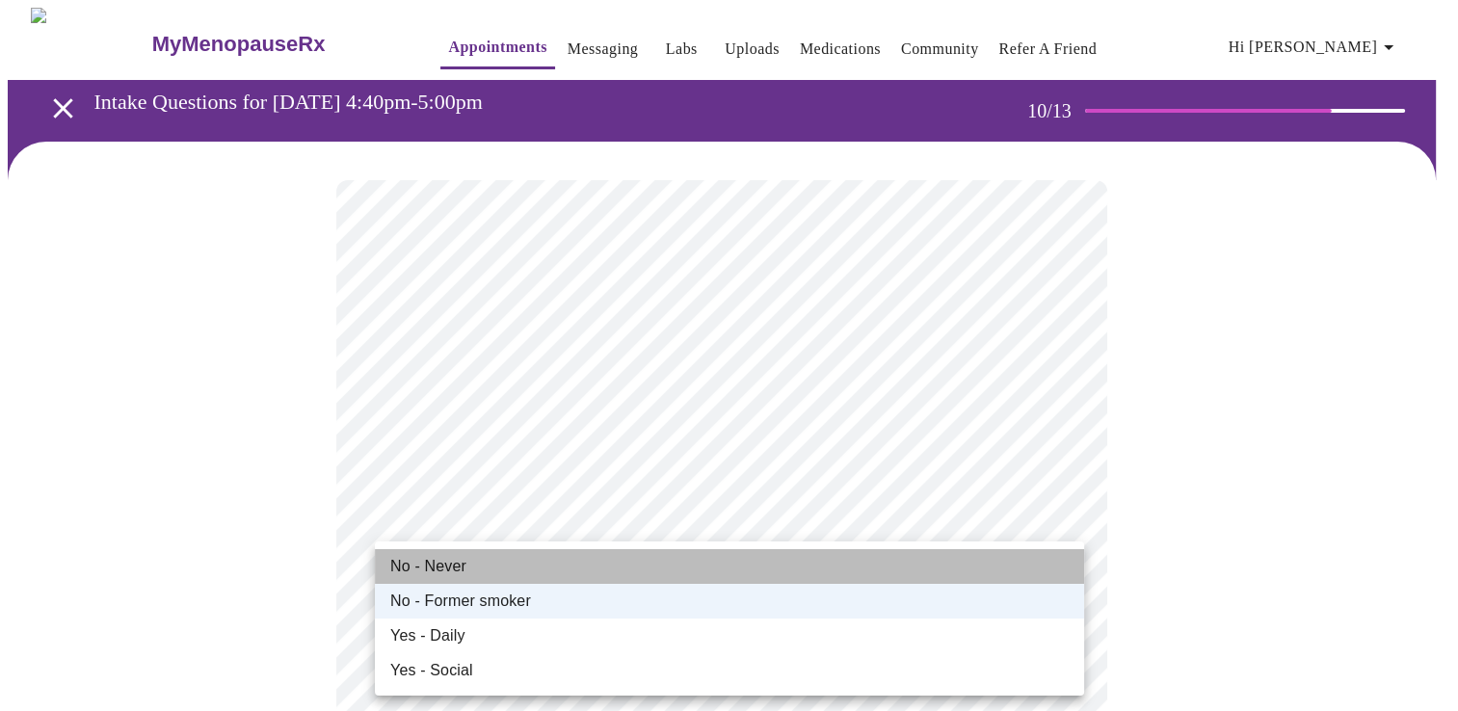
click at [464, 570] on li "No - Never" at bounding box center [729, 566] width 709 height 35
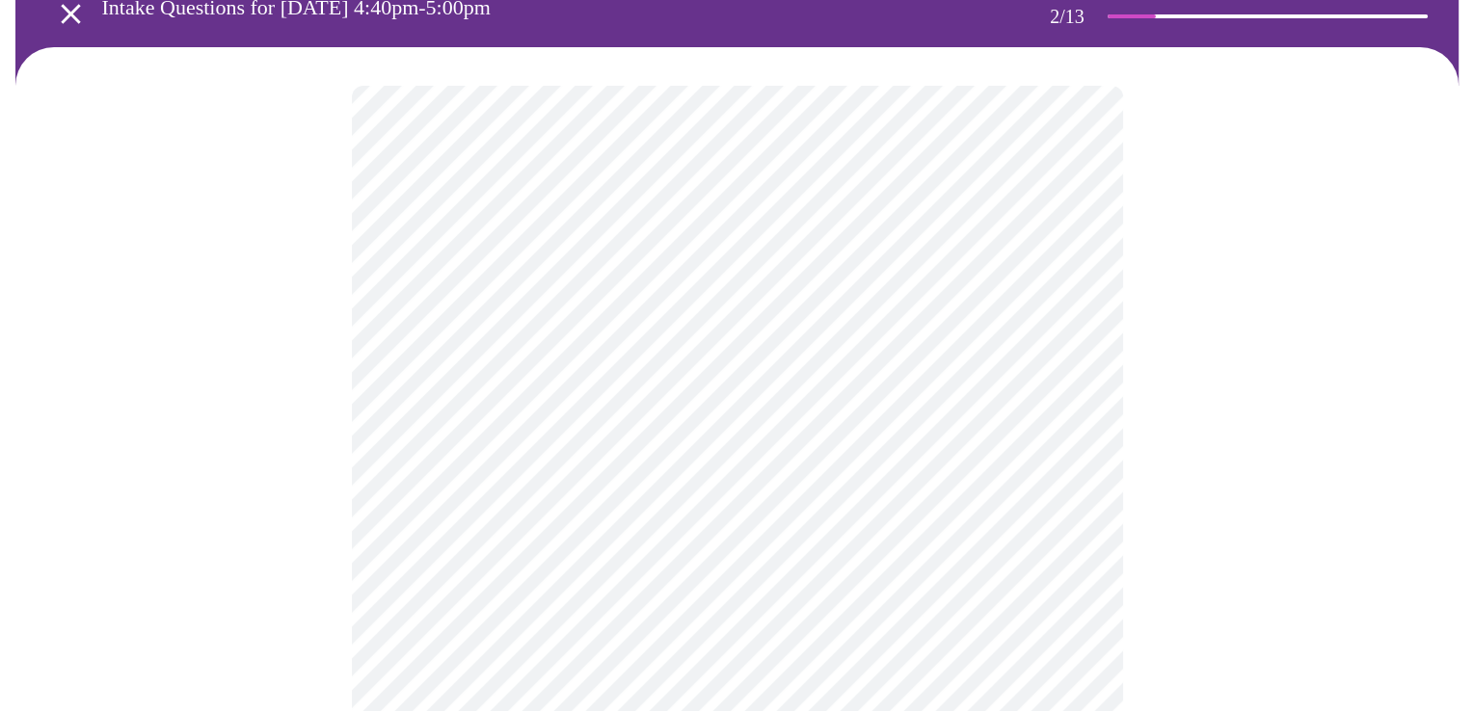
scroll to position [92, 0]
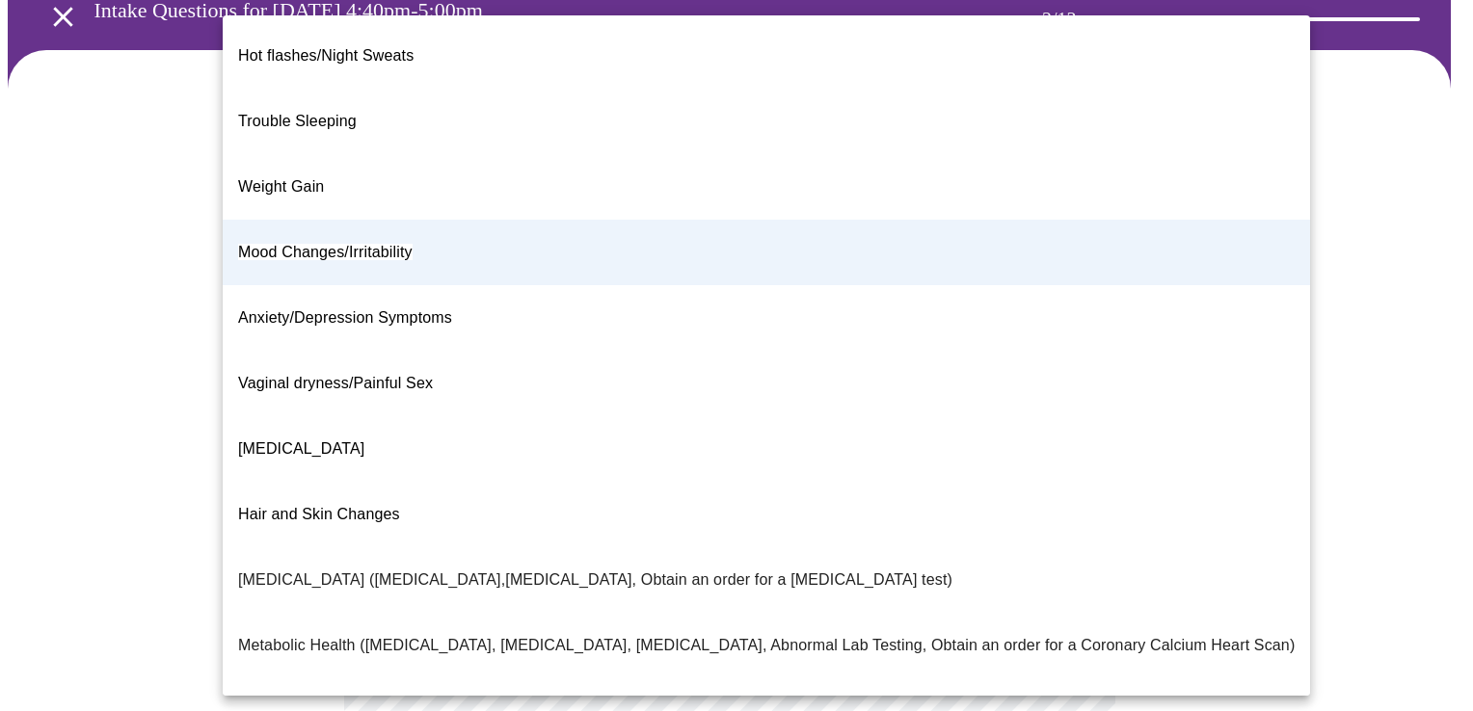
click at [586, 312] on body "MyMenopauseRx Appointments Messaging Labs Uploads Medications Community Refer a…" at bounding box center [736, 462] width 1457 height 1093
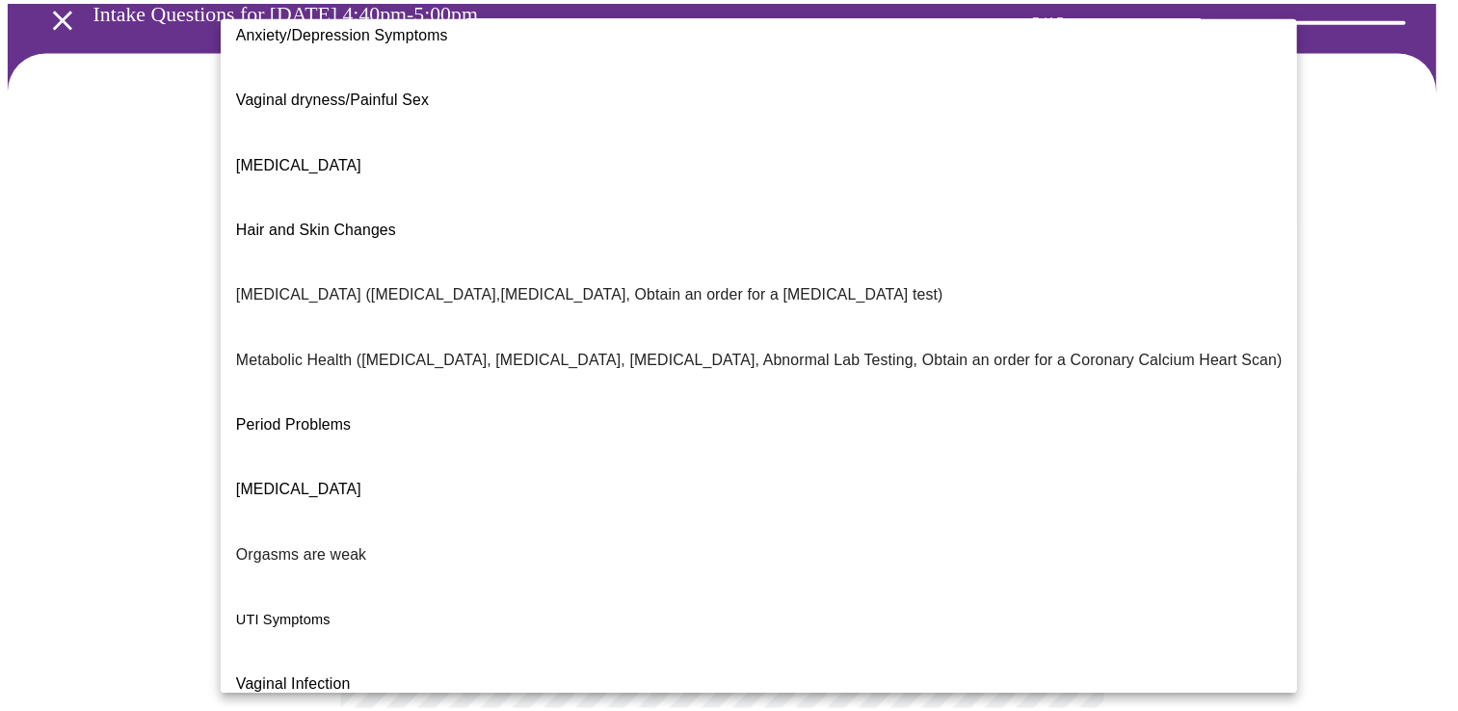
scroll to position [0, 0]
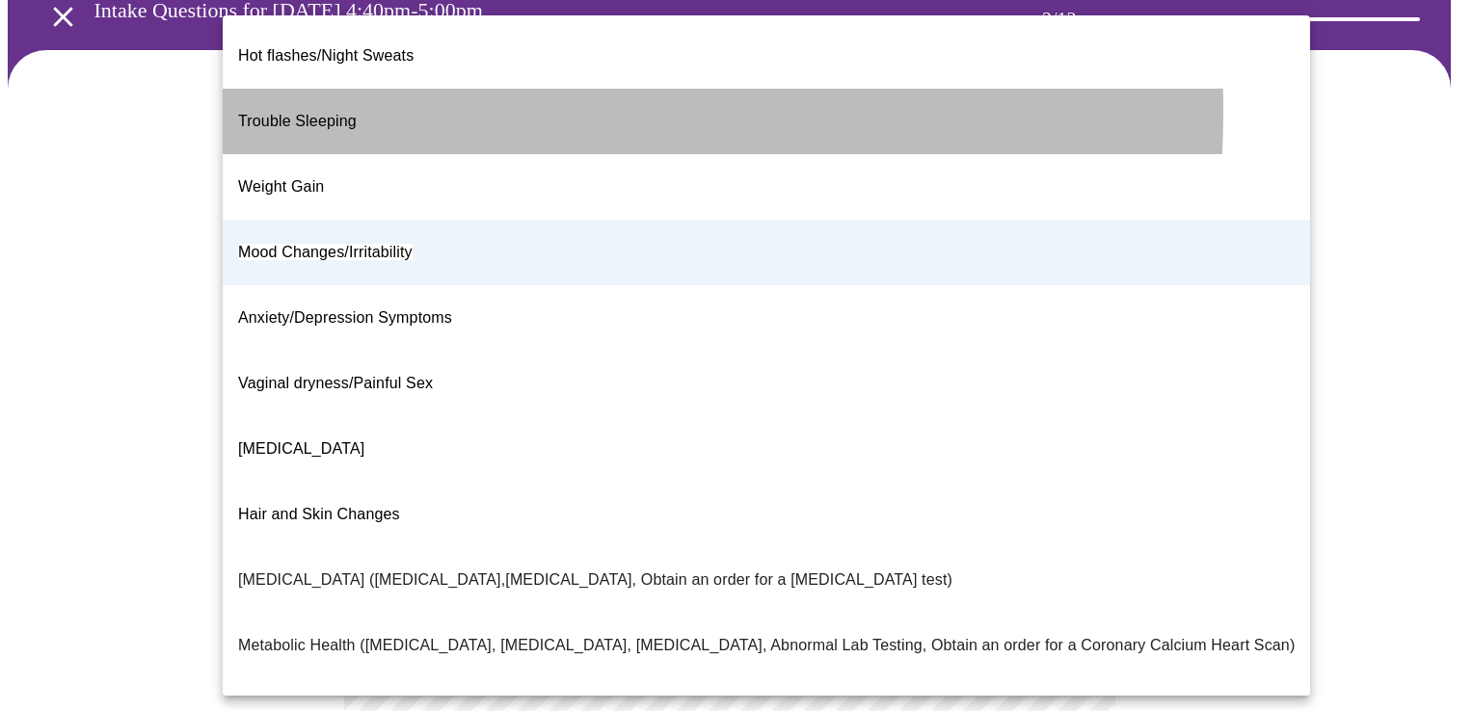
click at [370, 95] on li "Trouble Sleeping" at bounding box center [766, 122] width 1087 height 66
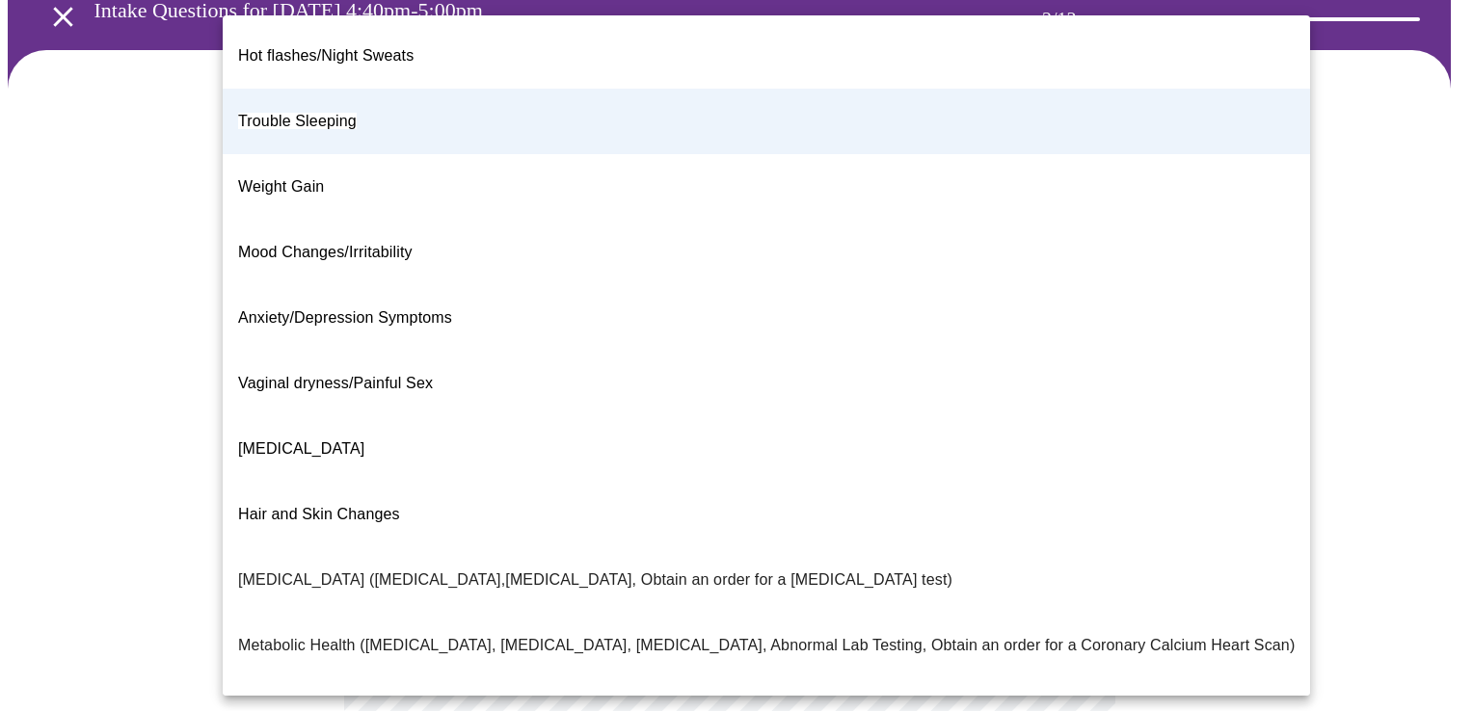
click at [1063, 310] on body "MyMenopauseRx Appointments Messaging Labs Uploads Medications Community Refer a…" at bounding box center [736, 462] width 1457 height 1093
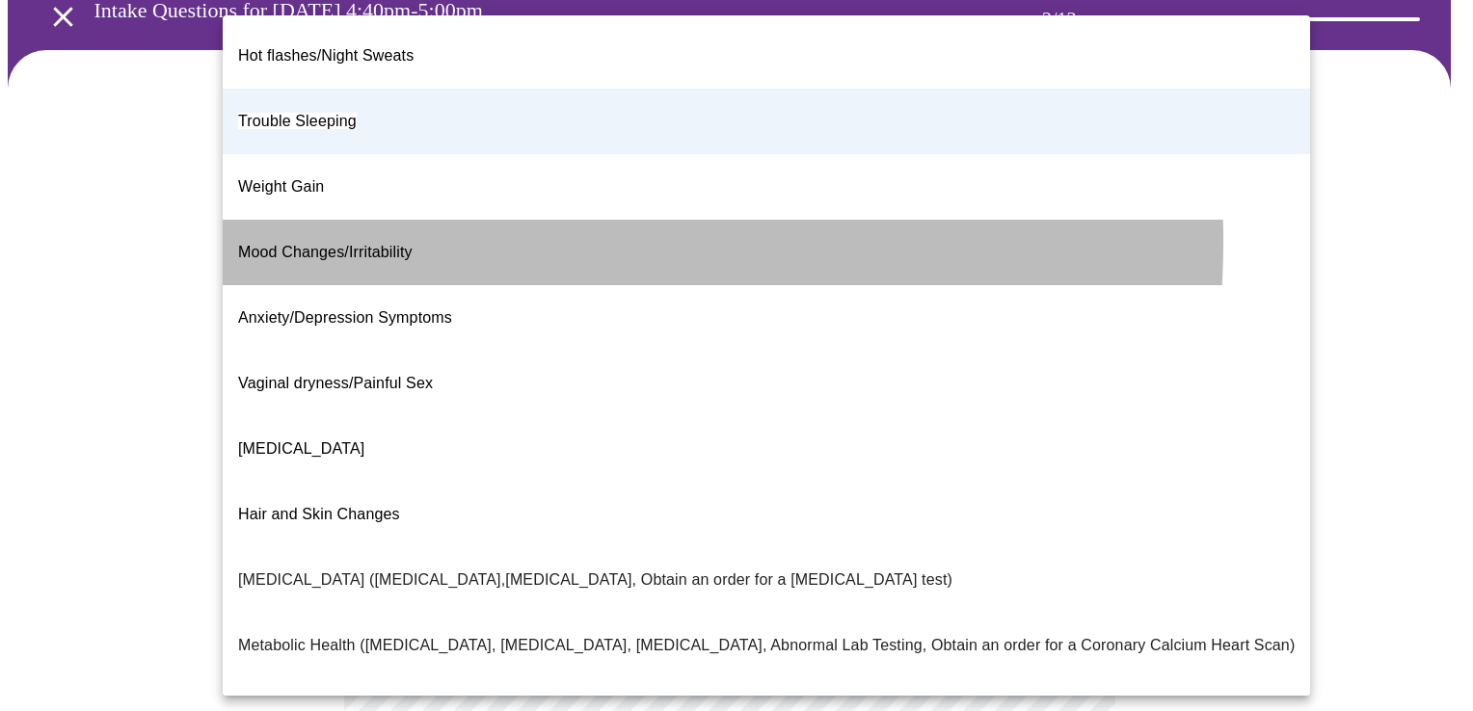
click at [375, 244] on span "Mood Changes/Irritability" at bounding box center [325, 252] width 174 height 16
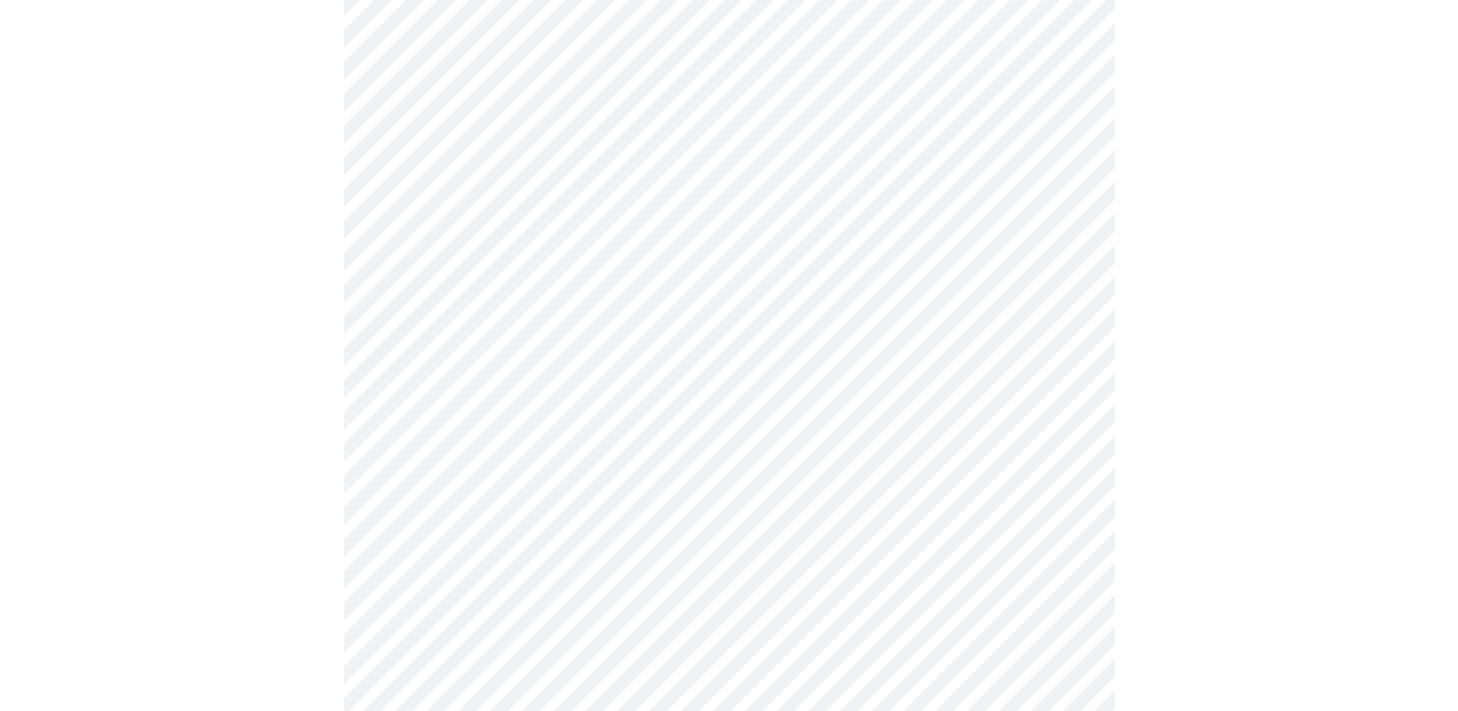
scroll to position [1439, 0]
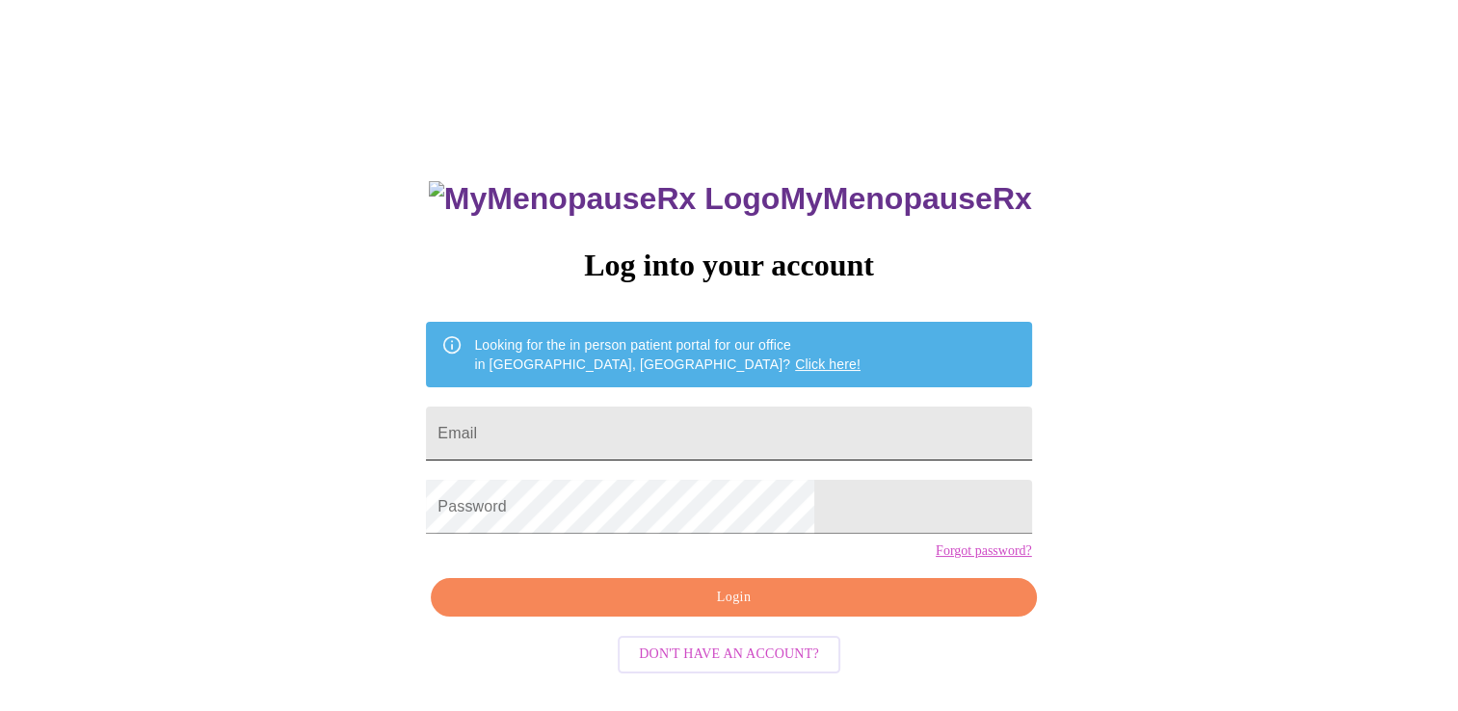
click at [816, 439] on input "Email" at bounding box center [728, 434] width 605 height 54
type input "[EMAIL_ADDRESS][DOMAIN_NAME]"
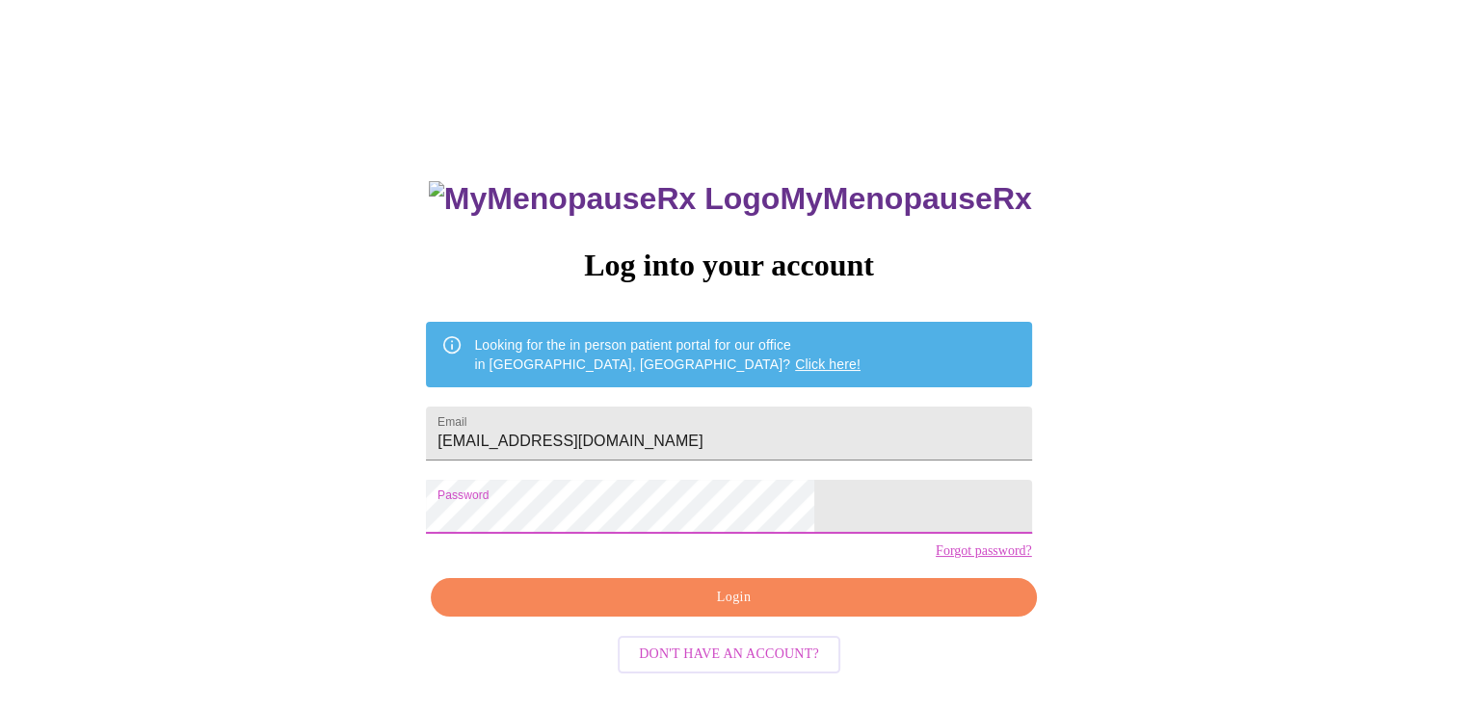
click at [843, 610] on span "Login" at bounding box center [733, 598] width 561 height 24
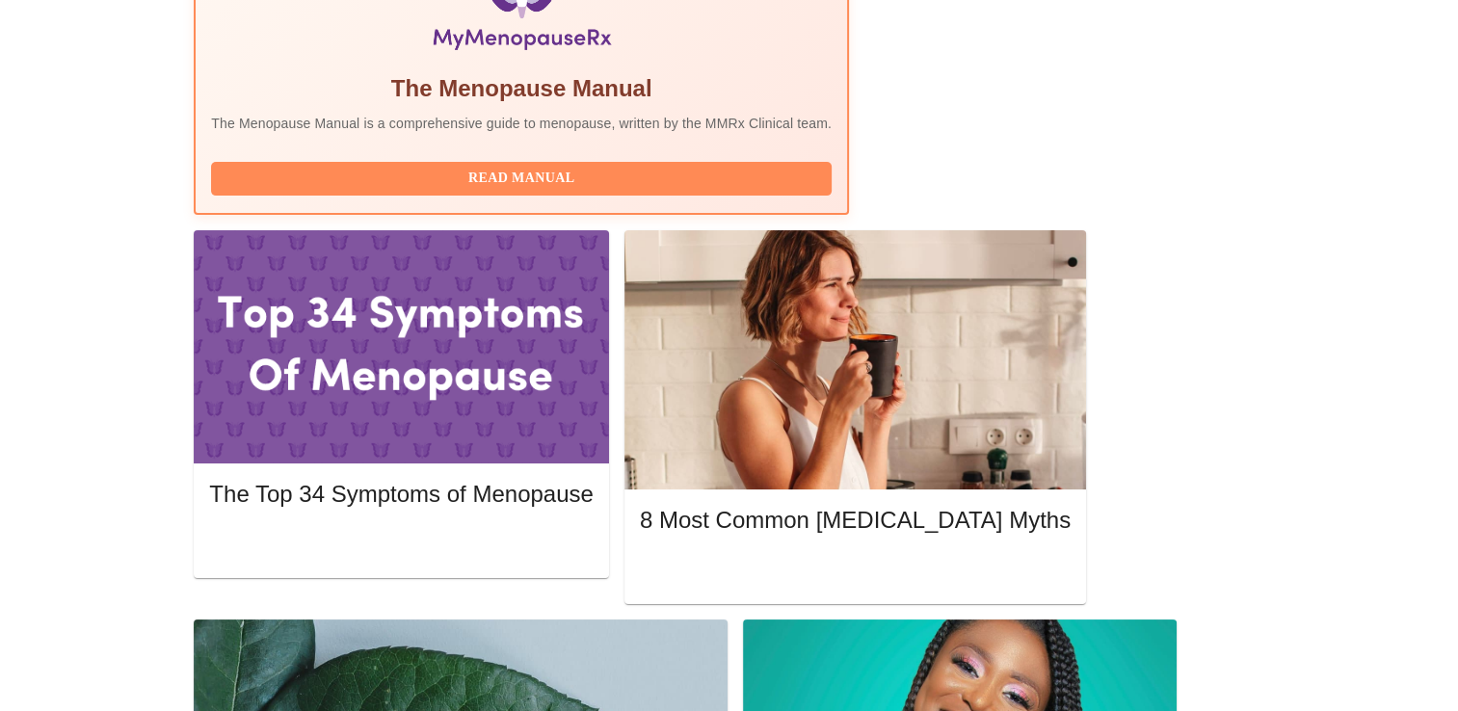
scroll to position [682, 0]
